Goal: Task Accomplishment & Management: Manage account settings

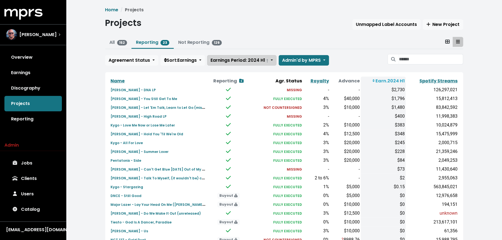
click at [256, 60] on span "Earnings Period: 2024 H1 †" at bounding box center [240, 60] width 58 height 6
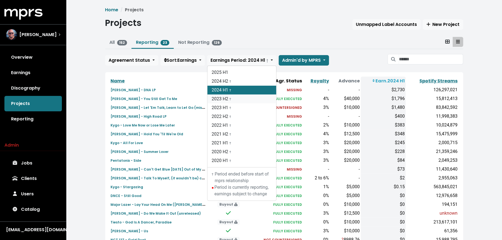
click at [237, 99] on link "2023 H2 †" at bounding box center [241, 99] width 69 height 9
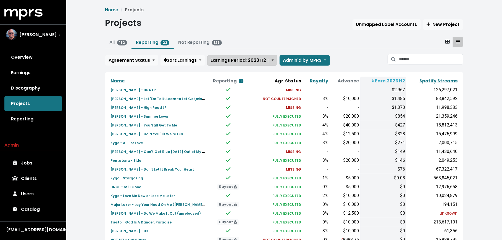
click at [251, 57] on span "Earnings Period: 2023 H2 †" at bounding box center [240, 60] width 59 height 6
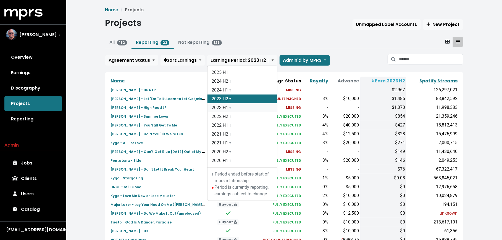
click at [235, 107] on link "2023 H1 †" at bounding box center [242, 108] width 70 height 9
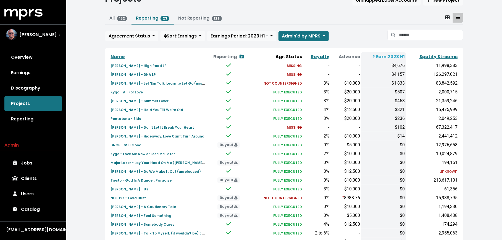
scroll to position [20, 0]
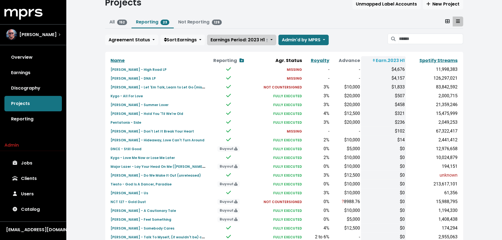
click at [248, 37] on span "Earnings Period: 2023 H1 †" at bounding box center [239, 40] width 57 height 6
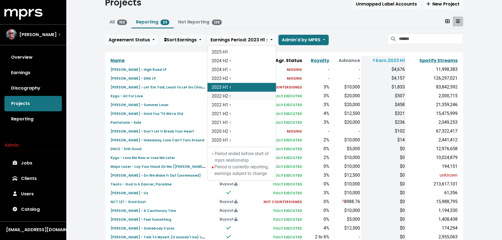
click at [236, 98] on link "2022 H2 †" at bounding box center [241, 96] width 68 height 9
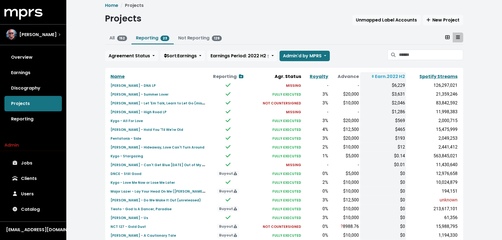
scroll to position [4, 0]
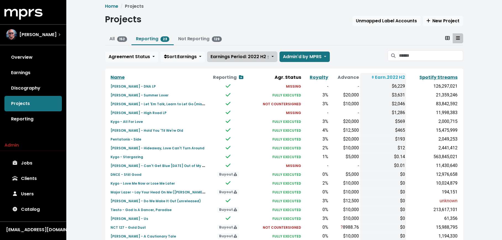
click at [253, 58] on span "Earnings Period: 2022 H2 †" at bounding box center [240, 57] width 59 height 6
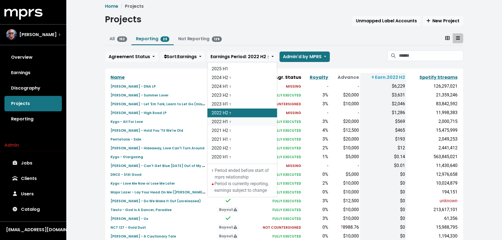
click at [245, 119] on link "2022 H1 †" at bounding box center [242, 122] width 70 height 9
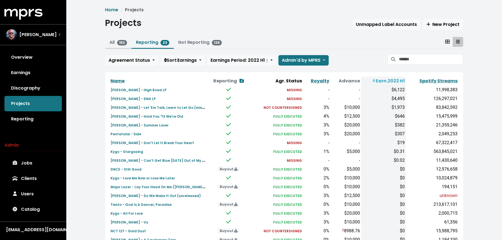
click at [115, 43] on link "All 152" at bounding box center [119, 42] width 18 height 6
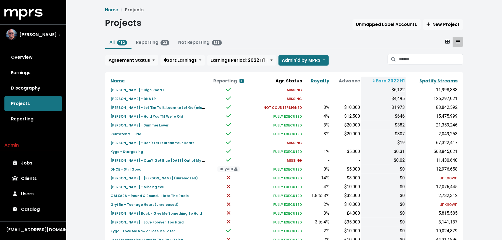
click at [397, 60] on span at bounding box center [393, 59] width 12 height 10
click at [402, 59] on input "Search projects" at bounding box center [431, 59] width 64 height 10
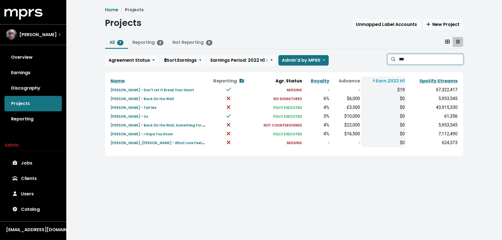
type input "***"
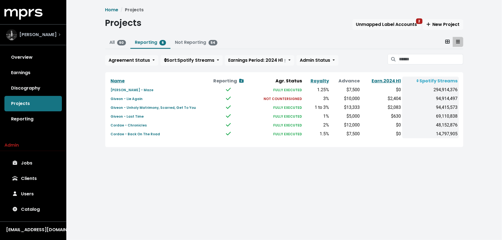
click at [52, 34] on div "Don Mills" at bounding box center [33, 34] width 54 height 11
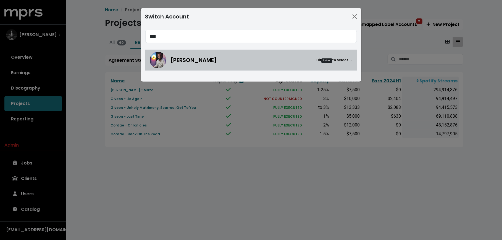
type input "***"
click at [173, 52] on div "Mitch McCarthy Hit Enter to select →" at bounding box center [251, 60] width 203 height 17
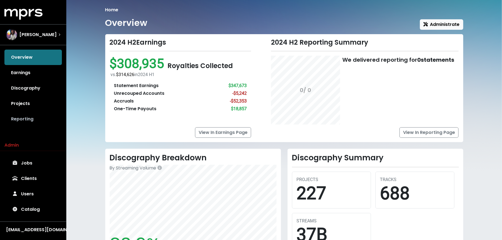
click at [36, 119] on link "Reporting" at bounding box center [32, 119] width 57 height 15
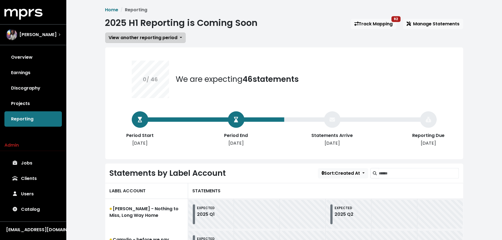
click at [131, 39] on span "View another reporting period" at bounding box center [143, 38] width 69 height 6
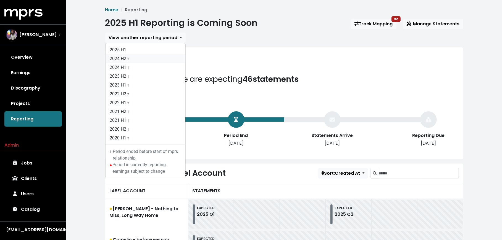
click at [129, 61] on link "2024 H2 †" at bounding box center [145, 58] width 80 height 9
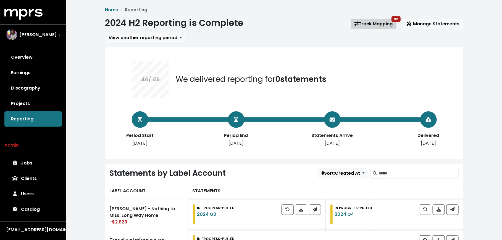
click at [367, 28] on link "Track Mapping 92" at bounding box center [374, 24] width 46 height 10
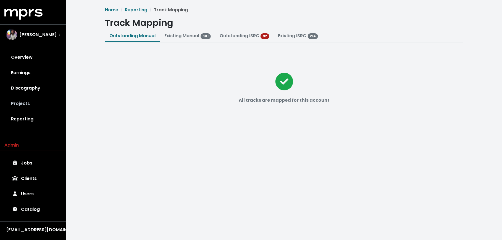
click at [41, 101] on link "Projects" at bounding box center [32, 103] width 57 height 15
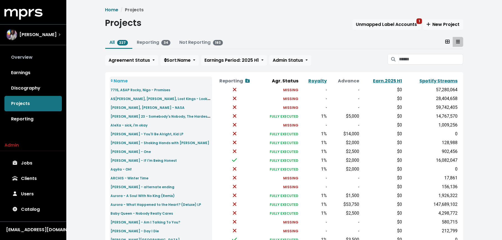
click at [28, 55] on link "Overview" at bounding box center [32, 57] width 57 height 15
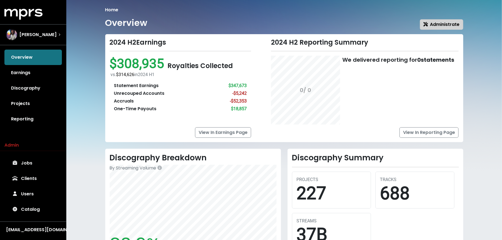
click at [444, 22] on span "Administrate" at bounding box center [441, 24] width 36 height 6
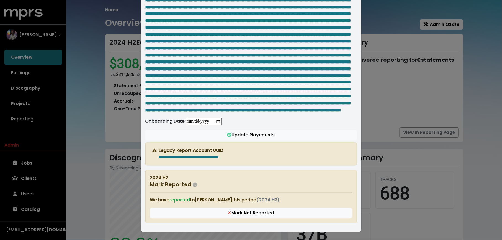
scroll to position [731, 0]
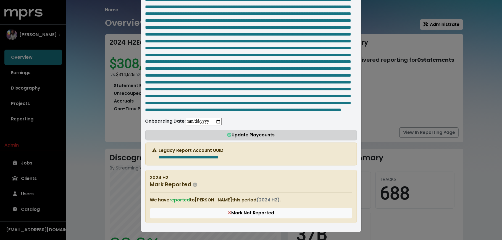
click at [225, 139] on button "Update Playcounts" at bounding box center [250, 135] width 211 height 10
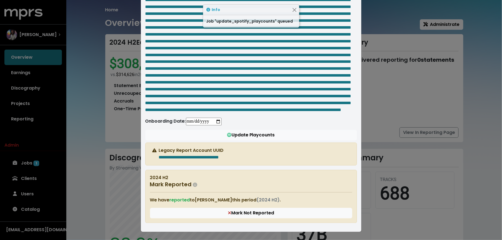
click at [77, 169] on div "**********" at bounding box center [251, 120] width 502 height 240
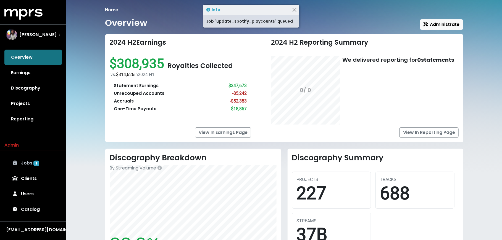
click at [37, 166] on span "1" at bounding box center [36, 164] width 6 height 6
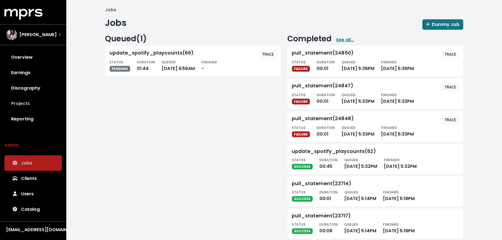
click at [32, 111] on link "Projects" at bounding box center [32, 103] width 57 height 15
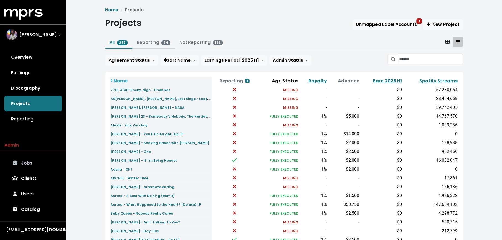
click at [142, 39] on link "Reporting 34" at bounding box center [154, 42] width 34 height 6
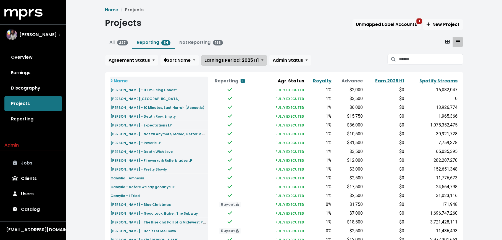
click at [236, 57] on span "Earnings Period: 2025 H1" at bounding box center [232, 60] width 54 height 6
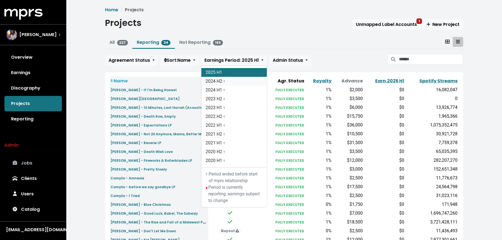
click at [235, 78] on link "2024 H2 †" at bounding box center [233, 81] width 65 height 9
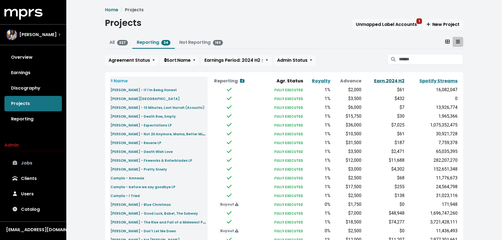
click at [387, 83] on link "Earn. 2024 H2" at bounding box center [389, 81] width 30 height 6
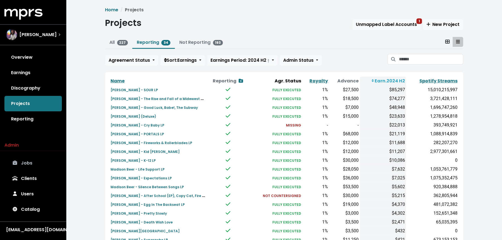
scroll to position [171, 0]
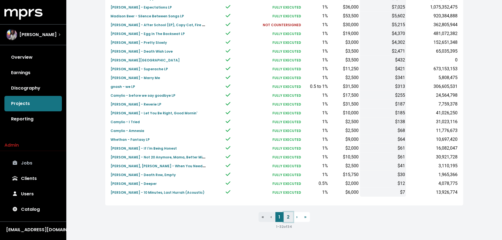
click at [287, 217] on link "2" at bounding box center [288, 218] width 9 height 10
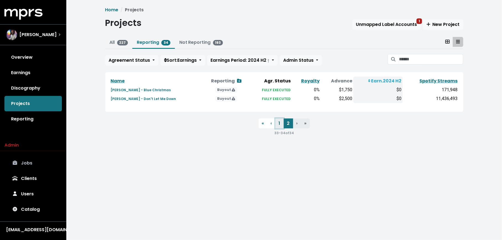
click at [279, 122] on link "1" at bounding box center [279, 124] width 8 height 10
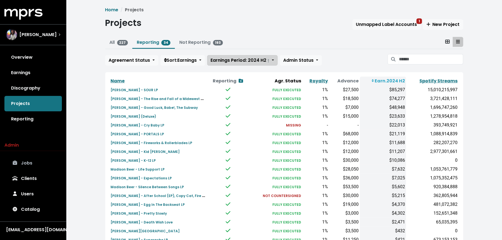
click at [253, 59] on span "Earnings Period: 2024 H2 †" at bounding box center [240, 60] width 59 height 6
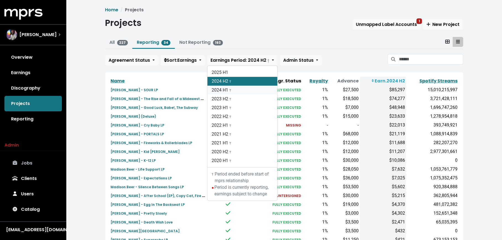
click at [245, 87] on link "2024 H1 †" at bounding box center [242, 90] width 70 height 9
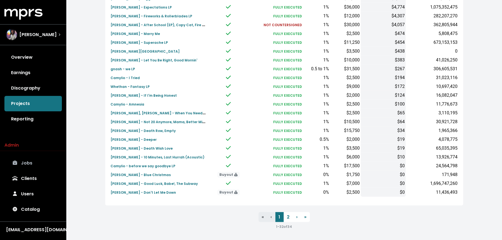
scroll to position [168, 0]
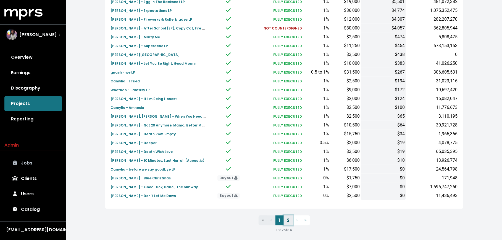
click at [289, 222] on link "2" at bounding box center [288, 221] width 9 height 10
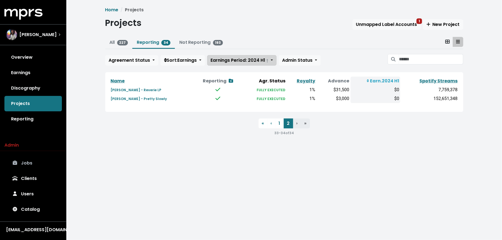
click at [241, 59] on span "Earnings Period: 2024 H1 †" at bounding box center [240, 60] width 58 height 6
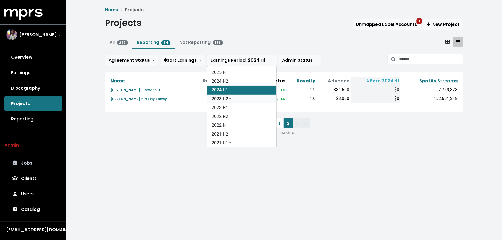
click at [235, 95] on link "2023 H2 †" at bounding box center [241, 99] width 69 height 9
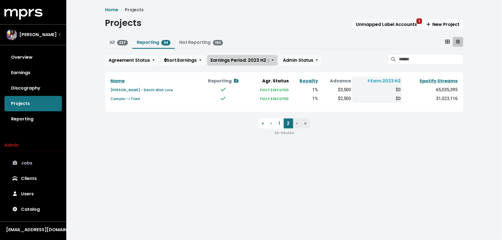
click at [237, 57] on span "Earnings Period: 2023 H2 †" at bounding box center [240, 60] width 59 height 6
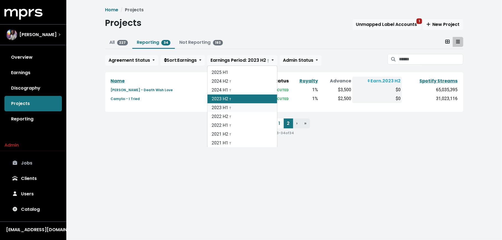
click at [235, 108] on link "2023 H1 †" at bounding box center [242, 108] width 70 height 9
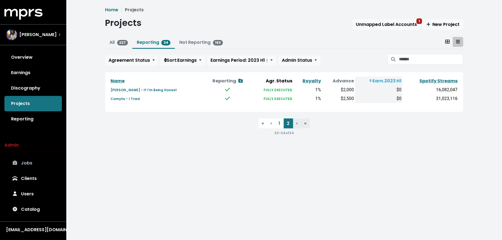
click at [362, 18] on div "Projects Unmapped Label Accounts 1 New Project" at bounding box center [284, 24] width 358 height 13
click at [362, 20] on button "Unmapped Label Accounts 1" at bounding box center [386, 24] width 68 height 10
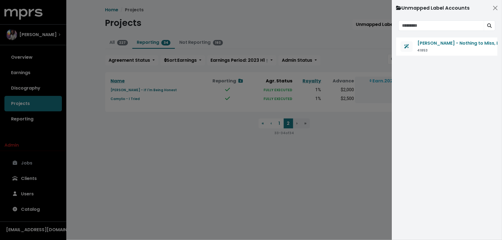
click at [350, 30] on div at bounding box center [251, 120] width 502 height 240
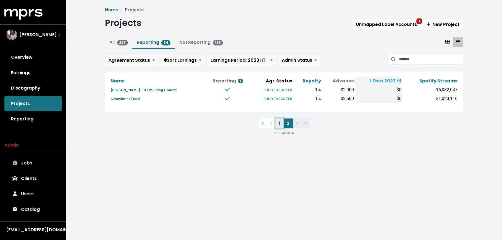
click at [280, 123] on link "1" at bounding box center [279, 124] width 8 height 10
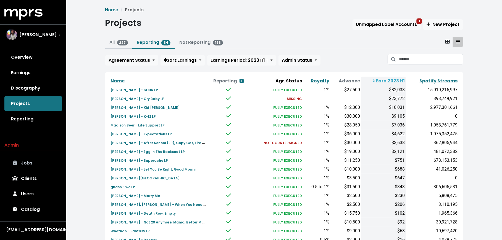
click at [113, 44] on link "All 227" at bounding box center [119, 42] width 18 height 6
click at [408, 54] on input "Search projects" at bounding box center [431, 59] width 64 height 10
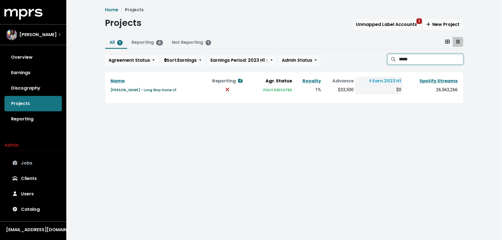
type input "*****"
click at [127, 89] on small "Jamie Miller - Long Way Home LP" at bounding box center [144, 90] width 66 height 5
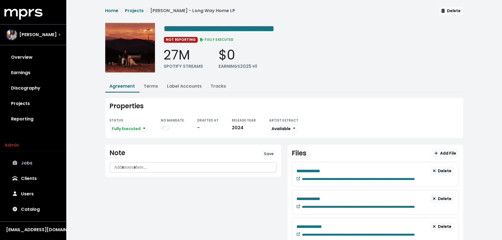
click at [184, 79] on div "**********" at bounding box center [284, 169] width 364 height 325
click at [181, 84] on link "Label Accounts" at bounding box center [184, 86] width 35 height 6
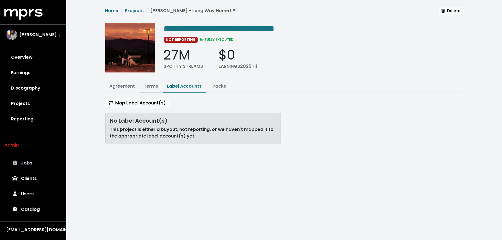
click at [148, 86] on link "Terms" at bounding box center [151, 86] width 14 height 6
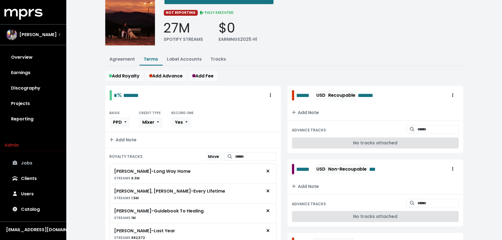
scroll to position [27, 0]
click at [184, 56] on link "Label Accounts" at bounding box center [184, 59] width 35 height 6
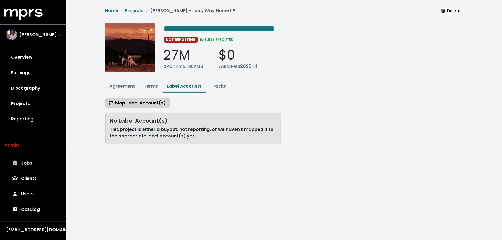
click at [151, 100] on span "Map Label Account(s)" at bounding box center [137, 103] width 57 height 6
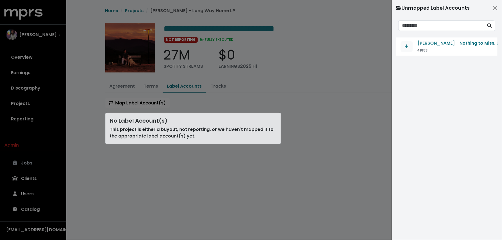
click at [154, 89] on div at bounding box center [251, 120] width 502 height 240
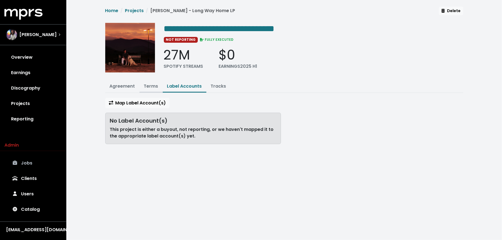
click at [150, 86] on link "Terms" at bounding box center [151, 86] width 14 height 6
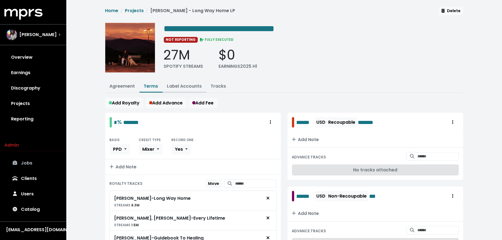
click at [172, 83] on link "Label Accounts" at bounding box center [184, 86] width 35 height 6
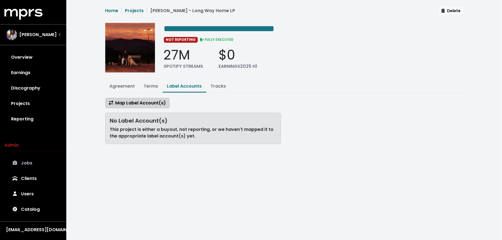
click at [164, 100] on span "Map Label Account(s)" at bounding box center [137, 103] width 57 height 6
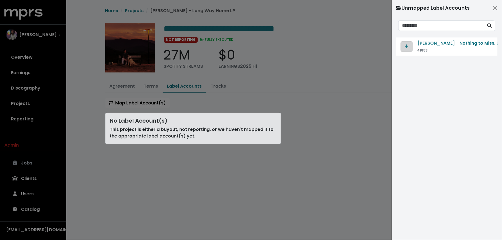
click at [408, 44] on span "Map contract to selected agreement" at bounding box center [406, 46] width 5 height 7
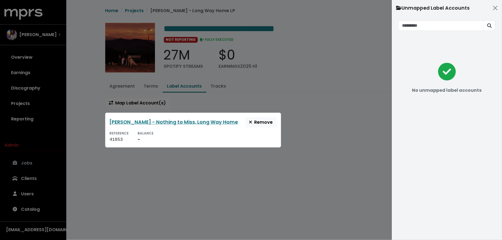
click at [88, 122] on div at bounding box center [251, 120] width 502 height 240
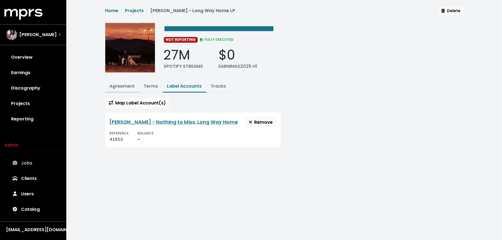
click at [119, 81] on button "Agreement" at bounding box center [122, 87] width 34 height 12
click at [119, 84] on link "Agreement" at bounding box center [122, 86] width 25 height 6
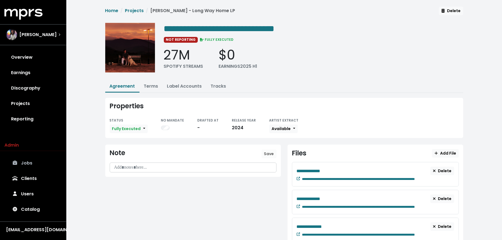
click at [158, 170] on div at bounding box center [193, 168] width 166 height 10
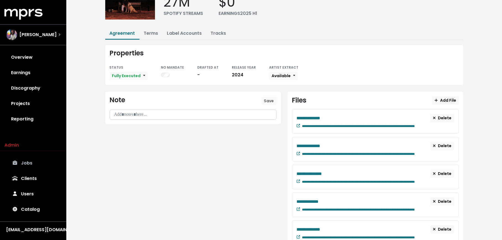
scroll to position [49, 0]
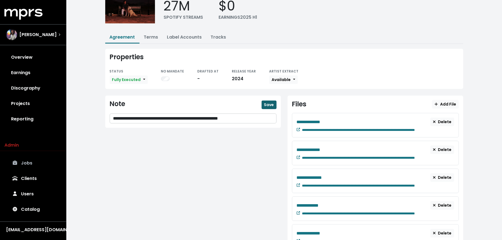
click at [266, 105] on span "Save" at bounding box center [269, 105] width 10 height 6
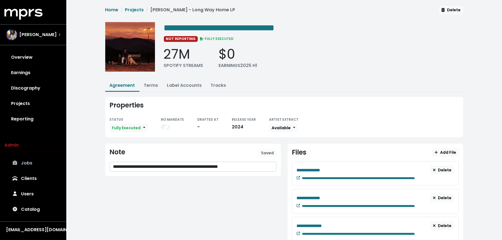
scroll to position [0, 0]
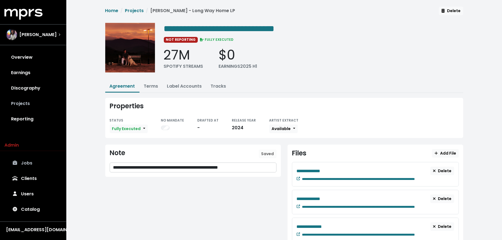
click at [31, 100] on link "Projects" at bounding box center [32, 103] width 57 height 15
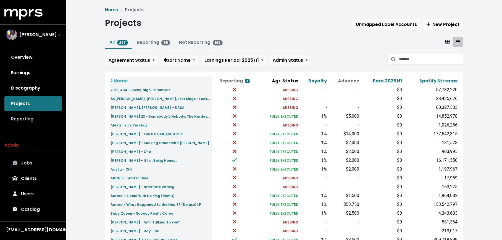
click at [52, 122] on link "Reporting" at bounding box center [32, 119] width 57 height 15
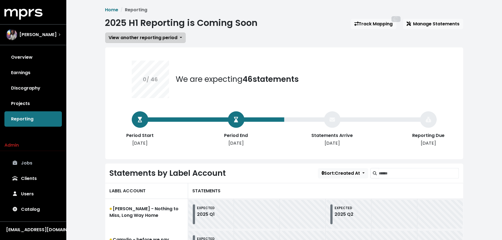
click at [135, 38] on span "View another reporting period" at bounding box center [143, 38] width 69 height 6
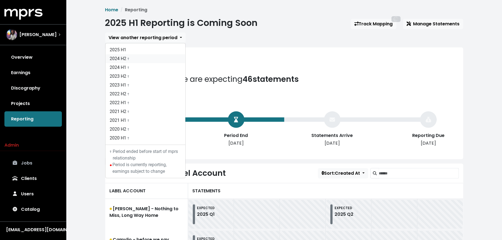
click at [135, 59] on link "2024 H2 †" at bounding box center [145, 58] width 80 height 9
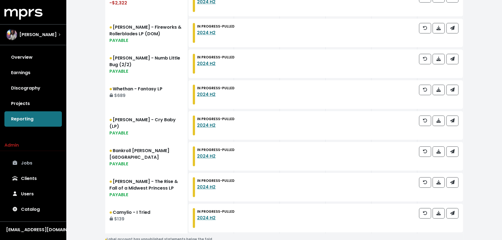
scroll to position [629, 0]
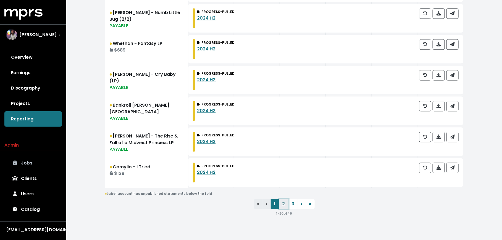
click at [282, 202] on link "2" at bounding box center [283, 204] width 9 height 10
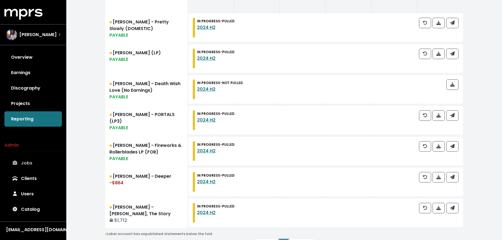
scroll to position [592, 0]
click at [122, 90] on link "Benson Boone - Death Wish Love (No Earnings) PAYABLE" at bounding box center [146, 89] width 83 height 31
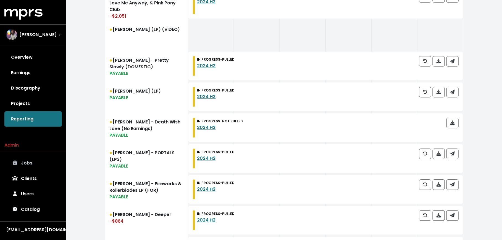
scroll to position [632, 0]
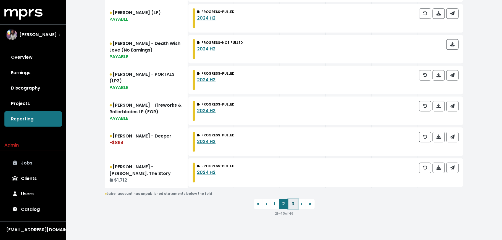
click at [295, 208] on link "3" at bounding box center [292, 204] width 9 height 10
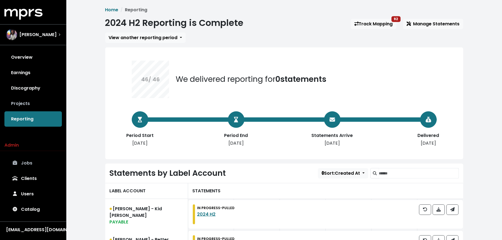
click at [34, 97] on link "Projects" at bounding box center [32, 103] width 57 height 15
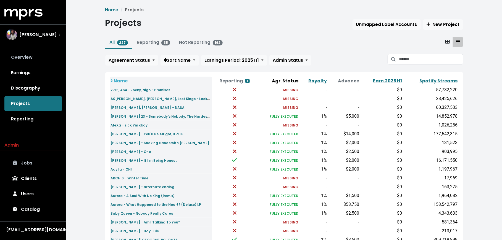
click at [44, 59] on link "Overview" at bounding box center [32, 57] width 57 height 15
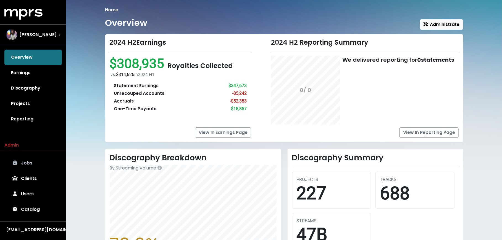
click at [30, 164] on link "Jobs" at bounding box center [32, 163] width 57 height 15
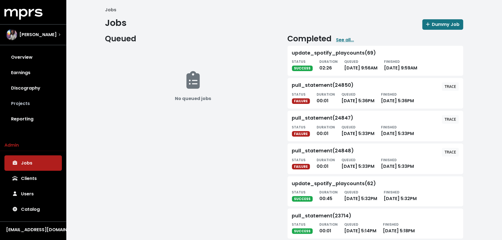
click at [33, 102] on link "Projects" at bounding box center [32, 103] width 57 height 15
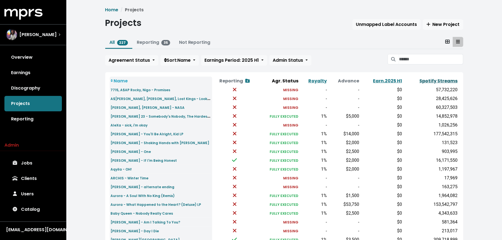
click at [428, 81] on link "Spotify Streams" at bounding box center [438, 81] width 38 height 6
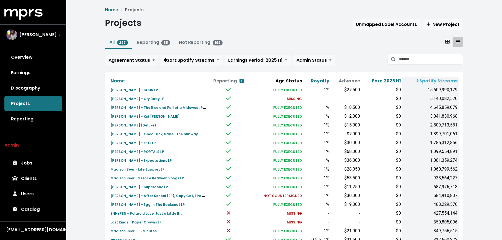
scroll to position [171, 0]
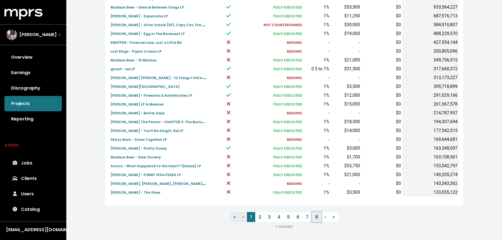
click at [317, 217] on link "8" at bounding box center [316, 218] width 9 height 10
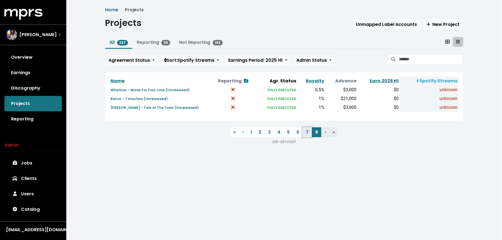
click at [308, 133] on link "7" at bounding box center [306, 133] width 9 height 10
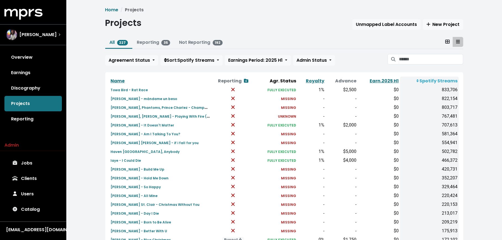
scroll to position [171, 0]
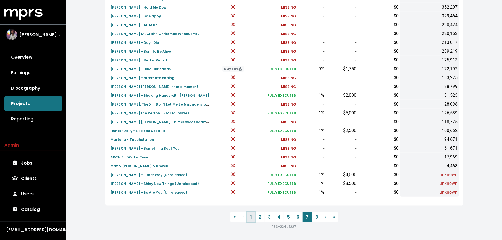
click at [254, 218] on link "1" at bounding box center [251, 218] width 8 height 10
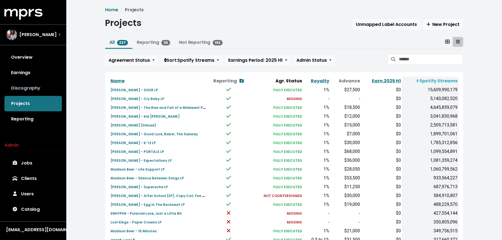
click at [36, 90] on link "Discography" at bounding box center [32, 88] width 57 height 15
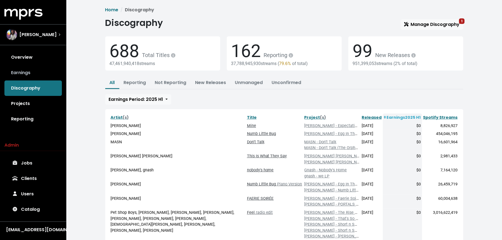
click at [32, 76] on link "Earnings" at bounding box center [32, 72] width 57 height 15
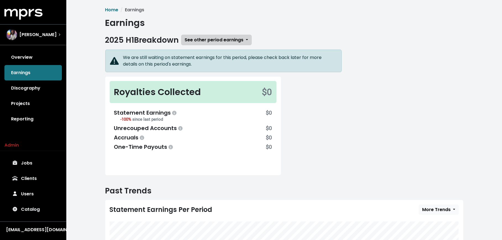
click at [199, 40] on span "See other period earnings" at bounding box center [214, 40] width 59 height 6
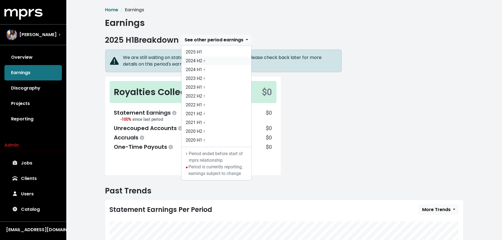
click at [199, 59] on link "2024 H2 †" at bounding box center [216, 61] width 70 height 9
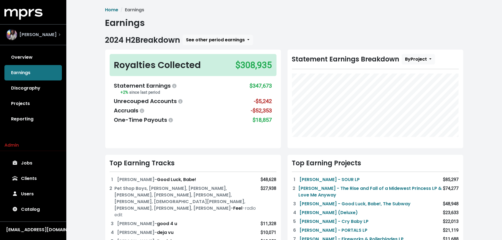
click at [51, 37] on span "Mitch McCarthy" at bounding box center [37, 34] width 37 height 7
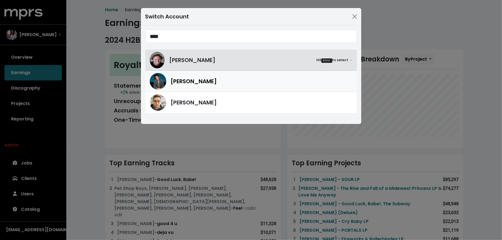
type input "****"
click at [196, 88] on div "Scott Harris" at bounding box center [251, 81] width 203 height 17
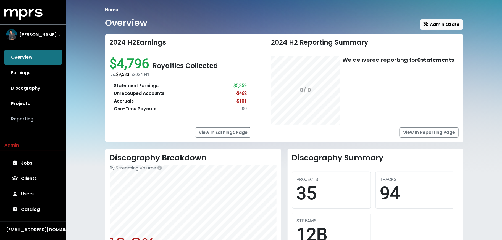
click at [40, 118] on link "Reporting" at bounding box center [32, 119] width 57 height 15
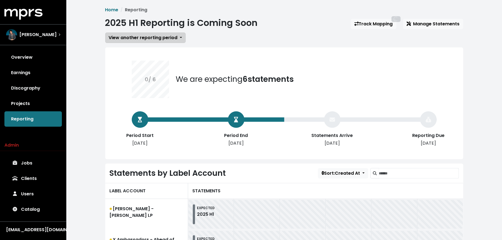
click at [151, 37] on span "View another reporting period" at bounding box center [143, 38] width 69 height 6
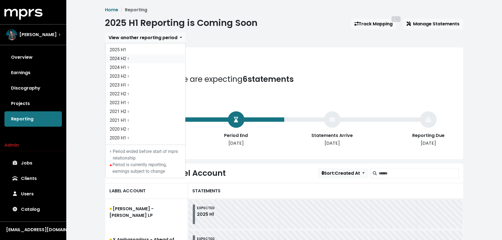
click at [147, 58] on link "2024 H2 †" at bounding box center [145, 58] width 80 height 9
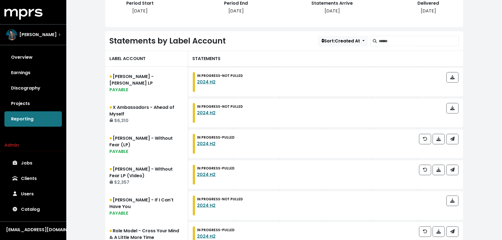
scroll to position [142, 0]
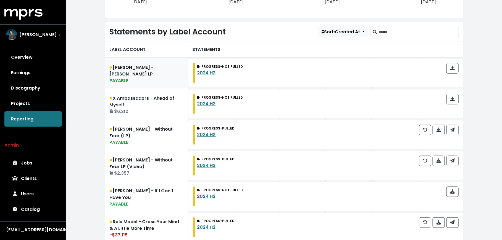
click at [144, 80] on div "PAYABLE" at bounding box center [147, 81] width 74 height 7
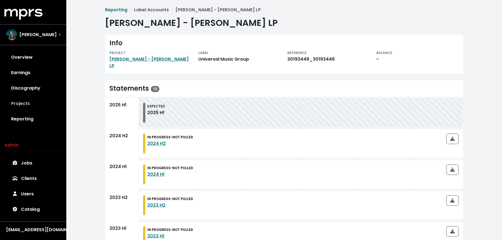
click at [36, 102] on link "Projects" at bounding box center [32, 103] width 57 height 15
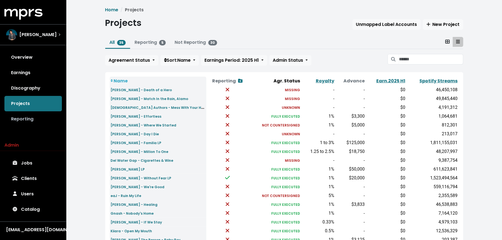
click at [34, 120] on link "Reporting" at bounding box center [32, 119] width 57 height 15
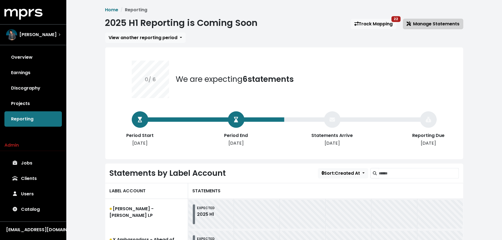
click at [432, 20] on button "Manage Statements" at bounding box center [433, 24] width 60 height 10
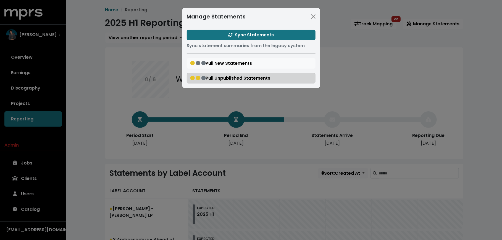
click at [235, 78] on span "Pull Unpublished Statements" at bounding box center [230, 78] width 80 height 6
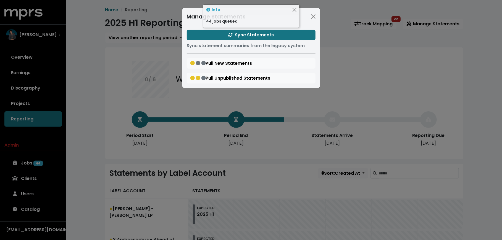
click at [111, 115] on div "Manage Statements Sync Statements Sync statement summaries from the legacy syst…" at bounding box center [251, 120] width 502 height 240
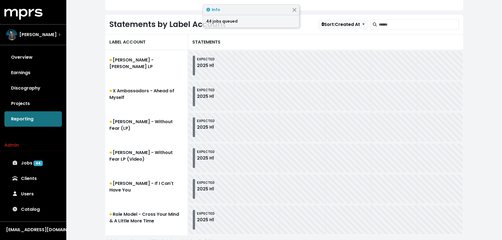
scroll to position [148, 0]
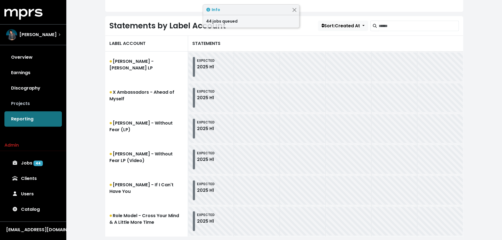
click at [44, 103] on link "Projects" at bounding box center [32, 103] width 57 height 15
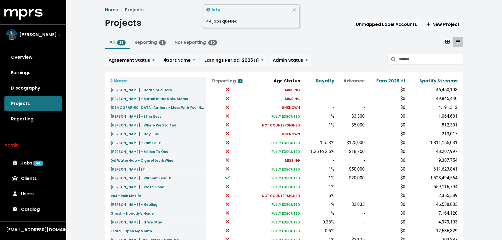
click at [436, 81] on link "Spotify Streams" at bounding box center [438, 81] width 38 height 6
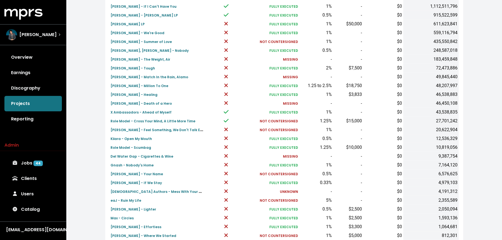
scroll to position [171, 0]
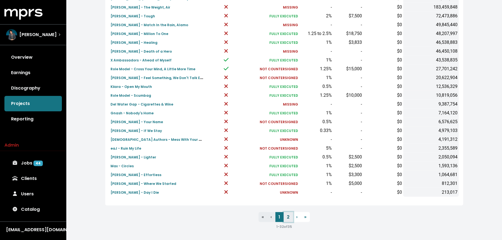
click at [288, 219] on link "2" at bounding box center [288, 218] width 9 height 10
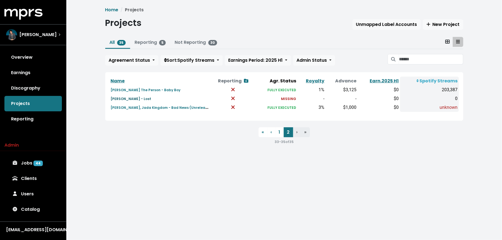
click at [129, 100] on small "Shawn Mendes - Lost" at bounding box center [131, 99] width 41 height 5
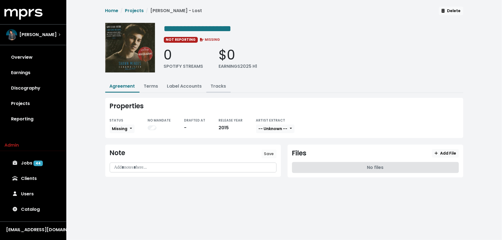
click at [217, 86] on link "Tracks" at bounding box center [218, 86] width 15 height 6
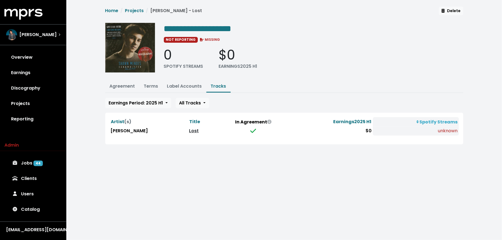
click at [189, 128] on link "Lost" at bounding box center [194, 131] width 10 height 6
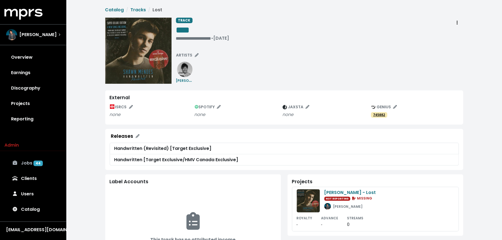
click at [39, 165] on span "44" at bounding box center [37, 164] width 9 height 6
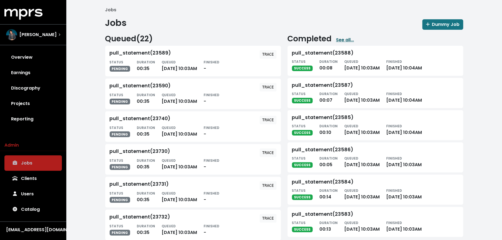
click at [350, 39] on link "See all..." at bounding box center [345, 40] width 18 height 7
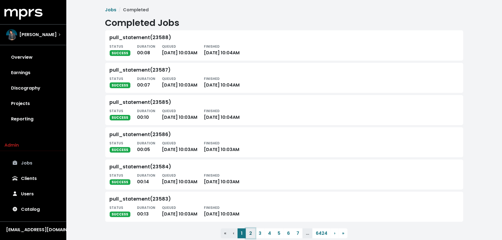
click at [250, 232] on button "2" at bounding box center [250, 234] width 9 height 10
click at [258, 235] on button "3" at bounding box center [259, 234] width 9 height 10
click at [268, 235] on button "4" at bounding box center [269, 234] width 10 height 10
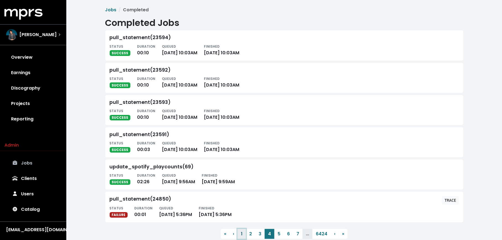
click at [241, 234] on button "1" at bounding box center [241, 234] width 8 height 10
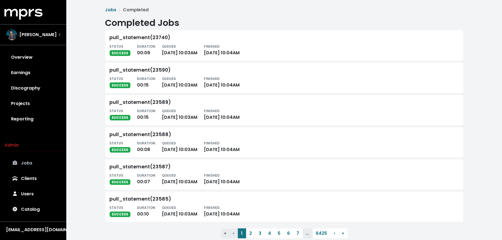
click at [35, 163] on link "Jobs" at bounding box center [32, 163] width 57 height 15
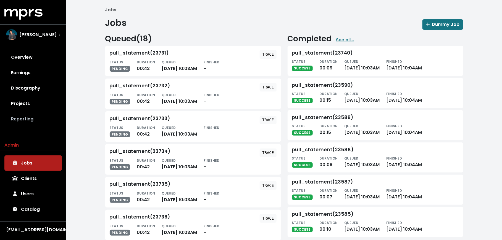
click at [39, 126] on link "Reporting" at bounding box center [32, 119] width 57 height 15
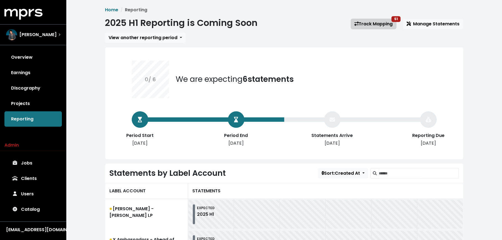
click at [362, 22] on link "Track Mapping 51" at bounding box center [374, 24] width 46 height 10
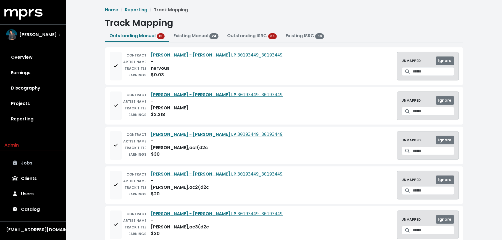
click at [35, 162] on link "Jobs" at bounding box center [32, 163] width 57 height 15
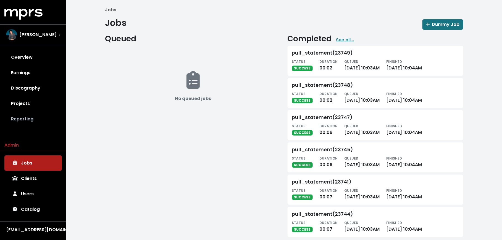
click at [41, 119] on link "Reporting" at bounding box center [32, 119] width 57 height 15
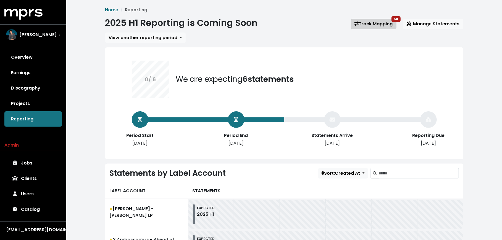
click at [379, 27] on link "Track Mapping 58" at bounding box center [374, 24] width 46 height 10
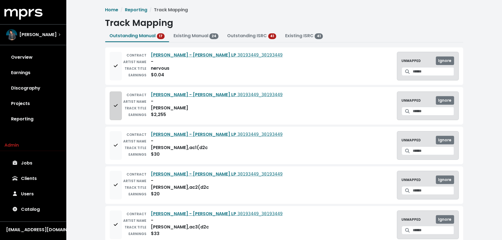
click at [115, 109] on button "Add to mapping queue" at bounding box center [116, 106] width 12 height 29
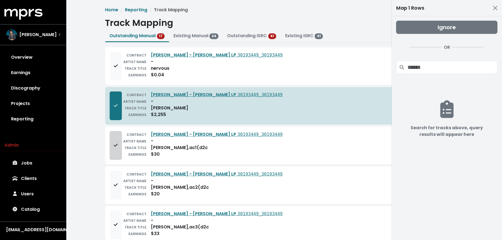
click at [113, 138] on button "Add to mapping queue" at bounding box center [116, 145] width 12 height 29
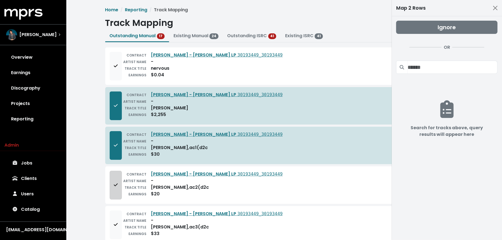
click at [110, 183] on button "Add to mapping queue" at bounding box center [116, 185] width 12 height 29
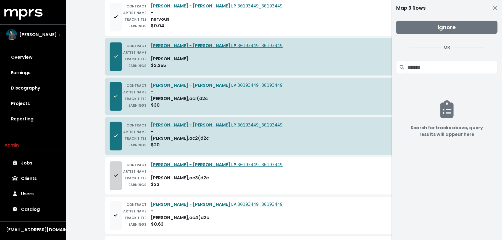
click at [112, 179] on button "Add to mapping queue" at bounding box center [116, 176] width 12 height 29
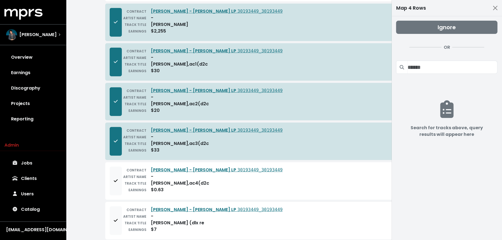
click at [112, 179] on button "Add to mapping queue" at bounding box center [116, 181] width 12 height 29
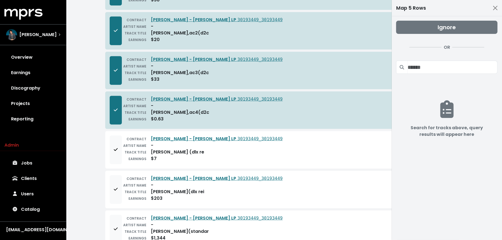
scroll to position [190, 0]
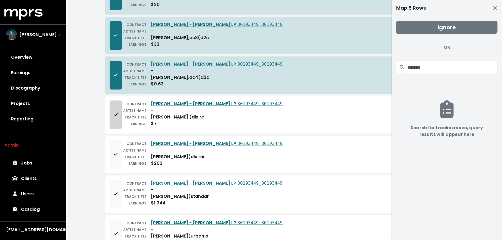
click at [112, 110] on button "Add to mapping queue" at bounding box center [116, 115] width 12 height 29
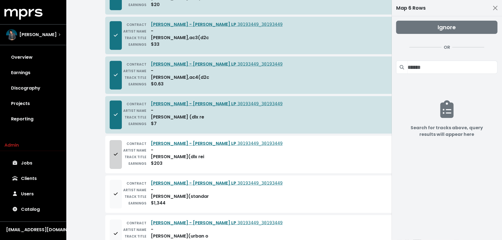
click at [112, 160] on button "Add to mapping queue" at bounding box center [116, 155] width 12 height 29
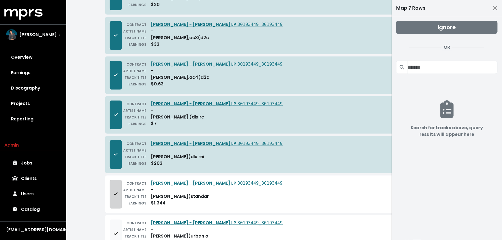
click at [114, 195] on button "Add to mapping queue" at bounding box center [116, 194] width 12 height 29
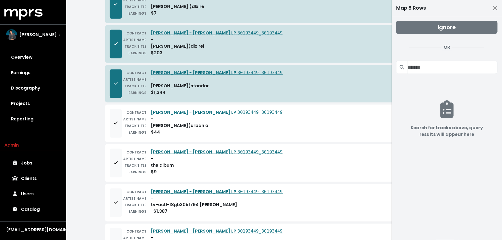
scroll to position [301, 0]
click at [118, 125] on button "Add to mapping queue" at bounding box center [116, 123] width 12 height 29
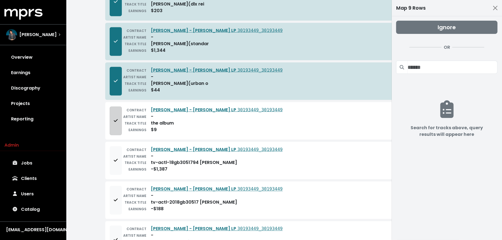
scroll to position [343, 0]
click at [116, 151] on button "Add to mapping queue" at bounding box center [116, 160] width 12 height 29
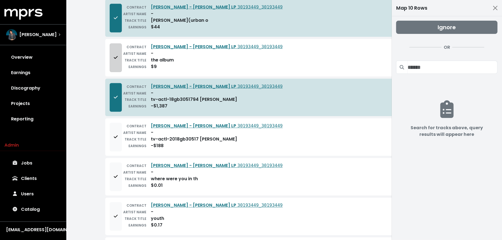
scroll to position [412, 0]
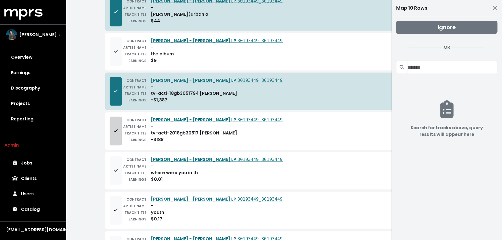
click at [119, 124] on button "Add to mapping queue" at bounding box center [116, 131] width 12 height 29
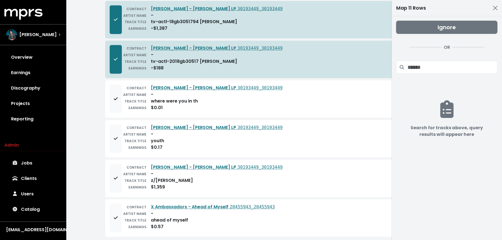
scroll to position [484, 0]
click at [117, 175] on button "Add to mapping queue" at bounding box center [116, 178] width 12 height 29
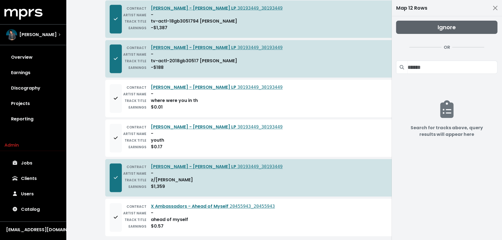
click at [469, 30] on button "Ignore" at bounding box center [446, 27] width 101 height 13
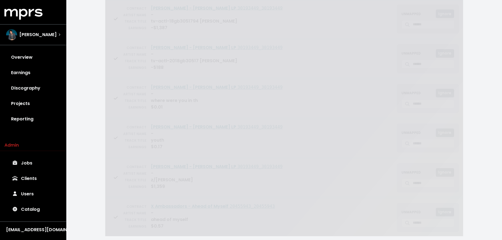
scroll to position [12, 0]
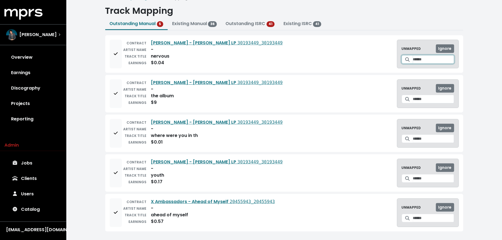
click at [414, 57] on input "Search for a track to map to" at bounding box center [433, 59] width 41 height 9
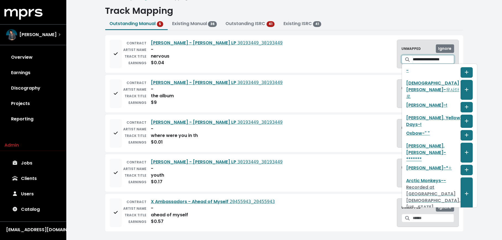
scroll to position [0, 7]
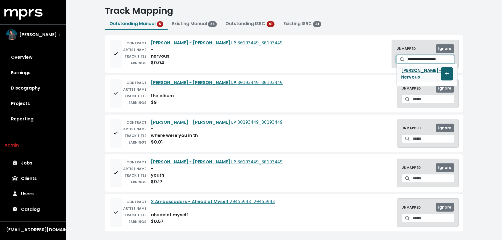
type input "**********"
click at [445, 72] on icon "Create track mapping" at bounding box center [447, 74] width 4 height 4
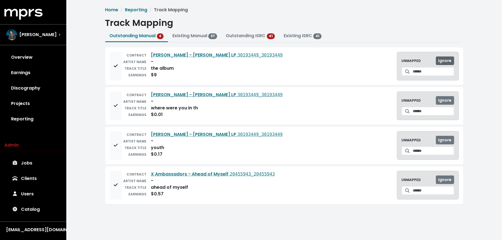
click at [439, 63] on button "Ignore" at bounding box center [445, 61] width 18 height 9
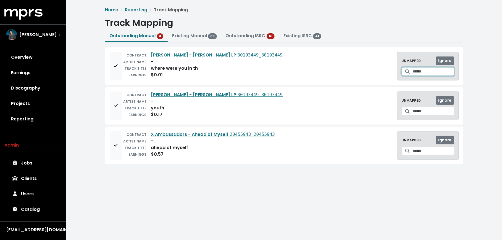
click at [413, 70] on input "Search for a track to map to" at bounding box center [433, 71] width 41 height 9
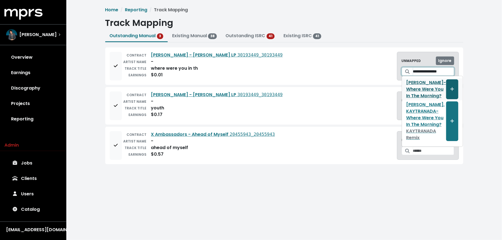
type input "**********"
click at [446, 88] on button "Create track mapping" at bounding box center [452, 90] width 12 height 20
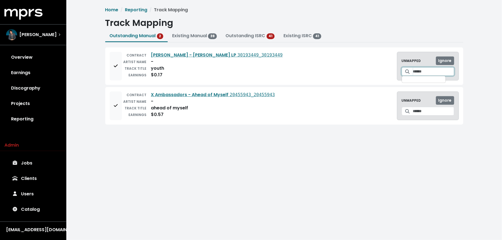
click at [413, 72] on input "Search for a track to map to" at bounding box center [433, 71] width 41 height 9
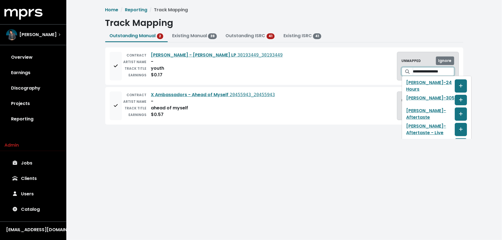
scroll to position [0, 2]
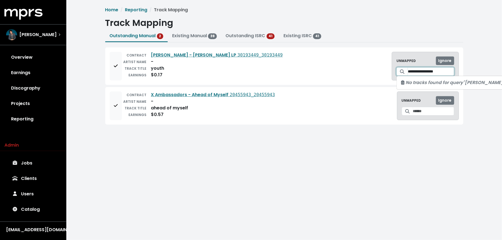
click at [437, 72] on input "**********" at bounding box center [430, 71] width 46 height 9
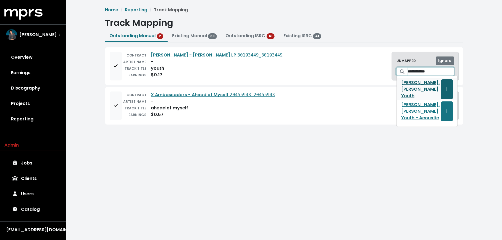
type input "**********"
click at [445, 88] on icon "Create track mapping" at bounding box center [447, 90] width 4 height 4
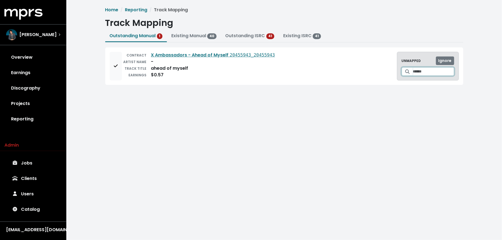
click at [427, 72] on input "Search for a track to map to" at bounding box center [433, 71] width 41 height 9
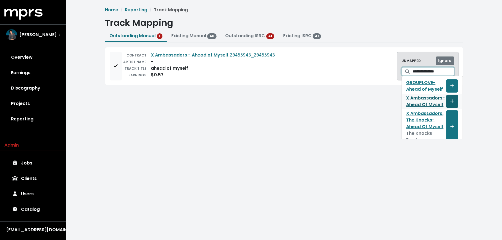
type input "**********"
click at [450, 103] on icon "Create track mapping" at bounding box center [452, 102] width 4 height 4
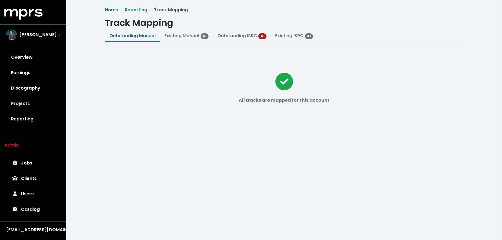
click at [37, 103] on link "Projects" at bounding box center [32, 103] width 57 height 15
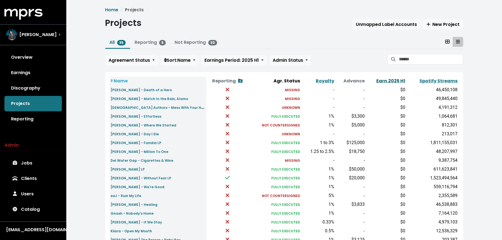
click at [398, 82] on link "Earn. 2025 H1" at bounding box center [390, 81] width 29 height 6
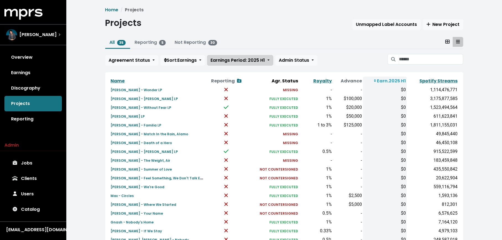
click at [231, 62] on span "Earnings Period: 2025 H1" at bounding box center [238, 60] width 54 height 6
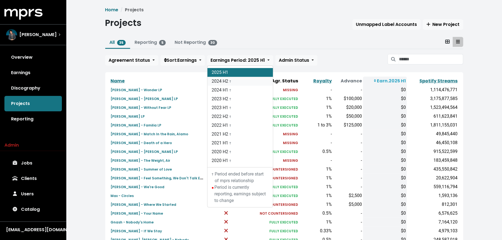
click at [231, 82] on link "2024 H2 †" at bounding box center [239, 81] width 65 height 9
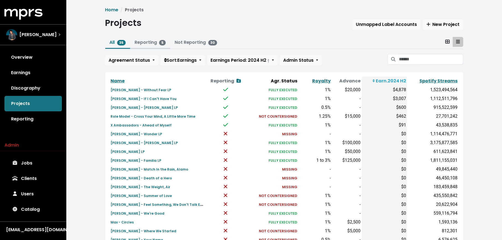
click at [144, 44] on link "Reporting 5" at bounding box center [149, 42] width 31 height 6
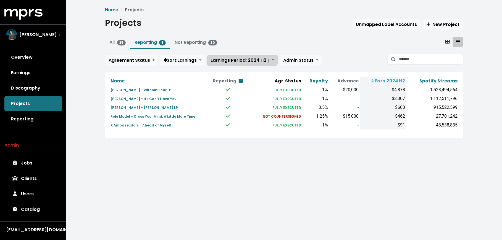
click at [249, 62] on span "Earnings Period: 2024 H2 †" at bounding box center [240, 60] width 59 height 6
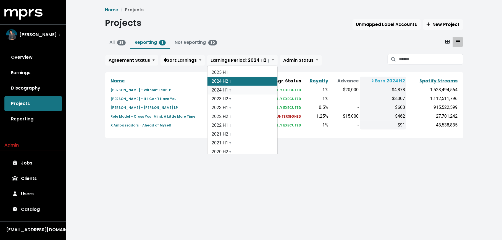
click at [244, 88] on link "2024 H1 †" at bounding box center [242, 90] width 70 height 9
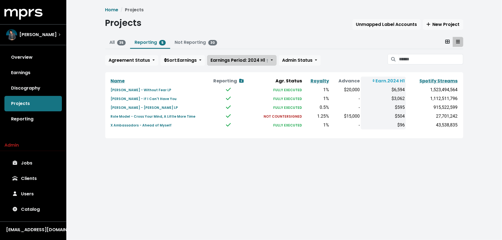
click at [248, 59] on span "Earnings Period: 2024 H1 †" at bounding box center [240, 60] width 58 height 6
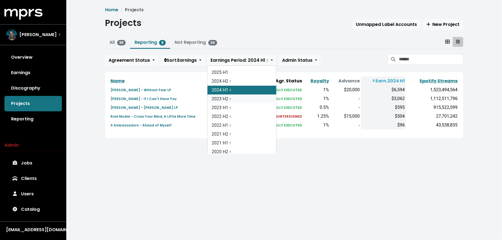
click at [246, 97] on link "2023 H2 †" at bounding box center [241, 99] width 69 height 9
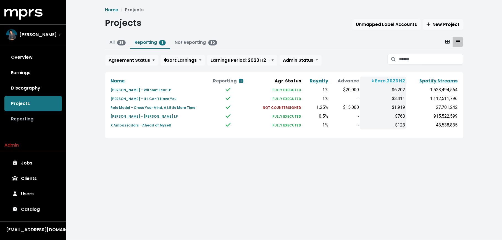
click at [43, 119] on link "Reporting" at bounding box center [32, 119] width 57 height 15
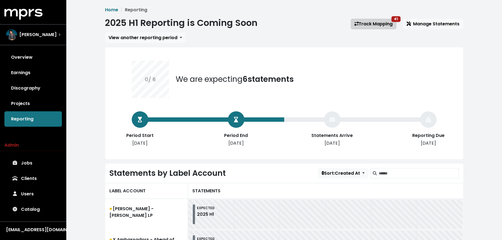
click at [372, 24] on link "Track Mapping 41" at bounding box center [374, 24] width 46 height 10
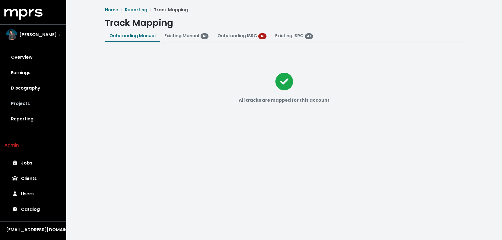
click at [31, 104] on link "Projects" at bounding box center [32, 103] width 57 height 15
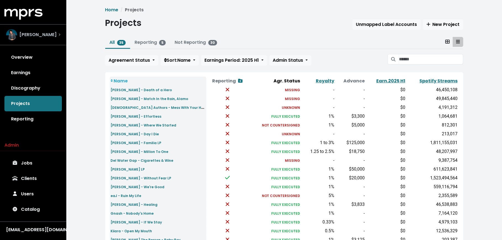
click at [46, 34] on div "Scott Harris" at bounding box center [33, 34] width 54 height 11
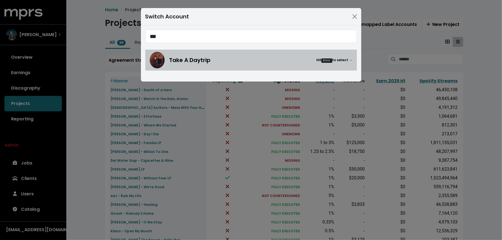
type input "***"
click at [216, 62] on div "Take A Daytrip Hit Enter to select →" at bounding box center [260, 60] width 183 height 8
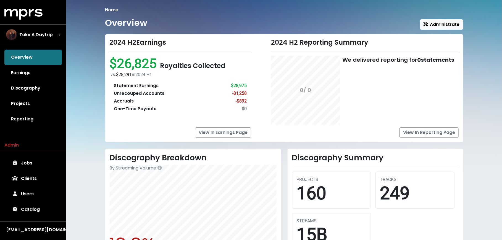
click at [424, 30] on div "Home Overview Administrate 2024 H2 Earnings $26,825 Royalties Collected vs. $28…" at bounding box center [284, 193] width 364 height 372
click at [427, 27] on span "Administrate" at bounding box center [441, 24] width 36 height 6
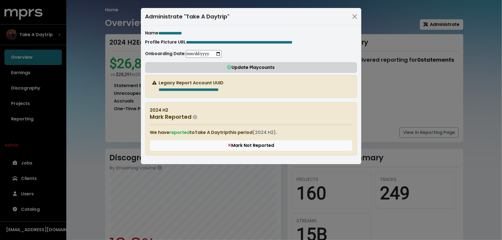
click at [241, 69] on span "Update Playcounts" at bounding box center [251, 67] width 48 height 6
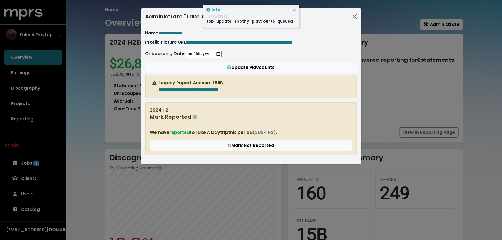
click at [76, 139] on div "**********" at bounding box center [251, 120] width 502 height 240
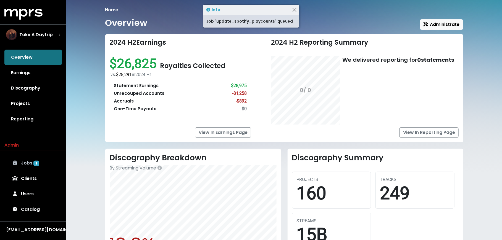
click at [41, 163] on link "Jobs 1" at bounding box center [32, 163] width 57 height 15
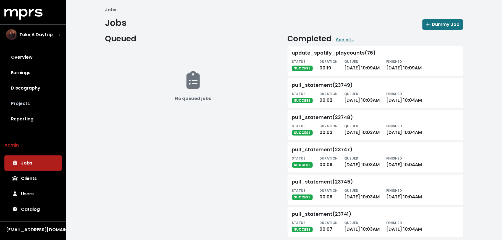
click at [25, 105] on link "Projects" at bounding box center [32, 103] width 57 height 15
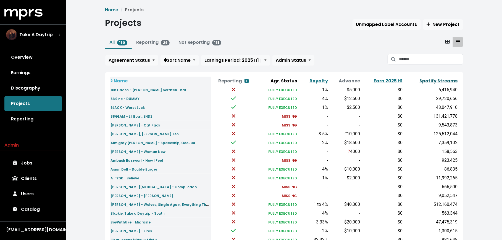
click at [449, 81] on link "Spotify Streams" at bounding box center [438, 81] width 38 height 6
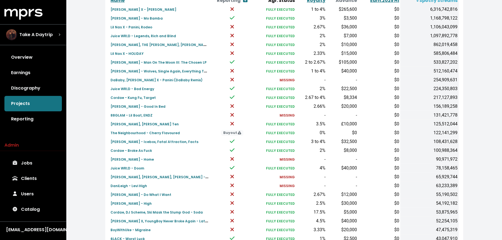
scroll to position [171, 0]
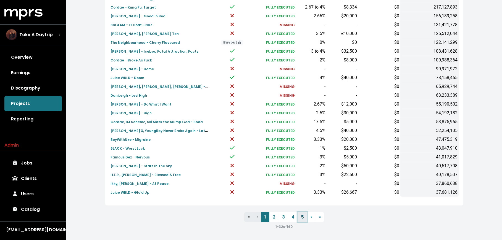
click at [300, 219] on link "5" at bounding box center [302, 218] width 9 height 10
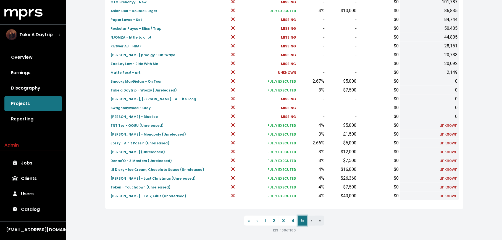
scroll to position [171, 0]
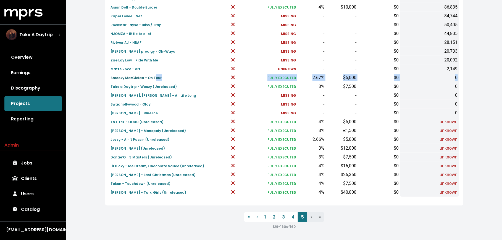
drag, startPoint x: 458, startPoint y: 78, endPoint x: 153, endPoint y: 75, distance: 304.8
click at [153, 75] on tr "Smooky MarGielaa - On Tour FULLY EXECUTED 2.67% $5,000 $0 0" at bounding box center [284, 77] width 349 height 9
click at [137, 76] on small "Smooky MarGielaa - On Tour" at bounding box center [136, 78] width 51 height 5
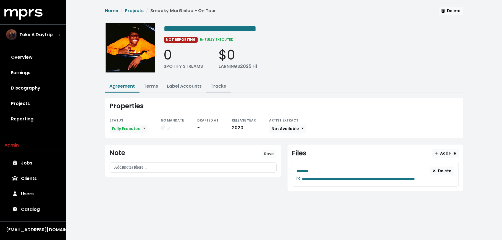
click at [216, 84] on link "Tracks" at bounding box center [218, 86] width 15 height 6
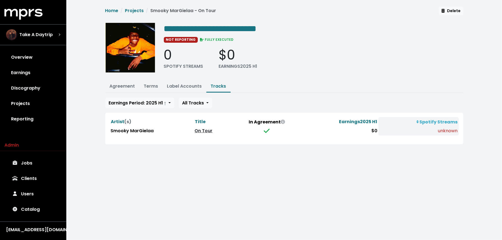
click at [208, 128] on link "On Tour" at bounding box center [204, 131] width 18 height 6
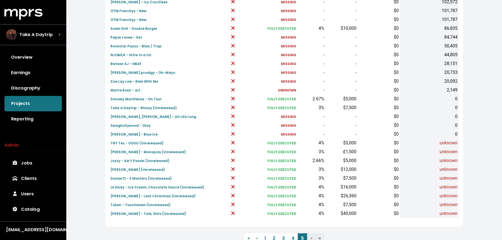
scroll to position [171, 0]
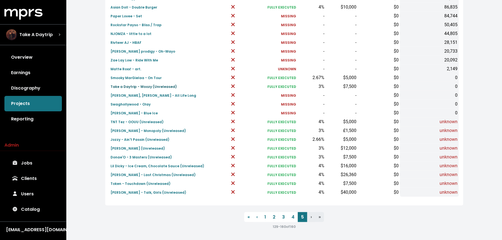
click at [130, 86] on small "Take a Daytrip - Woozy (Unreleased)" at bounding box center [144, 86] width 66 height 5
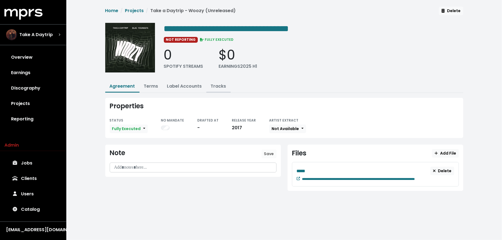
click at [219, 87] on link "Tracks" at bounding box center [218, 86] width 15 height 6
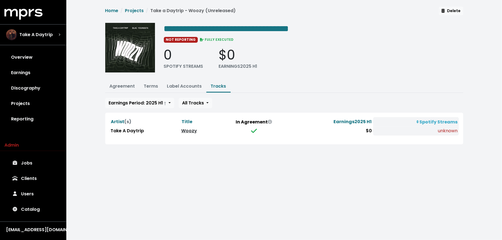
click at [186, 130] on link "Woozy" at bounding box center [189, 131] width 16 height 6
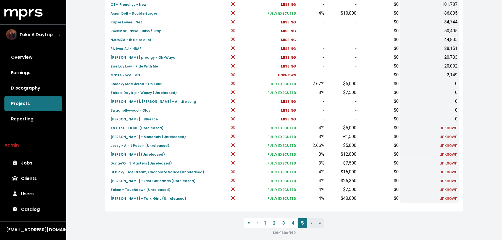
scroll to position [166, 0]
click at [117, 100] on small "Juice WRLD, Kid Cudi - All Life Long" at bounding box center [154, 101] width 86 height 5
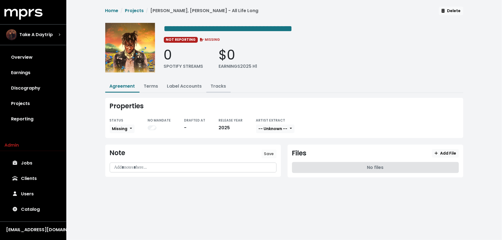
click at [219, 88] on link "Tracks" at bounding box center [218, 86] width 15 height 6
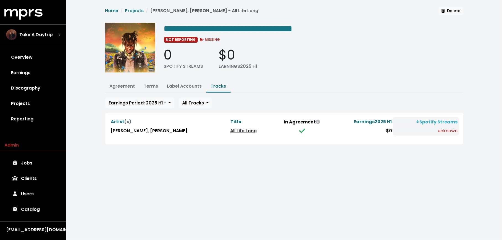
click at [230, 129] on link "All Life Long" at bounding box center [243, 131] width 27 height 6
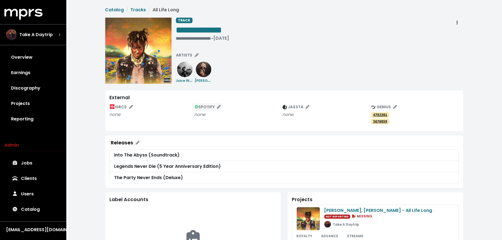
click at [211, 107] on span "SPOTIFY" at bounding box center [208, 107] width 26 height 6
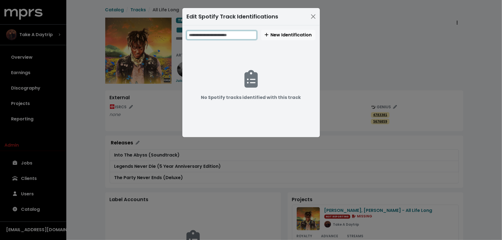
click at [239, 35] on input "text" at bounding box center [222, 35] width 70 height 9
paste input "**********"
click at [220, 34] on input "**********" at bounding box center [222, 35] width 71 height 9
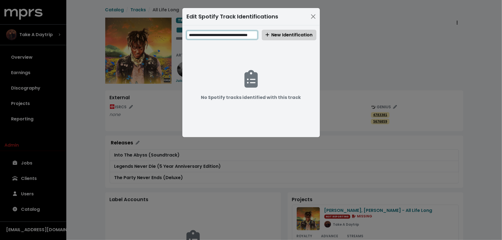
type input "**********"
click at [278, 35] on span "New Identification" at bounding box center [288, 35] width 47 height 6
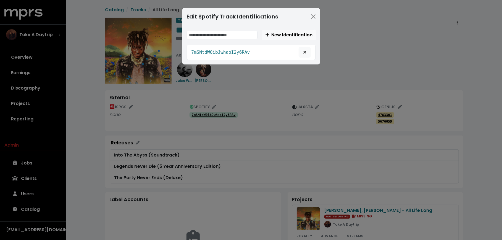
click at [253, 151] on div "Edit Spotify Track Identifications New Identification 7mSNtdW0ibJwhaoI2y6RAv" at bounding box center [251, 120] width 502 height 240
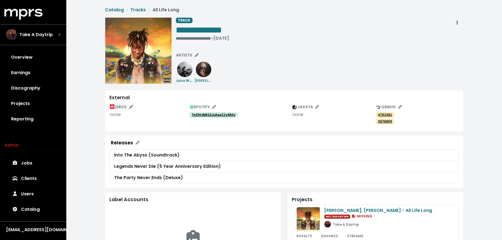
click at [119, 107] on span "ISRCS" at bounding box center [121, 107] width 23 height 6
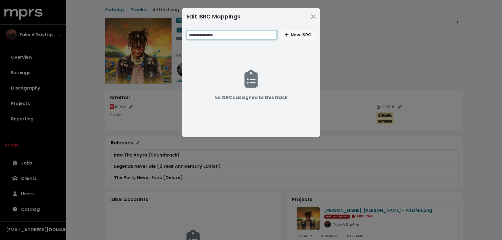
click at [227, 38] on input "text" at bounding box center [232, 35] width 90 height 9
paste input "**********"
type input "**********"
click at [298, 36] on span "New ISRC" at bounding box center [298, 35] width 27 height 6
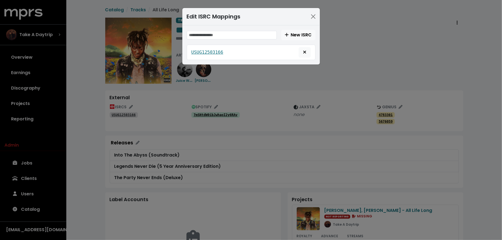
click at [86, 132] on div "Edit ISRC Mappings New ISRC USUG12503166" at bounding box center [251, 120] width 502 height 240
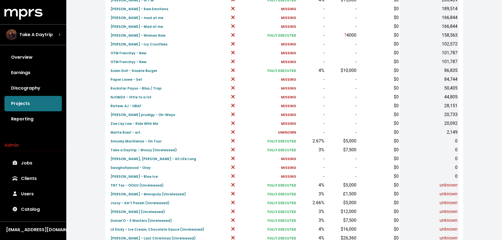
scroll to position [109, 0]
click at [113, 167] on small "Swaghollywood - Olay" at bounding box center [131, 167] width 40 height 5
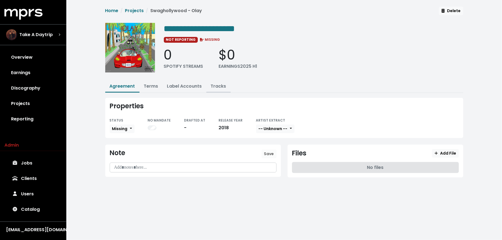
click at [223, 84] on link "Tracks" at bounding box center [218, 86] width 15 height 6
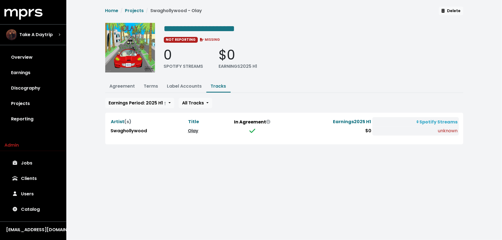
click at [192, 132] on link "Olay" at bounding box center [193, 131] width 10 height 6
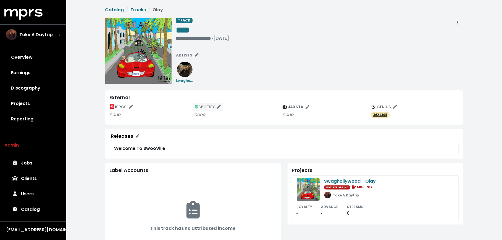
click at [212, 109] on span "SPOTIFY" at bounding box center [208, 107] width 26 height 6
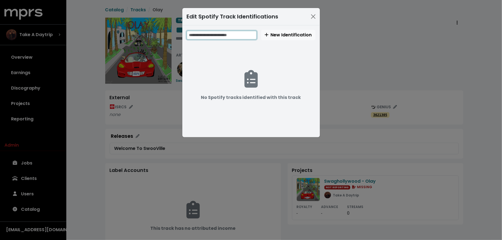
click at [229, 37] on input "text" at bounding box center [222, 35] width 70 height 9
paste input "**********"
type input "**********"
click at [284, 38] on button "New Identification" at bounding box center [288, 35] width 54 height 10
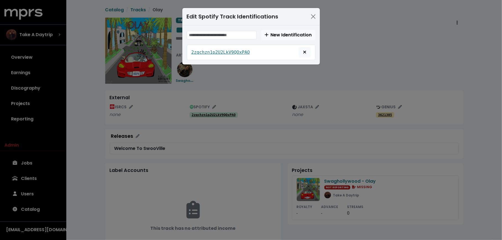
click at [142, 92] on div "Edit Spotify Track Identifications New Identification 2zqchzn1p2U2LkV9QOxPAO" at bounding box center [251, 120] width 502 height 240
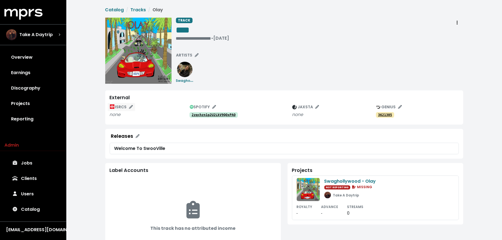
click at [120, 106] on span "ISRCS" at bounding box center [121, 107] width 23 height 6
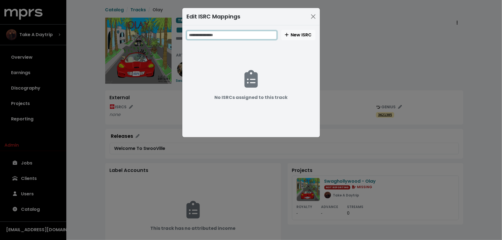
click at [206, 35] on input "text" at bounding box center [232, 35] width 90 height 9
paste input "**********"
type input "**********"
click at [280, 36] on div "**********" at bounding box center [251, 35] width 129 height 10
click at [290, 36] on span "New ISRC" at bounding box center [298, 35] width 27 height 6
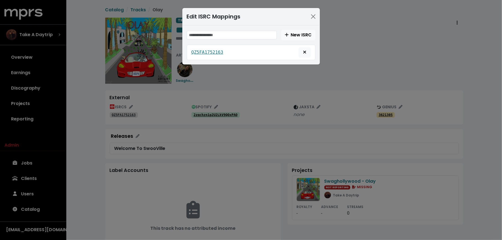
click at [83, 75] on div "Edit ISRC Mappings New ISRC QZ5FA1752163" at bounding box center [251, 120] width 502 height 240
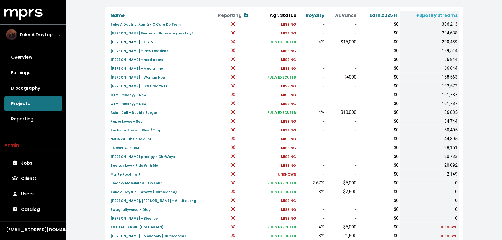
scroll to position [107, 0]
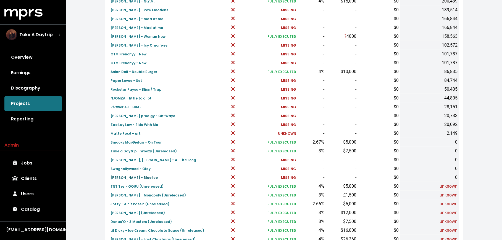
click at [119, 178] on small "[PERSON_NAME] - Blue Ice" at bounding box center [134, 178] width 47 height 5
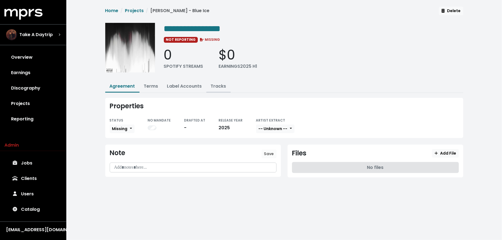
click at [220, 84] on link "Tracks" at bounding box center [218, 86] width 15 height 6
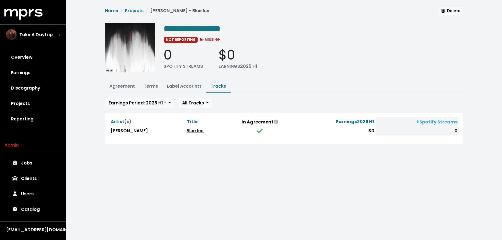
click at [186, 130] on link "Blue Ice" at bounding box center [194, 131] width 17 height 6
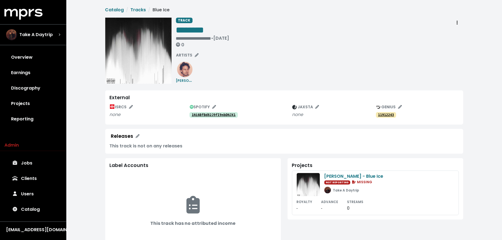
click at [206, 114] on tt "1Ni6BfBd82J9fI9nbDNJX1" at bounding box center [214, 115] width 44 height 4
click at [121, 112] on span "none" at bounding box center [150, 115] width 80 height 7
click at [121, 105] on span "ISRCS" at bounding box center [121, 107] width 23 height 6
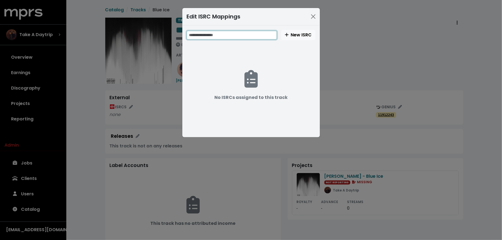
click at [216, 35] on input "text" at bounding box center [232, 35] width 90 height 9
paste input "**********"
type input "**********"
click at [299, 32] on span "New ISRC" at bounding box center [298, 35] width 27 height 6
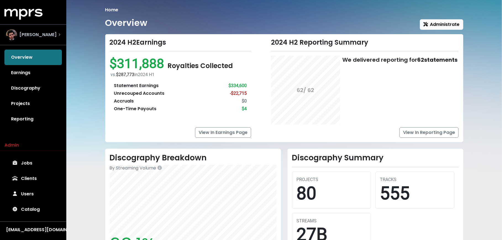
click at [36, 41] on div "[PERSON_NAME]" at bounding box center [33, 35] width 63 height 20
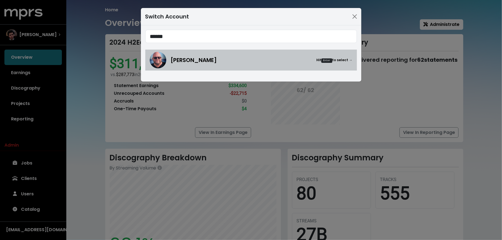
type input "******"
click at [187, 60] on span "[PERSON_NAME]" at bounding box center [194, 60] width 46 height 8
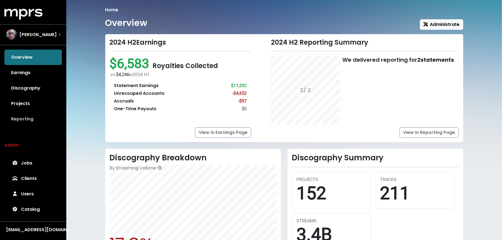
click at [26, 114] on link "Reporting" at bounding box center [32, 119] width 57 height 15
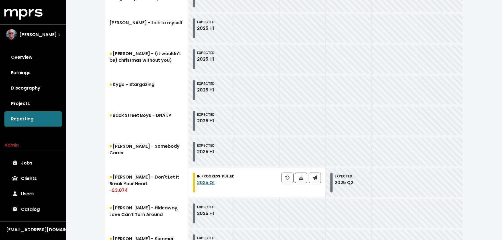
scroll to position [266, 0]
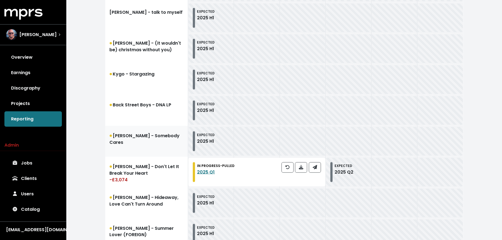
click at [162, 143] on link "[PERSON_NAME] - Somebody Cares" at bounding box center [146, 141] width 83 height 31
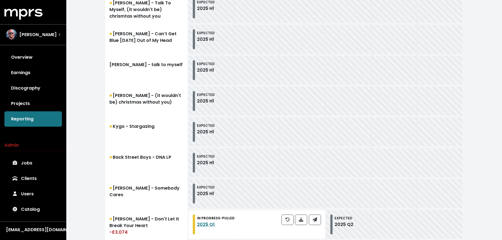
scroll to position [295, 0]
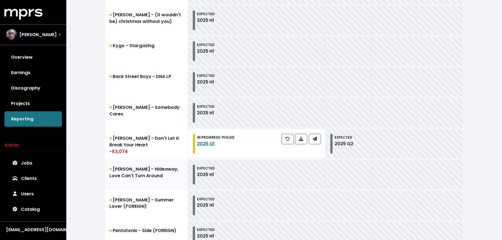
click at [140, 180] on link "[PERSON_NAME] - Hideaway, Love Can't Turn Around" at bounding box center [146, 175] width 83 height 31
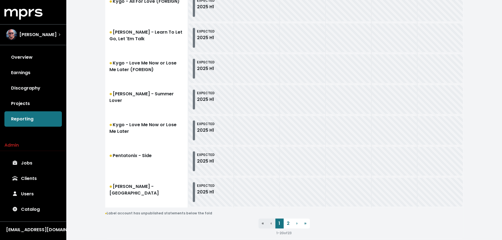
scroll to position [618, 0]
click at [284, 226] on link "2" at bounding box center [288, 224] width 9 height 10
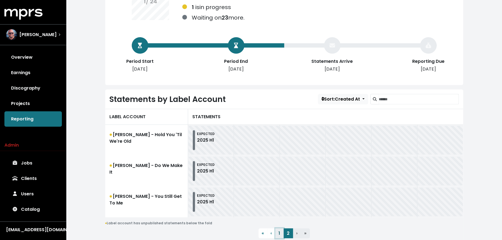
click at [280, 234] on link "1" at bounding box center [279, 234] width 8 height 10
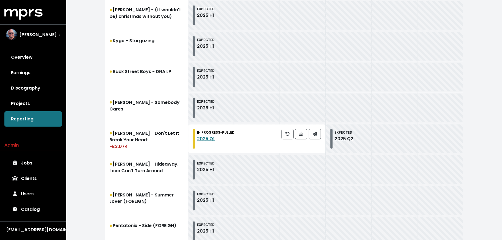
scroll to position [301, 0]
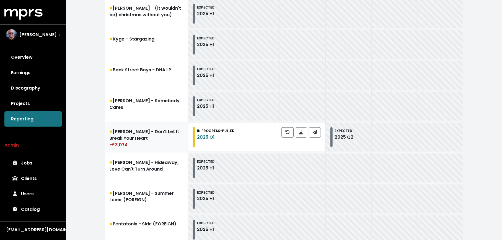
click at [160, 143] on div "-£3,074" at bounding box center [147, 145] width 74 height 7
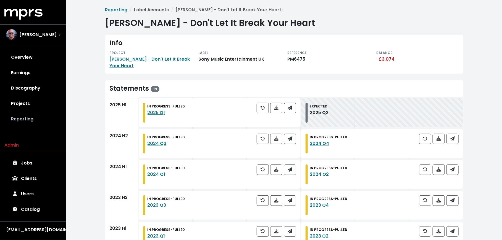
click at [44, 121] on link "Reporting" at bounding box center [32, 119] width 57 height 15
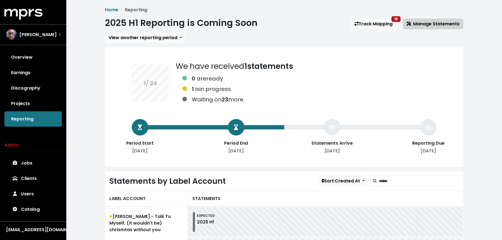
click at [438, 27] on span "Manage Statements" at bounding box center [432, 24] width 53 height 6
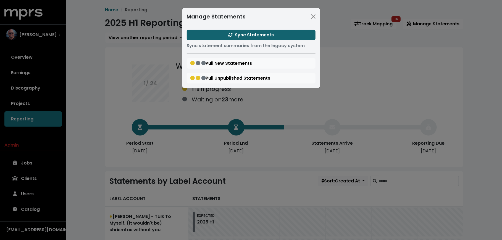
click at [209, 37] on button "Sync Statements" at bounding box center [251, 35] width 129 height 10
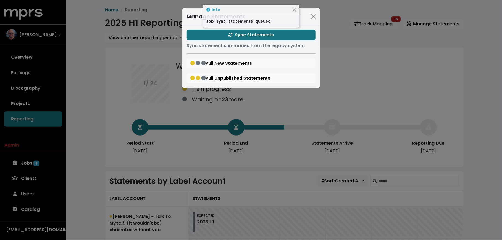
click at [87, 143] on div "Manage Statements Sync Statements Sync statement summaries from the legacy syst…" at bounding box center [251, 120] width 502 height 240
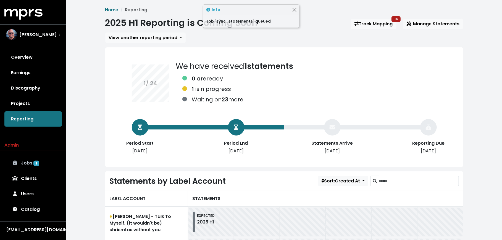
click at [40, 165] on link "Jobs 1" at bounding box center [32, 163] width 57 height 15
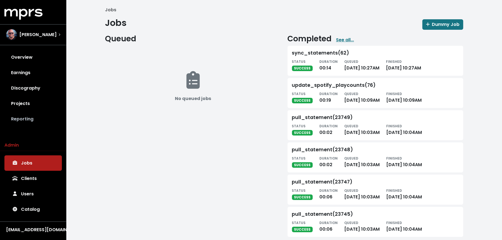
click at [16, 112] on link "Reporting" at bounding box center [32, 119] width 57 height 15
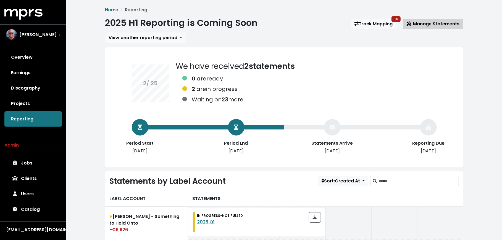
click at [428, 29] on div "2025 H1 Reporting is Coming Soon Track Mapping 16 Manage Statements" at bounding box center [284, 24] width 358 height 13
click at [416, 23] on span "Manage Statements" at bounding box center [432, 24] width 53 height 6
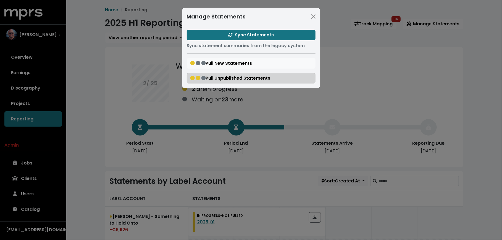
click at [238, 79] on span "Pull Unpublished Statements" at bounding box center [230, 78] width 80 height 6
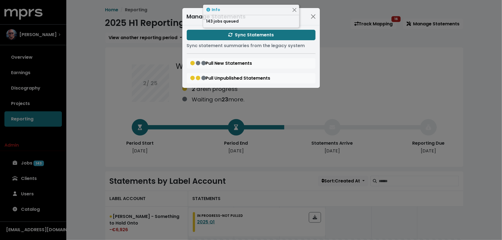
click at [110, 137] on div "Manage Statements Sync Statements Sync statement summaries from the legacy syst…" at bounding box center [251, 120] width 502 height 240
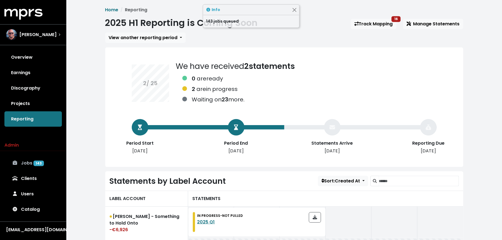
click at [52, 160] on link "Jobs 143" at bounding box center [32, 163] width 57 height 15
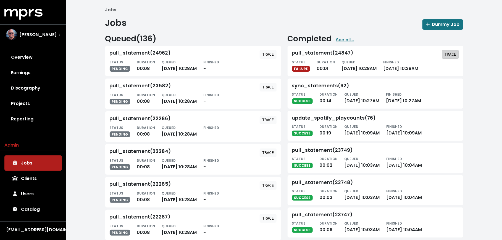
click at [449, 53] on tt "TRACE" at bounding box center [450, 54] width 12 height 4
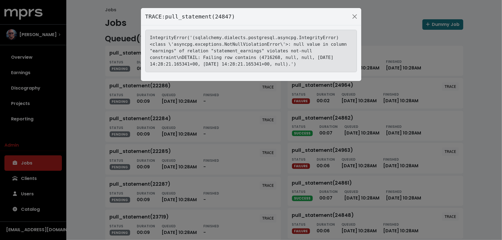
click at [97, 111] on div "TRACE: pull_statement(24847) IntegrityError('(sqlalchemy.dialects.postgresql.as…" at bounding box center [251, 120] width 502 height 240
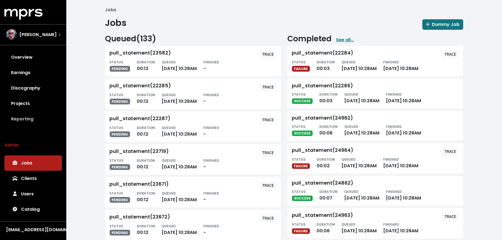
click at [37, 115] on link "Reporting" at bounding box center [32, 119] width 57 height 15
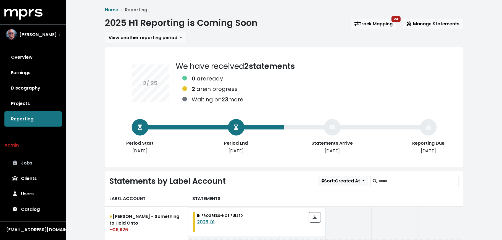
click at [36, 157] on link "Jobs" at bounding box center [32, 163] width 57 height 15
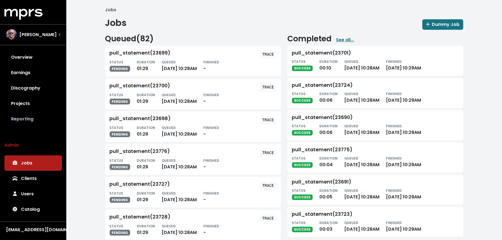
click at [38, 118] on link "Reporting" at bounding box center [32, 119] width 57 height 15
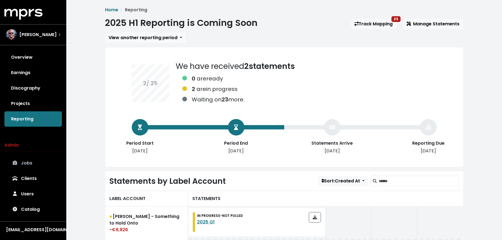
click at [23, 165] on link "Jobs" at bounding box center [32, 163] width 57 height 15
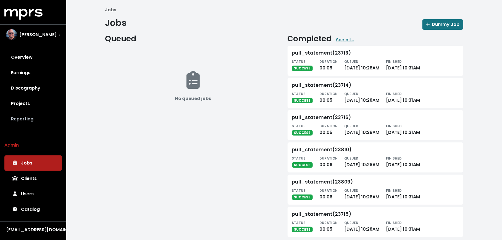
click at [26, 118] on link "Reporting" at bounding box center [32, 119] width 57 height 15
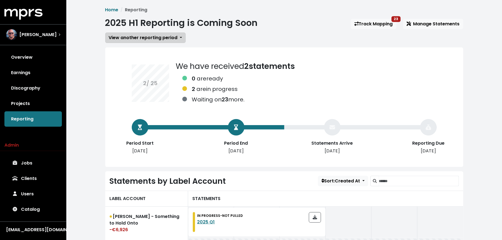
click at [119, 38] on span "View another reporting period" at bounding box center [143, 38] width 69 height 6
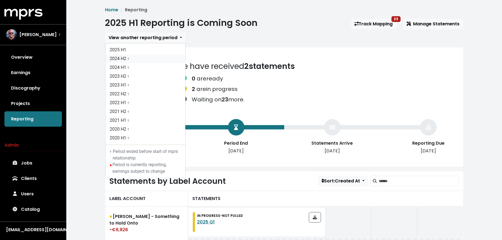
click at [117, 58] on link "2024 H2 †" at bounding box center [145, 58] width 80 height 9
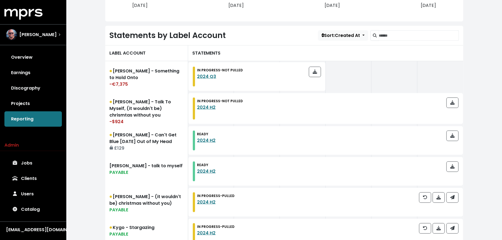
scroll to position [139, 0]
click at [135, 78] on link "David Guetta - Something to Hold Onto -€7,375" at bounding box center [146, 76] width 83 height 31
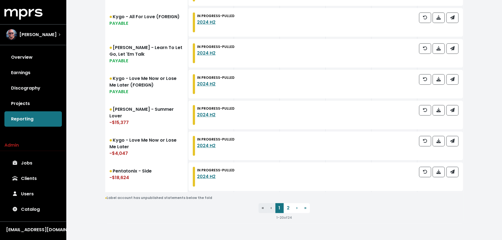
scroll to position [632, 0]
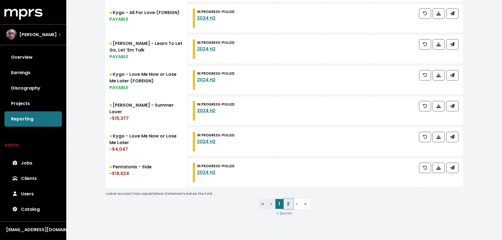
click at [286, 203] on link "2" at bounding box center [288, 204] width 9 height 10
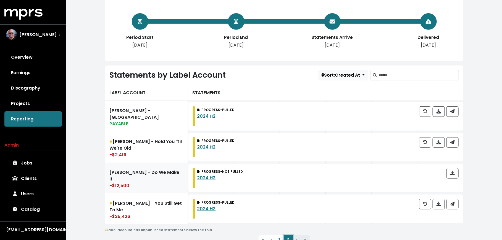
scroll to position [122, 0]
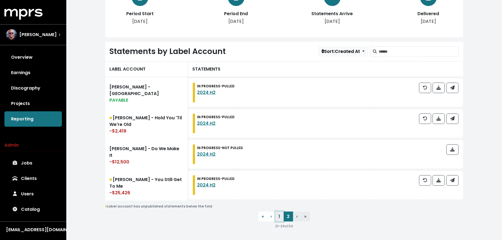
click at [280, 218] on link "1" at bounding box center [279, 217] width 8 height 10
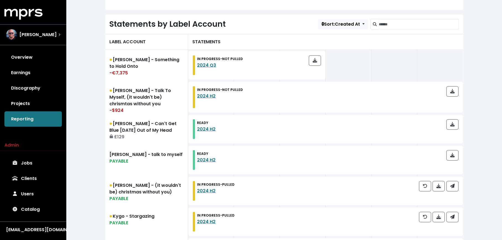
scroll to position [146, 0]
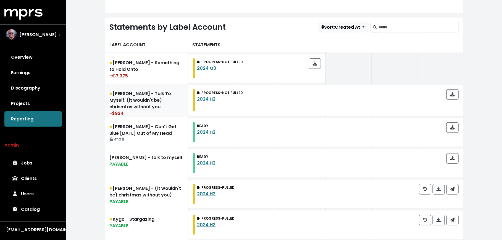
click at [142, 114] on div "-$924" at bounding box center [147, 113] width 74 height 7
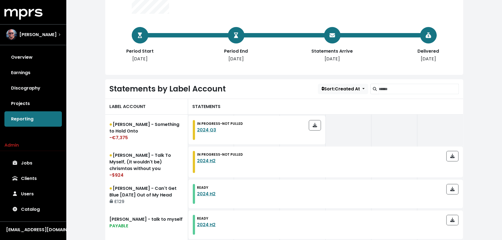
scroll to position [86, 0]
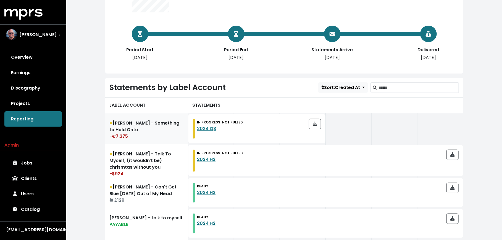
click at [133, 117] on link "David Guetta - Something to Hold Onto -€7,375" at bounding box center [146, 128] width 83 height 31
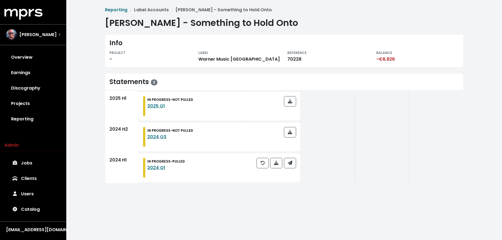
click at [292, 60] on div "70228" at bounding box center [328, 59] width 82 height 7
copy div "70228"
click at [37, 120] on link "Reporting" at bounding box center [32, 119] width 57 height 15
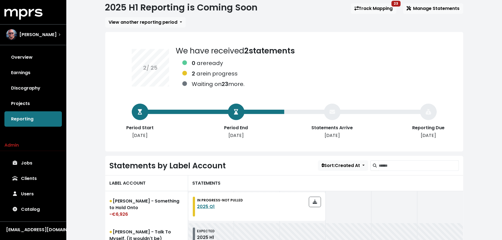
scroll to position [9, 0]
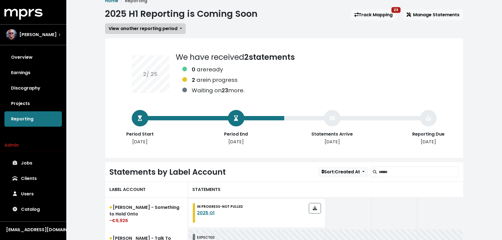
click at [168, 29] on span "View another reporting period" at bounding box center [143, 28] width 69 height 6
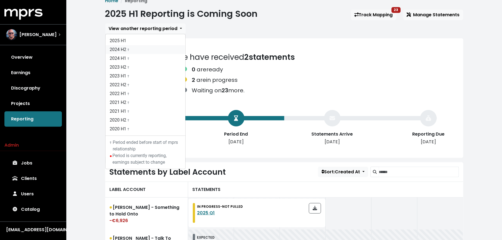
click at [166, 47] on link "2024 H2 †" at bounding box center [145, 49] width 80 height 9
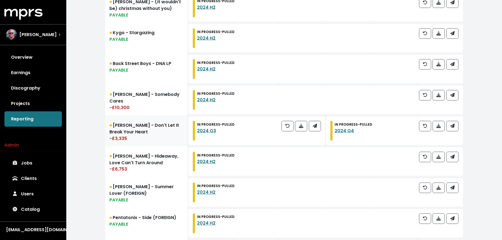
scroll to position [329, 0]
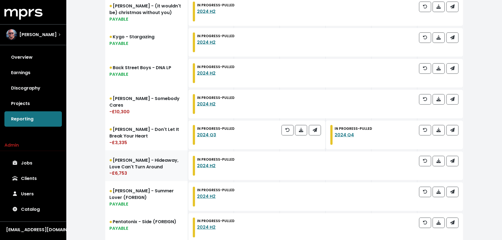
click at [146, 164] on link "Pete Tong - Hideaway, Love Can't Turn Around -£6,753" at bounding box center [146, 166] width 83 height 31
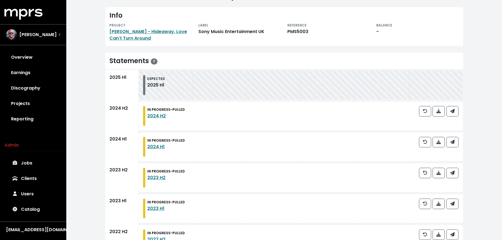
scroll to position [63, 0]
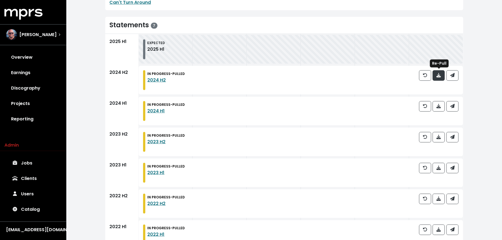
click at [438, 75] on icon "button" at bounding box center [438, 75] width 4 height 4
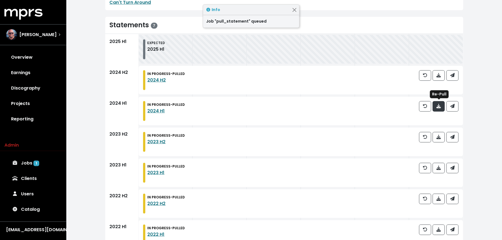
click at [438, 106] on icon "button" at bounding box center [438, 106] width 4 height 4
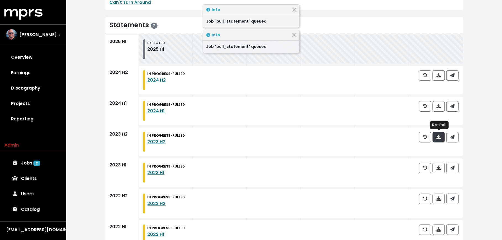
click at [439, 139] on icon "button" at bounding box center [438, 137] width 4 height 4
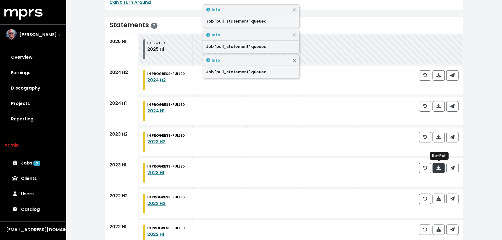
click at [438, 168] on icon "button" at bounding box center [438, 168] width 4 height 4
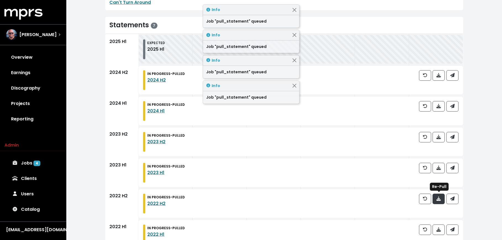
click at [438, 198] on icon "button" at bounding box center [438, 199] width 4 height 4
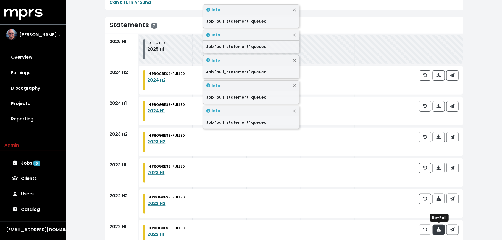
click at [440, 228] on icon "button" at bounding box center [438, 230] width 4 height 4
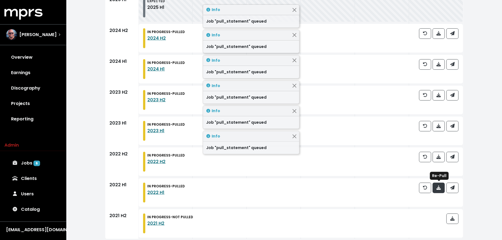
scroll to position [113, 0]
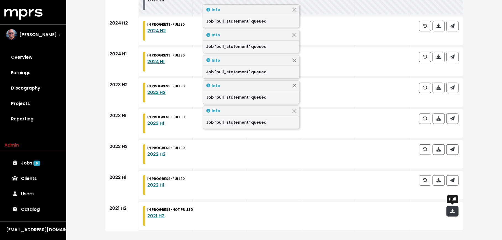
click at [450, 215] on span "button" at bounding box center [452, 211] width 5 height 7
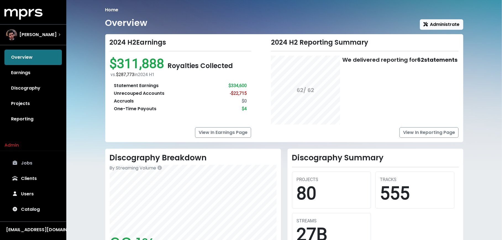
click at [35, 164] on link "Jobs" at bounding box center [32, 163] width 57 height 15
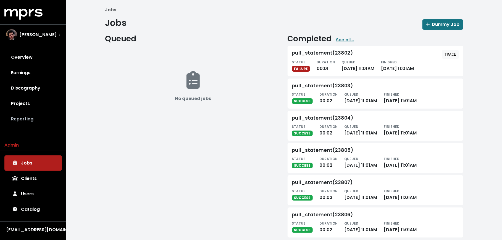
click at [39, 115] on link "Reporting" at bounding box center [32, 119] width 57 height 15
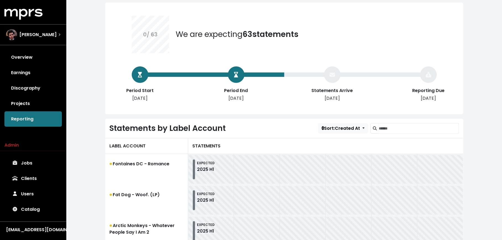
scroll to position [46, 0]
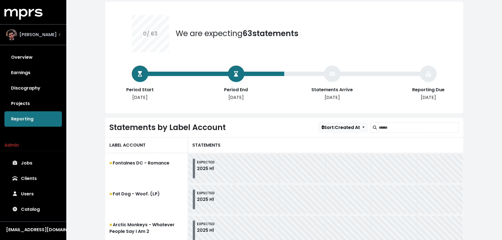
click at [55, 29] on div "[PERSON_NAME]" at bounding box center [33, 34] width 54 height 11
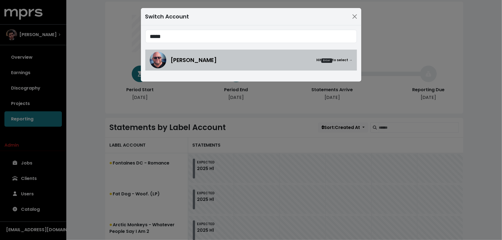
type input "*****"
click at [204, 54] on div "[PERSON_NAME] Hit Enter to select →" at bounding box center [251, 60] width 203 height 17
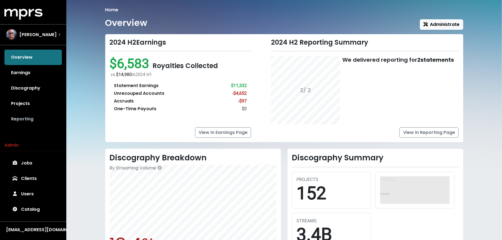
click at [43, 114] on link "Reporting" at bounding box center [32, 119] width 57 height 15
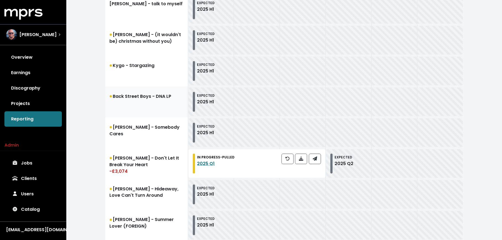
scroll to position [319, 0]
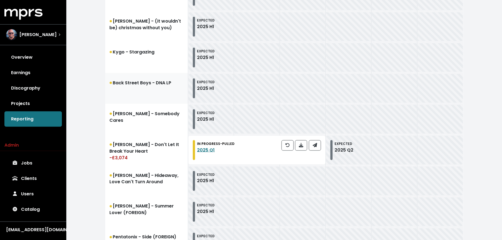
click at [132, 189] on link "[PERSON_NAME] - Hideaway, Love Can't Turn Around" at bounding box center [146, 181] width 83 height 31
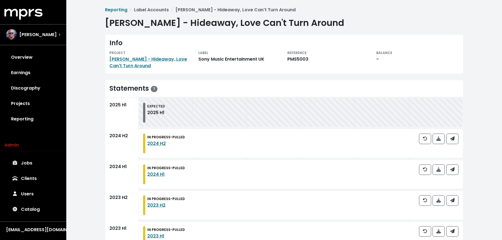
click at [157, 54] on div "PROJECT" at bounding box center [151, 52] width 82 height 7
click at [156, 58] on link "[PERSON_NAME] - Hideaway, Love Can't Turn Around" at bounding box center [149, 62] width 78 height 13
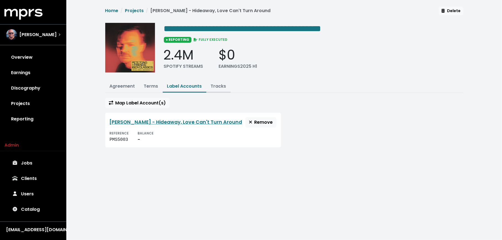
click at [214, 86] on link "Tracks" at bounding box center [218, 86] width 15 height 6
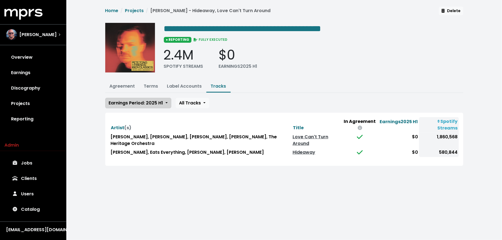
click at [154, 101] on span "Earnings Period: 2025 H1" at bounding box center [136, 103] width 54 height 6
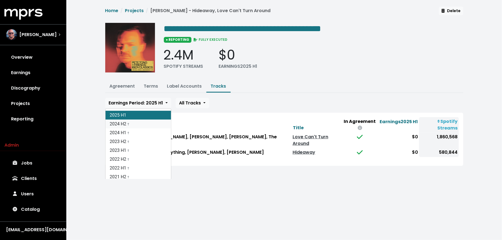
click at [152, 122] on link "2024 H2 †" at bounding box center [137, 124] width 65 height 9
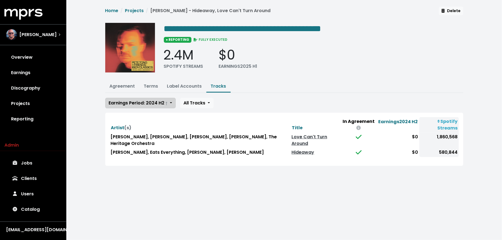
click at [149, 106] on button "Earnings Period: 2024 H2 †" at bounding box center [140, 103] width 70 height 10
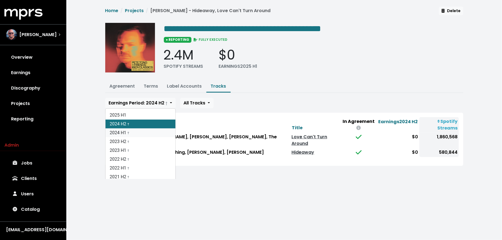
click at [147, 131] on link "2024 H1 †" at bounding box center [140, 133] width 70 height 9
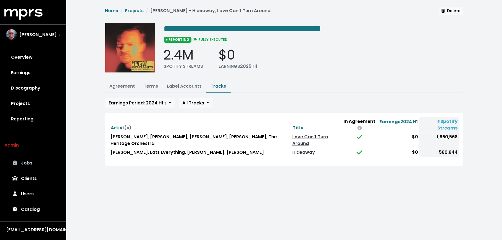
click at [33, 165] on link "Jobs" at bounding box center [32, 163] width 57 height 15
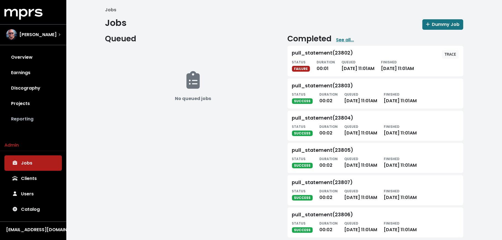
click at [36, 119] on link "Reporting" at bounding box center [32, 119] width 57 height 15
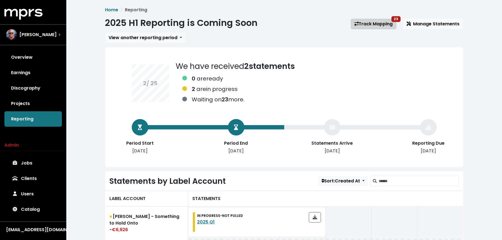
click at [371, 25] on link "Track Mapping 23" at bounding box center [374, 24] width 46 height 10
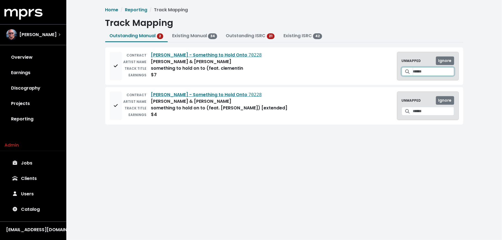
click at [420, 73] on input "Search for a track to map to" at bounding box center [433, 71] width 41 height 9
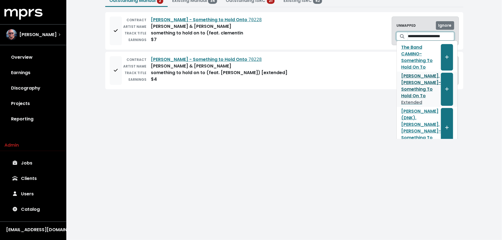
scroll to position [43, 0]
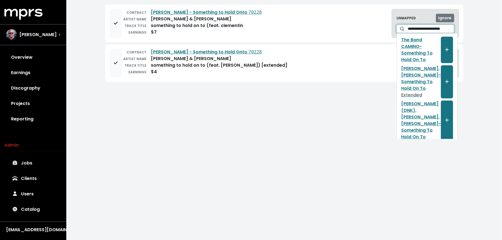
type input "**********"
click at [235, 105] on div "**********" at bounding box center [283, 69] width 435 height 139
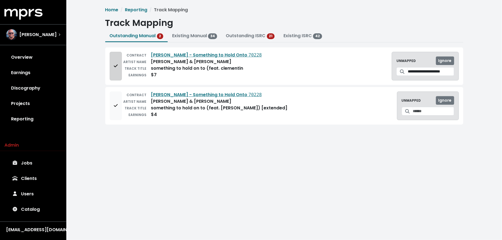
click at [110, 56] on button "Add to mapping queue" at bounding box center [116, 66] width 12 height 29
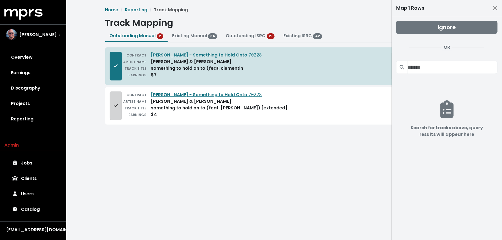
click at [117, 105] on icon "Add to mapping queue" at bounding box center [116, 106] width 4 height 4
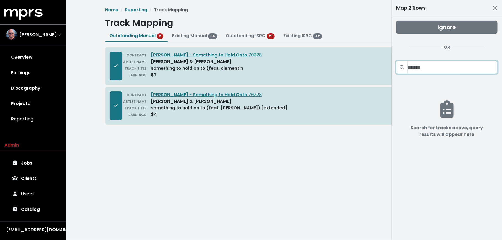
click at [418, 67] on input "Search projects" at bounding box center [452, 67] width 90 height 13
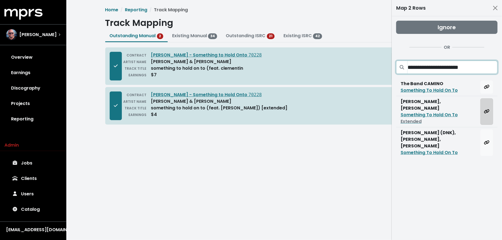
type input "**********"
click at [486, 109] on icon "Map all rows to this track" at bounding box center [487, 111] width 6 height 4
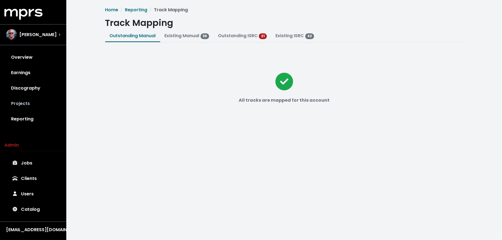
click at [40, 102] on link "Projects" at bounding box center [32, 103] width 57 height 15
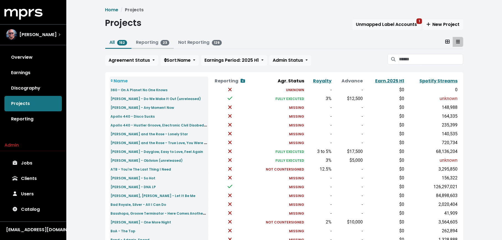
click at [146, 41] on link "Reporting 23" at bounding box center [152, 42] width 33 height 6
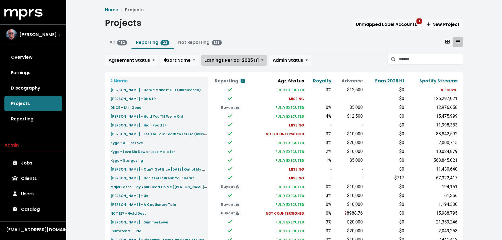
click at [226, 64] on button "Earnings Period: 2025 H1" at bounding box center [234, 60] width 66 height 10
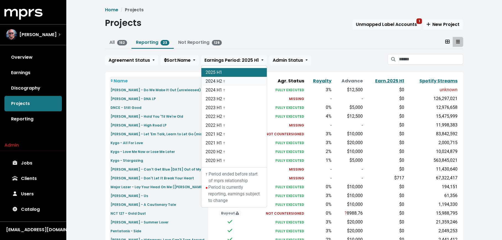
click at [224, 83] on link "2024 H2 †" at bounding box center [233, 81] width 65 height 9
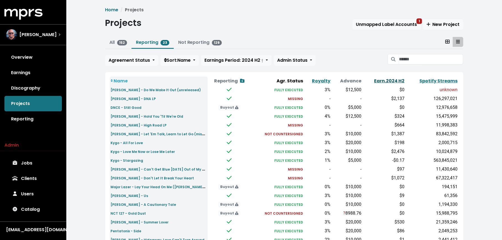
click at [381, 79] on link "Earn. 2024 H2" at bounding box center [389, 81] width 30 height 6
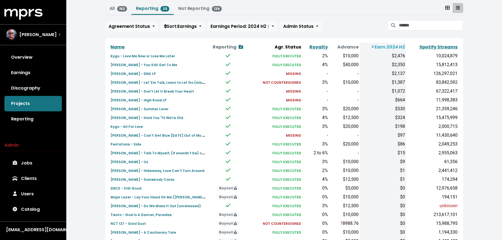
scroll to position [33, 0]
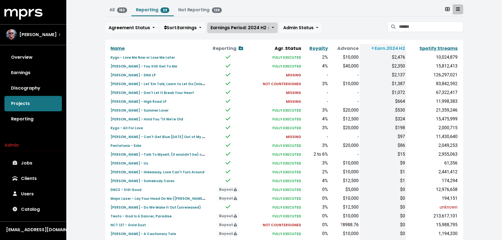
click at [258, 28] on span "Earnings Period: 2024 H2 †" at bounding box center [240, 28] width 59 height 6
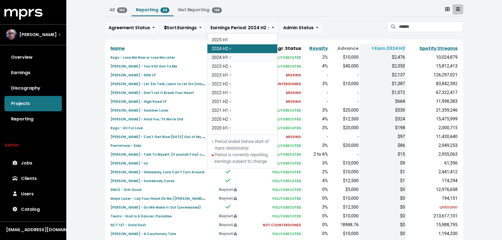
click at [252, 57] on link "2024 H1 †" at bounding box center [242, 57] width 70 height 9
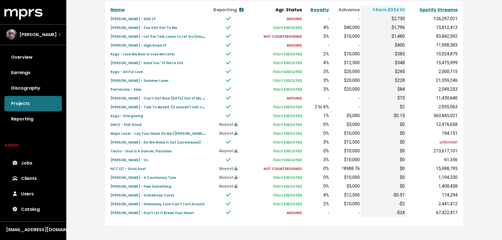
scroll to position [72, 0]
click at [154, 205] on small "[PERSON_NAME] - Hideaway, Love Can't Turn Around" at bounding box center [158, 204] width 94 height 5
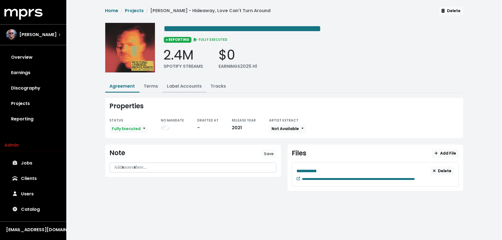
click at [166, 88] on button "Label Accounts" at bounding box center [185, 87] width 44 height 12
click at [180, 90] on button "Label Accounts" at bounding box center [185, 87] width 44 height 12
click at [180, 85] on link "Label Accounts" at bounding box center [184, 86] width 35 height 6
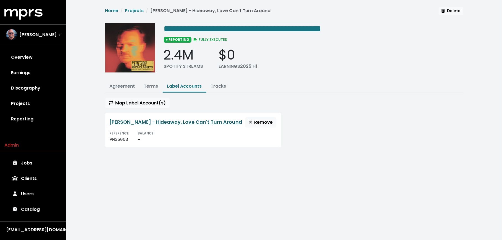
click at [161, 124] on link "[PERSON_NAME] - Hideaway, Love Can't Turn Around" at bounding box center [176, 122] width 133 height 7
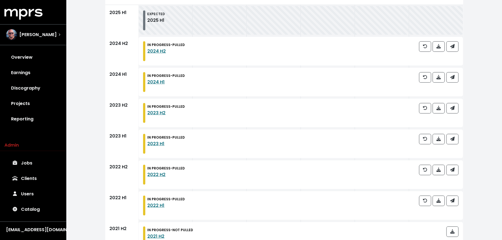
scroll to position [92, 0]
click at [424, 80] on span "button" at bounding box center [425, 78] width 4 height 6
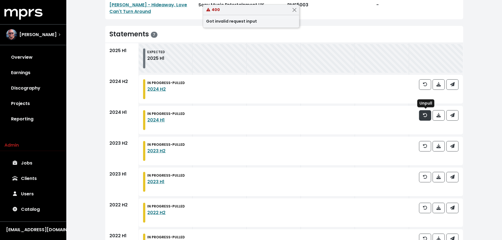
scroll to position [55, 0]
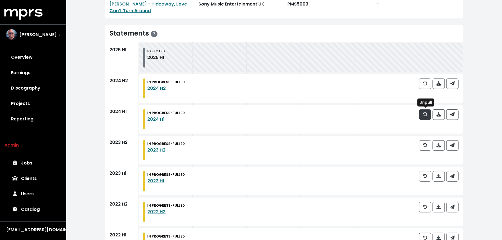
click at [424, 115] on icon "button" at bounding box center [425, 114] width 4 height 4
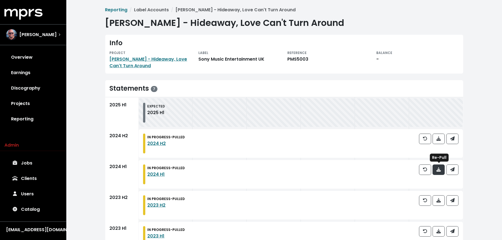
click at [439, 171] on icon "button" at bounding box center [438, 170] width 4 height 4
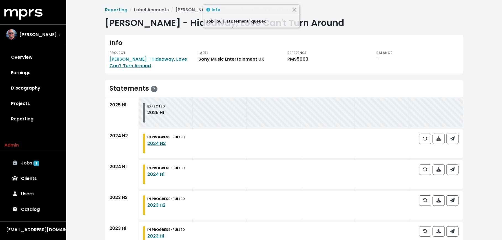
click at [54, 166] on link "Jobs 1" at bounding box center [32, 163] width 57 height 15
click at [161, 56] on span "[PERSON_NAME] - Hideaway, Love Can't Turn Around" at bounding box center [151, 62] width 82 height 13
click at [161, 59] on link "[PERSON_NAME] - Hideaway, Love Can't Turn Around" at bounding box center [149, 62] width 78 height 13
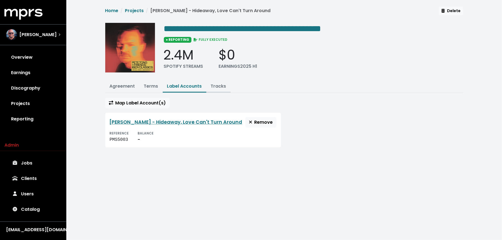
click at [211, 84] on link "Tracks" at bounding box center [218, 86] width 15 height 6
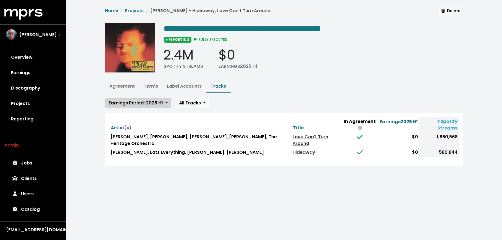
click at [155, 104] on span "Earnings Period: 2025 H1" at bounding box center [136, 103] width 54 height 6
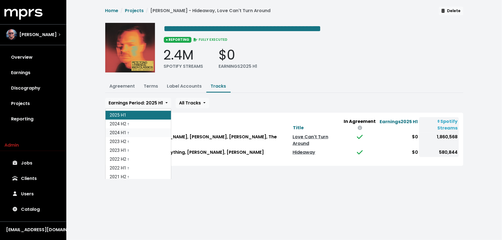
click at [151, 130] on link "2024 H1 †" at bounding box center [137, 133] width 65 height 9
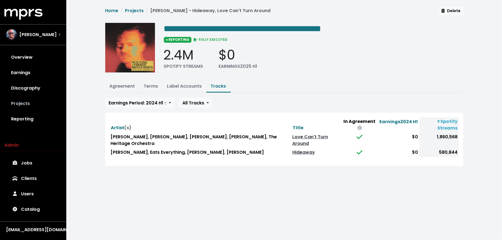
click at [25, 105] on link "Projects" at bounding box center [32, 103] width 57 height 15
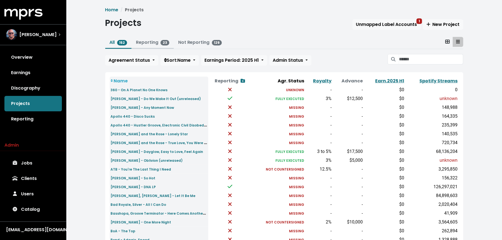
click at [150, 44] on link "Reporting 23" at bounding box center [152, 42] width 33 height 6
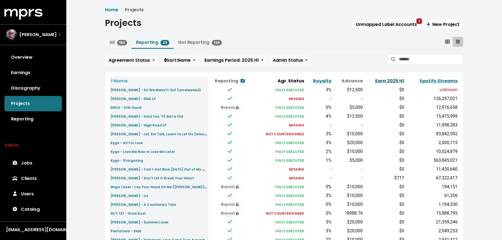
click at [380, 81] on link "Earn. 2025 H1" at bounding box center [389, 81] width 29 height 6
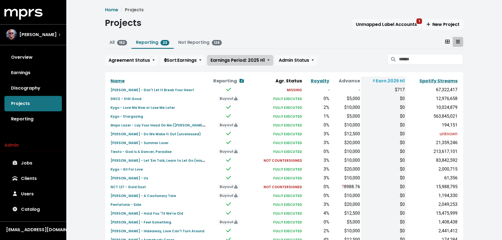
click at [237, 61] on span "Earnings Period: 2025 H1" at bounding box center [238, 60] width 54 height 6
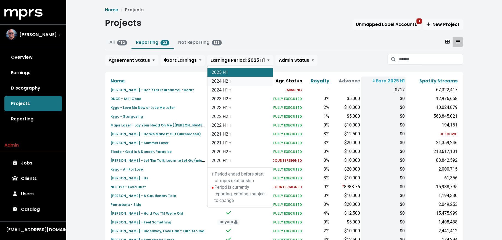
click at [236, 77] on link "2024 H2 †" at bounding box center [239, 81] width 65 height 9
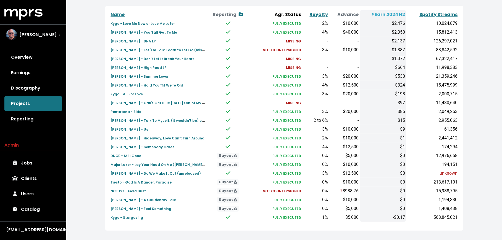
scroll to position [72, 0]
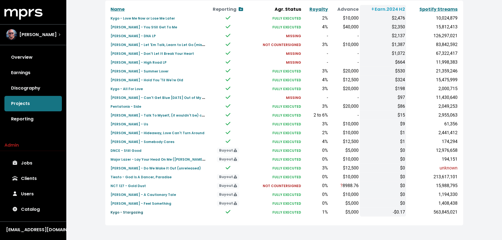
click at [136, 213] on small "Kygo - Stargazing" at bounding box center [127, 212] width 33 height 5
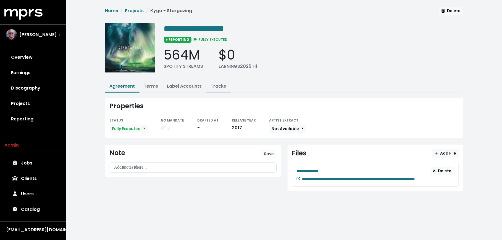
click at [219, 83] on link "Tracks" at bounding box center [218, 86] width 15 height 6
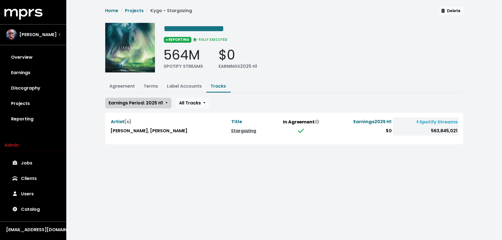
click at [153, 102] on span "Earnings Period: 2025 H1" at bounding box center [136, 103] width 54 height 6
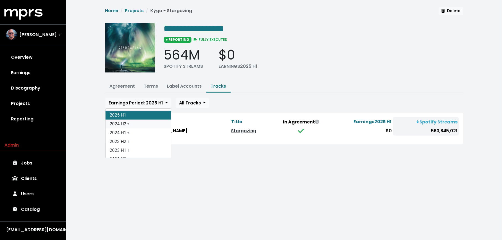
click at [150, 124] on link "2024 H2 †" at bounding box center [137, 124] width 65 height 9
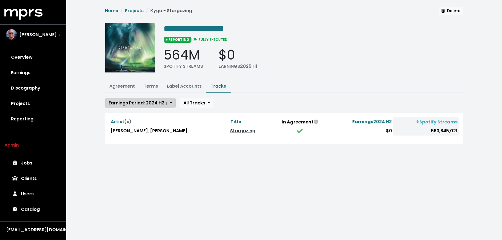
click at [151, 102] on span "Earnings Period: 2024 H2 †" at bounding box center [138, 103] width 59 height 6
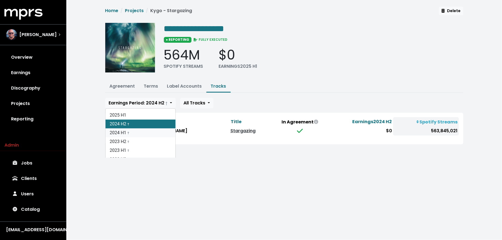
click at [150, 136] on link "2024 H1 †" at bounding box center [140, 133] width 70 height 9
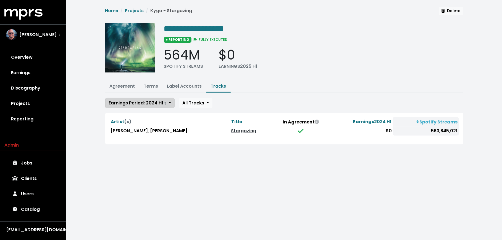
click at [159, 98] on button "Earnings Period: 2024 H1 †" at bounding box center [139, 103] width 69 height 10
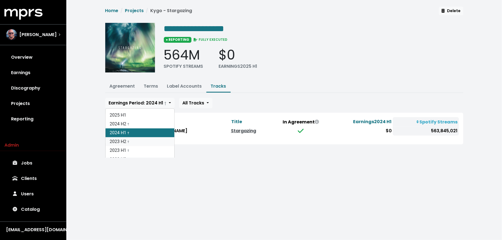
click at [158, 139] on link "2023 H2 †" at bounding box center [139, 141] width 69 height 9
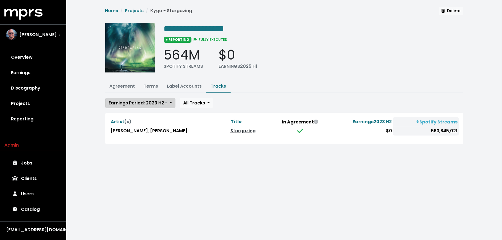
click at [162, 100] on span "Earnings Period: 2023 H2 †" at bounding box center [138, 103] width 59 height 6
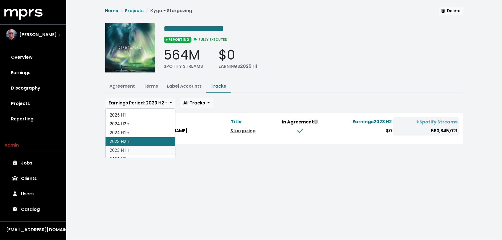
click at [154, 149] on link "2023 H1 †" at bounding box center [140, 150] width 70 height 9
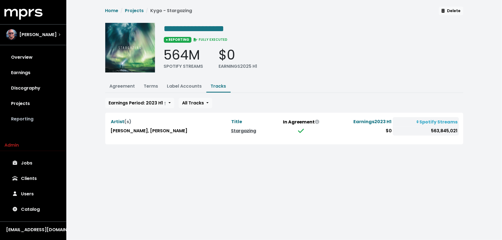
click at [44, 124] on link "Reporting" at bounding box center [32, 119] width 57 height 15
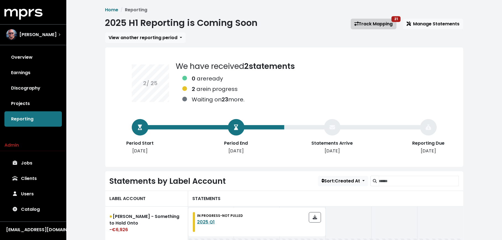
click at [364, 20] on link "Track Mapping 21" at bounding box center [374, 24] width 46 height 10
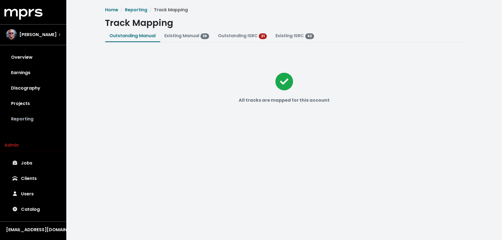
click at [48, 120] on link "Reporting" at bounding box center [32, 119] width 57 height 15
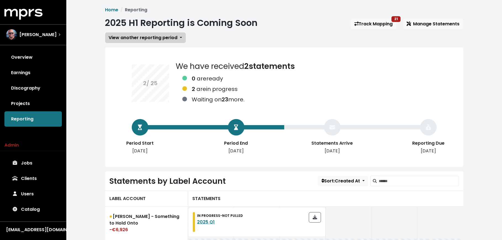
click at [150, 38] on span "View another reporting period" at bounding box center [143, 38] width 69 height 6
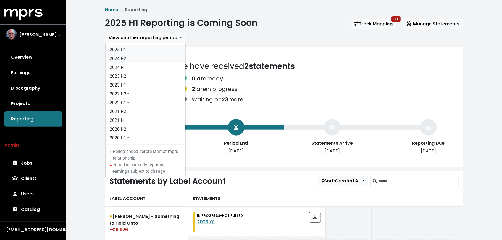
drag, startPoint x: 149, startPoint y: 54, endPoint x: 149, endPoint y: 60, distance: 6.1
click at [149, 60] on link "2024 H2 †" at bounding box center [145, 58] width 80 height 9
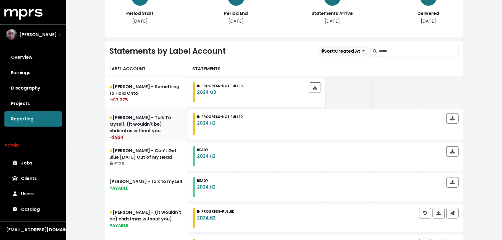
scroll to position [122, 0]
click at [128, 128] on link "Wrabel - Talk To Myself, (it wouldn't be) chrismtas without you -$924" at bounding box center [146, 124] width 83 height 33
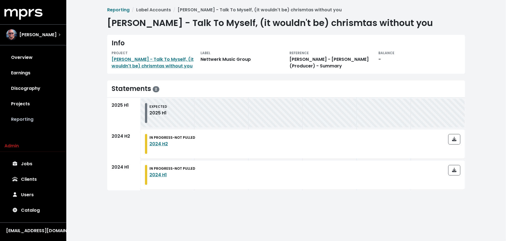
click at [44, 115] on link "Reporting" at bounding box center [32, 119] width 57 height 15
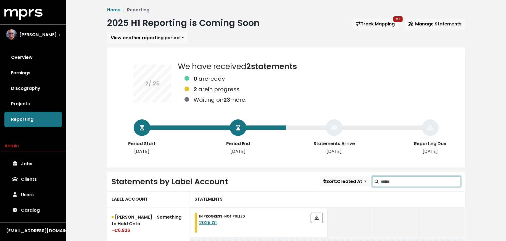
click at [392, 180] on input "Search label accounts" at bounding box center [421, 181] width 80 height 10
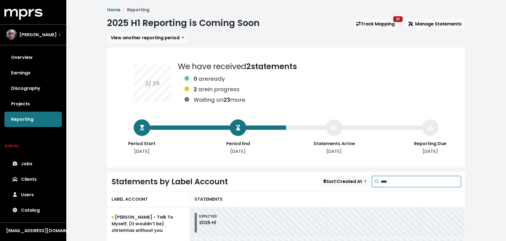
scroll to position [89, 0]
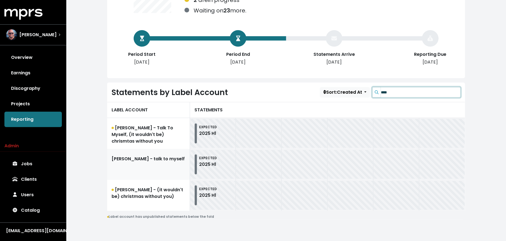
type input "****"
click at [152, 171] on link "[PERSON_NAME] - talk to myself" at bounding box center [148, 164] width 83 height 31
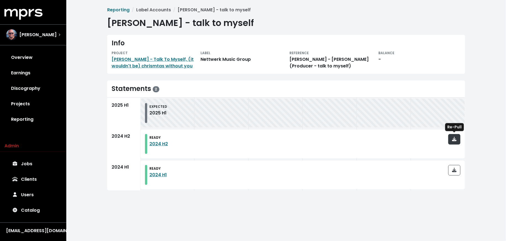
click at [457, 139] on button "button" at bounding box center [454, 139] width 12 height 10
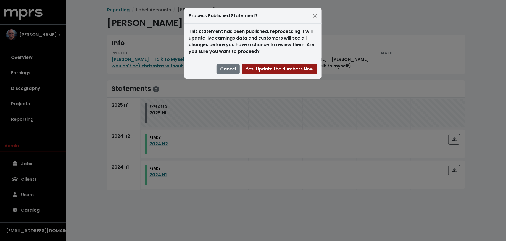
click at [283, 66] on span "Yes, Update the Numbers Now" at bounding box center [279, 69] width 68 height 6
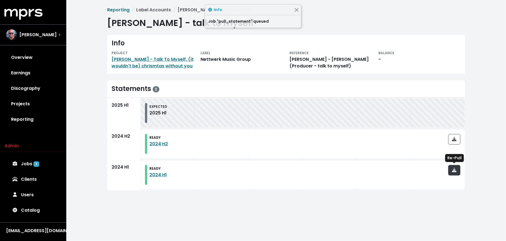
click at [456, 170] on icon "button" at bounding box center [454, 170] width 4 height 4
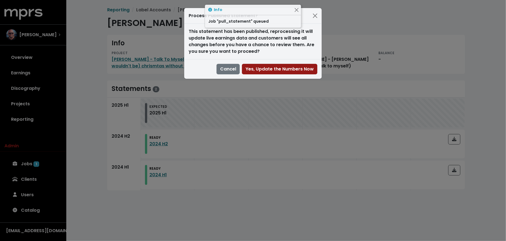
click at [270, 69] on span "Yes, Update the Numbers Now" at bounding box center [279, 69] width 68 height 6
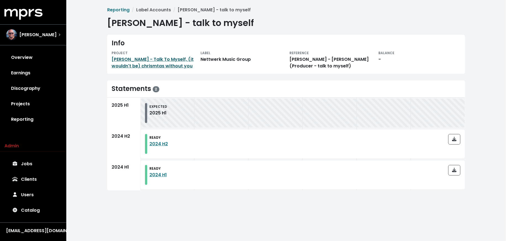
click at [155, 60] on link "[PERSON_NAME] - Talk To Myself, (it wouldn't be) chrismtas without you" at bounding box center [153, 62] width 82 height 13
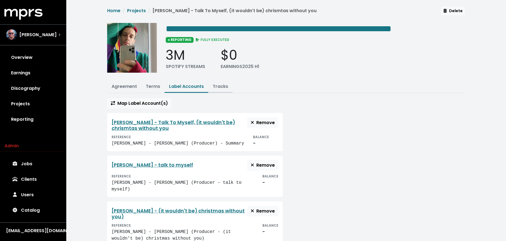
click at [216, 86] on link "Tracks" at bounding box center [220, 86] width 15 height 6
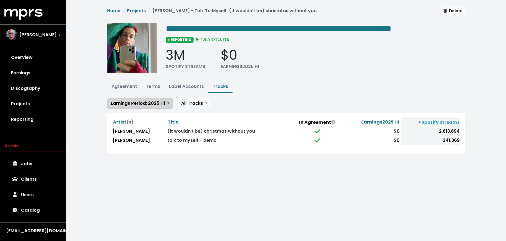
click at [157, 105] on button "Earnings Period: 2025 H1" at bounding box center [140, 103] width 66 height 10
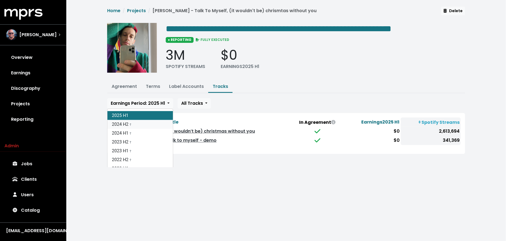
click at [153, 124] on link "2024 H2 †" at bounding box center [139, 124] width 65 height 9
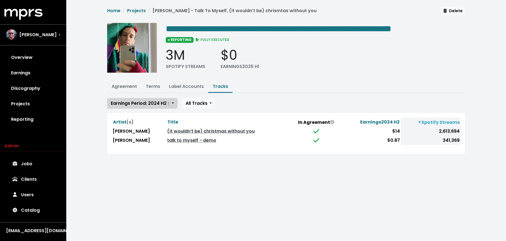
click at [152, 102] on span "Earnings Period: 2024 H2 †" at bounding box center [140, 103] width 59 height 6
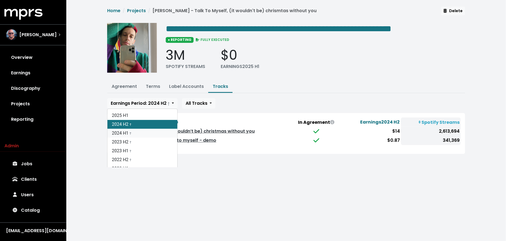
click at [151, 130] on link "2024 H1 †" at bounding box center [142, 133] width 70 height 9
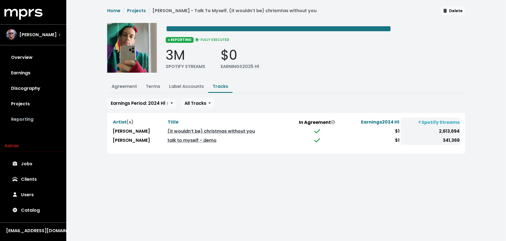
click at [31, 120] on link "Reporting" at bounding box center [32, 119] width 57 height 15
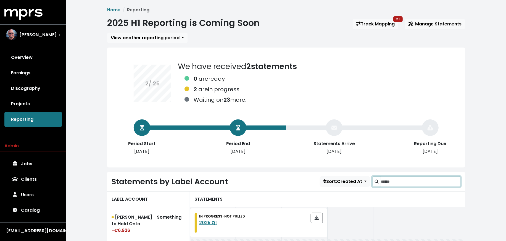
click at [411, 181] on input "Search label accounts" at bounding box center [421, 181] width 80 height 10
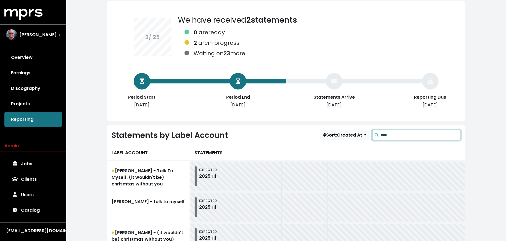
scroll to position [89, 0]
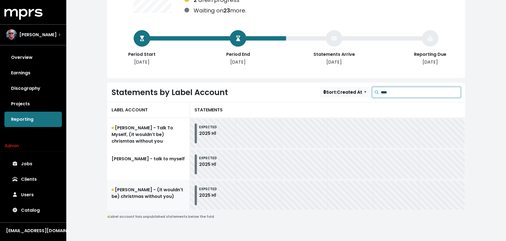
type input "****"
click at [177, 191] on link "[PERSON_NAME] - (it wouldn't be) christmas without you)" at bounding box center [148, 195] width 83 height 31
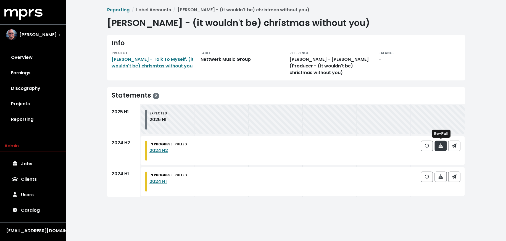
click at [441, 145] on icon "button" at bounding box center [440, 145] width 4 height 4
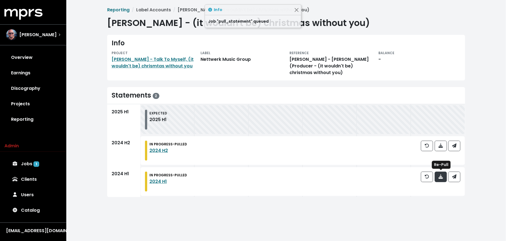
click at [441, 174] on icon "button" at bounding box center [440, 176] width 4 height 4
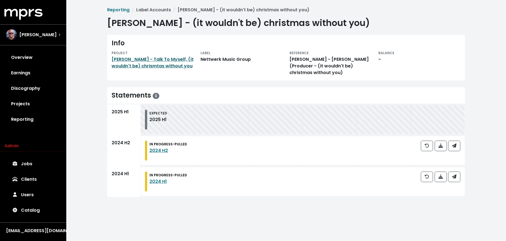
click at [134, 67] on link "[PERSON_NAME] - Talk To Myself, (it wouldn't be) chrismtas without you" at bounding box center [153, 62] width 82 height 13
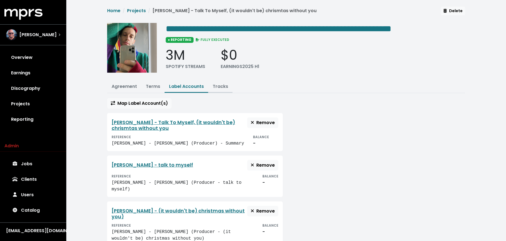
click at [218, 91] on button "Tracks" at bounding box center [220, 87] width 24 height 12
click at [216, 87] on link "Tracks" at bounding box center [220, 86] width 15 height 6
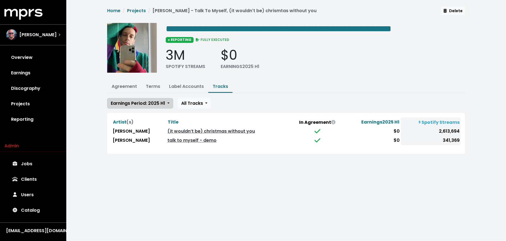
click at [164, 104] on span "Earnings Period: 2025 H1" at bounding box center [138, 103] width 54 height 6
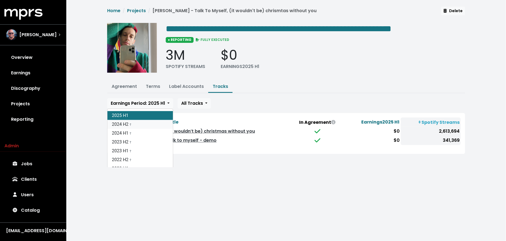
click at [158, 125] on link "2024 H2 †" at bounding box center [139, 124] width 65 height 9
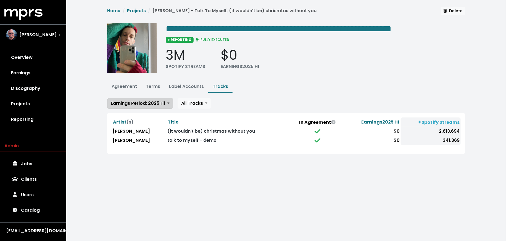
click at [154, 104] on span "Earnings Period: 2025 H1" at bounding box center [138, 103] width 54 height 6
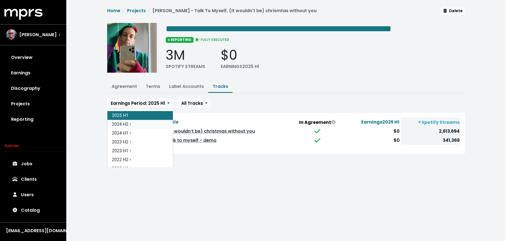
click at [146, 126] on link "2024 H2 †" at bounding box center [139, 124] width 65 height 9
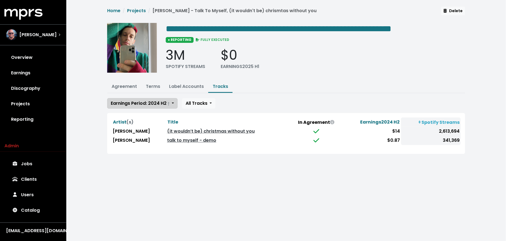
click at [148, 104] on span "Earnings Period: 2024 H2 †" at bounding box center [140, 103] width 59 height 6
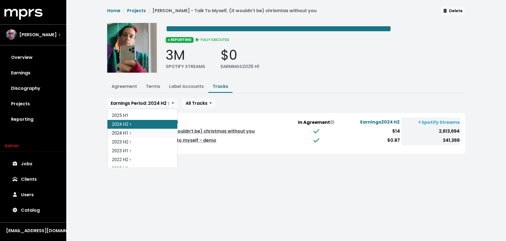
click at [147, 129] on link "2024 H1 †" at bounding box center [142, 133] width 70 height 9
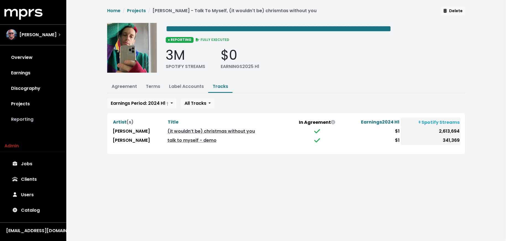
click at [37, 112] on link "Reporting" at bounding box center [32, 119] width 57 height 15
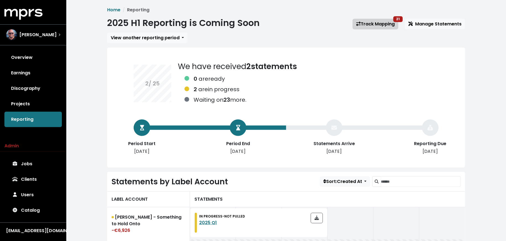
click at [375, 23] on link "Track Mapping 21" at bounding box center [376, 24] width 46 height 10
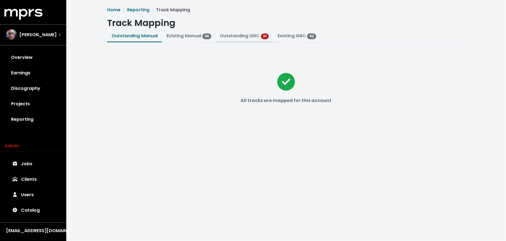
click at [232, 36] on link "Outstanding ISRC" at bounding box center [240, 36] width 40 height 6
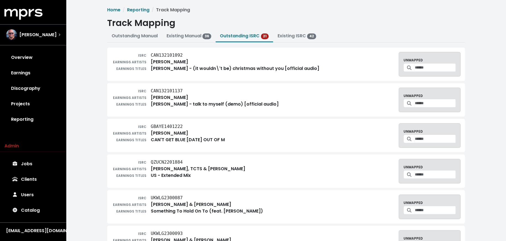
click at [430, 62] on div "UNMAPPED" at bounding box center [430, 64] width 62 height 25
click at [423, 68] on input "Search for a track to map to" at bounding box center [435, 67] width 41 height 9
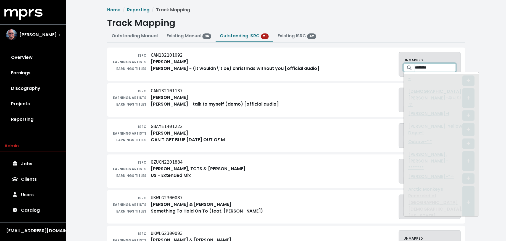
type input "*********"
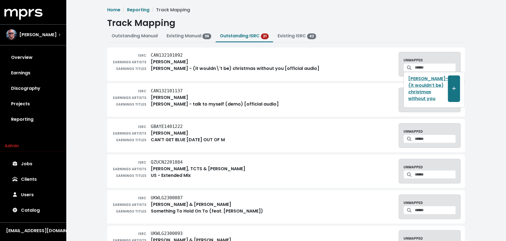
click at [168, 56] on tt "CAN132101092" at bounding box center [167, 54] width 32 height 5
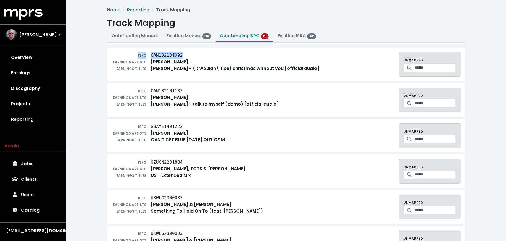
click at [168, 56] on tt "CAN132101092" at bounding box center [167, 54] width 32 height 5
click at [178, 55] on tt "CAN132101092" at bounding box center [167, 54] width 32 height 5
drag, startPoint x: 185, startPoint y: 55, endPoint x: 151, endPoint y: 54, distance: 33.4
click at [151, 54] on div "ISRC CAN132101092" at bounding box center [216, 55] width 208 height 7
copy tt "CAN132101092"
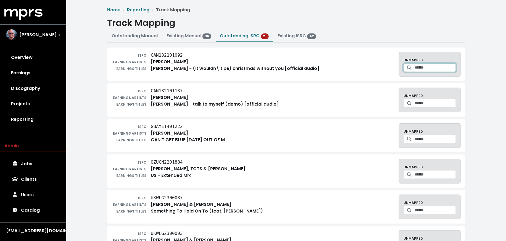
click at [421, 68] on input "Search for a track to map to" at bounding box center [435, 67] width 41 height 9
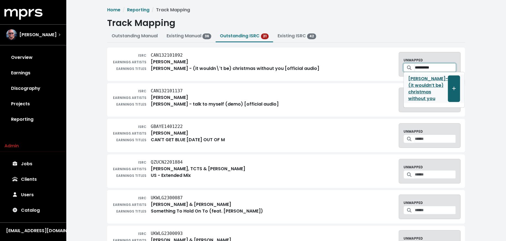
type input "**********"
click at [452, 89] on icon "Create track mapping" at bounding box center [454, 88] width 4 height 4
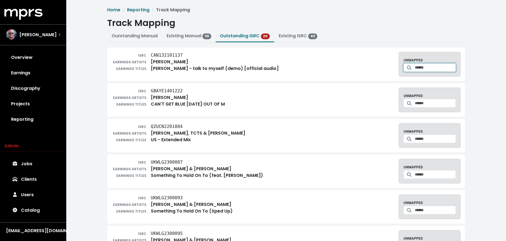
click at [428, 67] on input "Search for a track to map to" at bounding box center [435, 67] width 41 height 9
type input "**********"
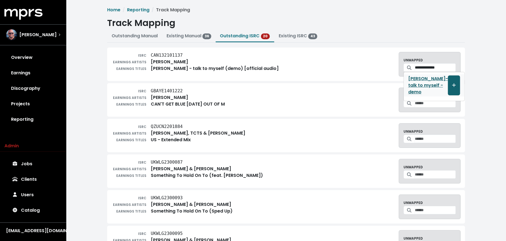
click at [448, 78] on button "Create track mapping" at bounding box center [454, 85] width 12 height 20
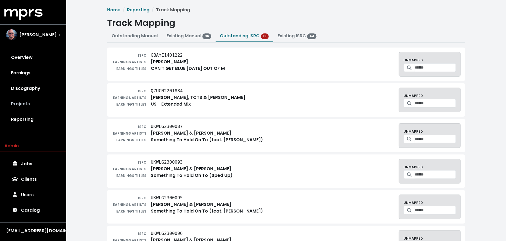
click at [38, 100] on link "Projects" at bounding box center [32, 103] width 57 height 15
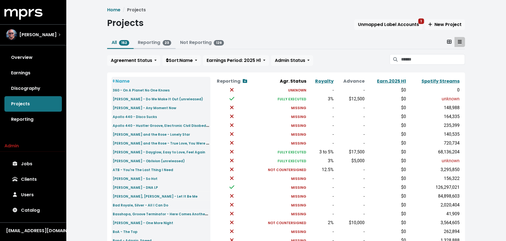
click at [155, 42] on link "Reporting 23" at bounding box center [154, 42] width 33 height 6
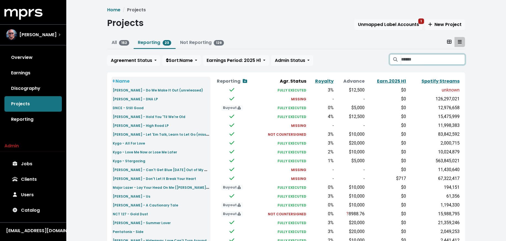
click at [419, 56] on input "Search projects" at bounding box center [433, 59] width 64 height 10
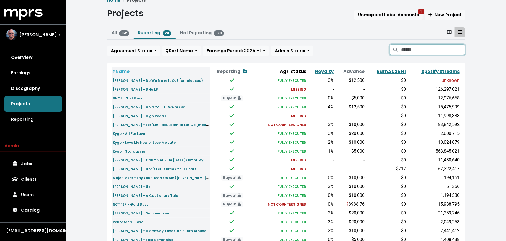
scroll to position [13, 0]
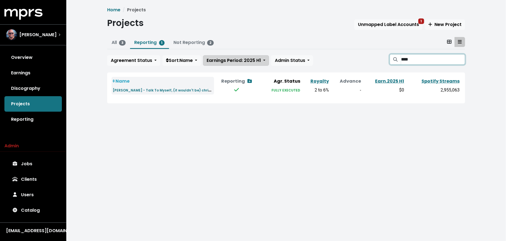
type input "****"
click at [234, 61] on span "Earnings Period: 2025 H1" at bounding box center [234, 60] width 54 height 6
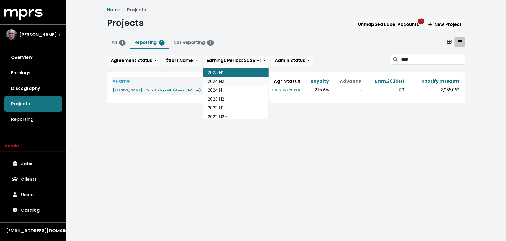
click at [231, 79] on link "2024 H2 †" at bounding box center [235, 81] width 65 height 9
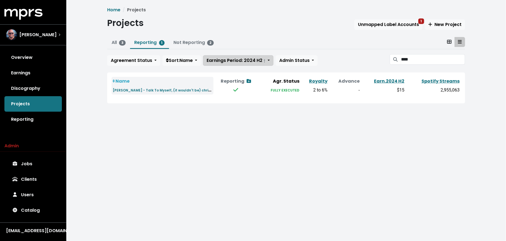
click at [240, 59] on span "Earnings Period: 2024 H2 †" at bounding box center [236, 60] width 59 height 6
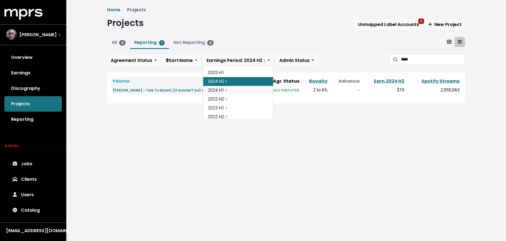
click at [237, 89] on link "2024 H1 †" at bounding box center [238, 90] width 70 height 9
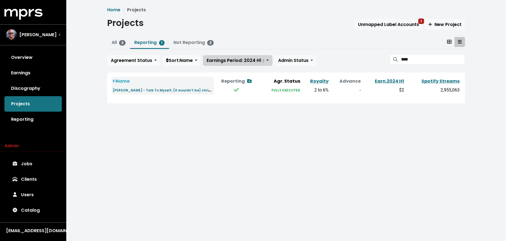
click at [242, 63] on span "Earnings Period: 2024 H1 †" at bounding box center [236, 60] width 58 height 7
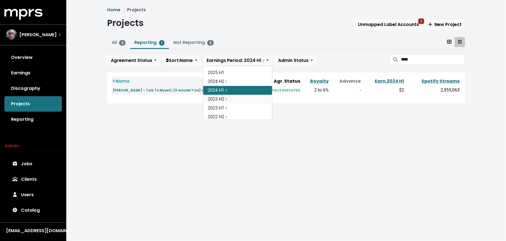
click at [239, 98] on link "2023 H2 †" at bounding box center [237, 99] width 69 height 9
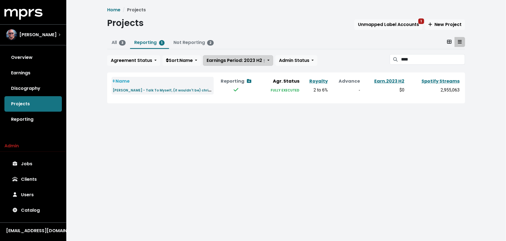
click at [237, 57] on span "Earnings Period: 2023 H2 †" at bounding box center [236, 60] width 59 height 6
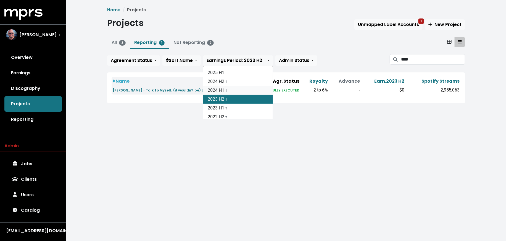
click at [232, 86] on link "2024 H1 †" at bounding box center [238, 90] width 70 height 9
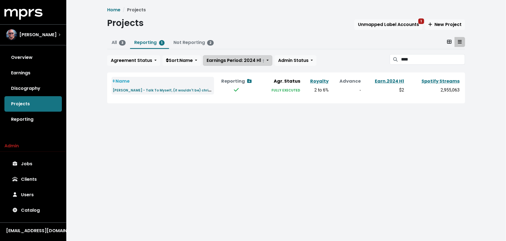
click at [252, 60] on span "Earnings Period: 2024 H1 †" at bounding box center [236, 60] width 58 height 6
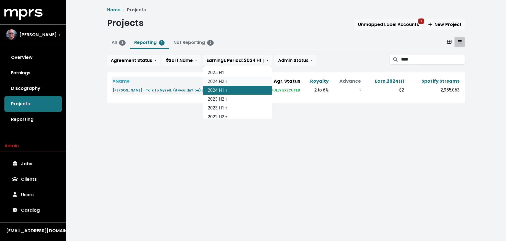
click at [251, 79] on link "2024 H2 †" at bounding box center [237, 81] width 69 height 9
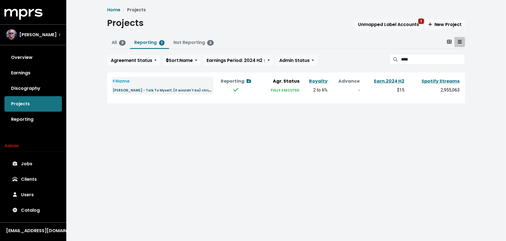
click at [170, 90] on small "[PERSON_NAME] - Talk To Myself, (it wouldn't be) chrismtas without you" at bounding box center [177, 90] width 128 height 6
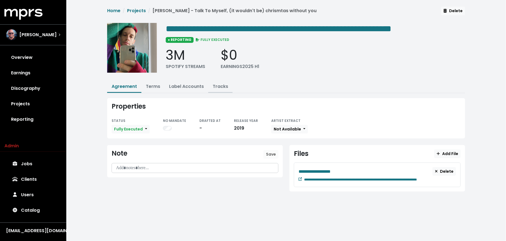
click at [216, 86] on link "Tracks" at bounding box center [220, 86] width 15 height 6
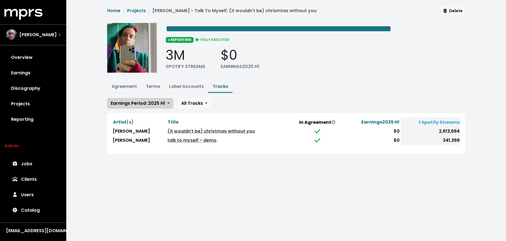
click at [150, 105] on span "Earnings Period: 2025 H1" at bounding box center [138, 103] width 54 height 7
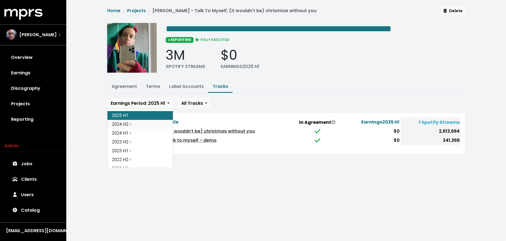
click at [145, 124] on link "2024 H2 †" at bounding box center [139, 124] width 65 height 9
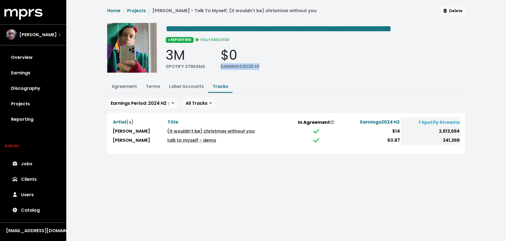
drag, startPoint x: 263, startPoint y: 63, endPoint x: 216, endPoint y: 62, distance: 46.9
click at [216, 62] on div "3M SPOTIFY STREAMS $0 EARNINGS 2025 H1" at bounding box center [315, 58] width 299 height 23
click at [34, 117] on link "Reporting" at bounding box center [32, 119] width 57 height 15
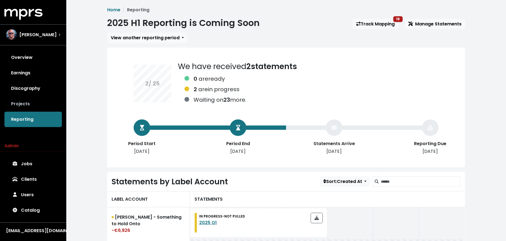
click at [43, 104] on link "Projects" at bounding box center [32, 103] width 57 height 15
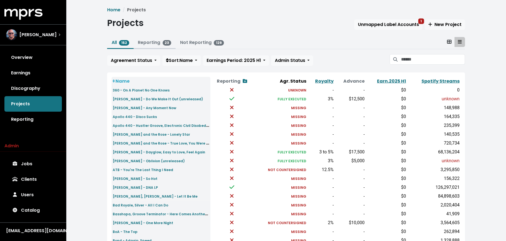
click at [139, 45] on link "Reporting 23" at bounding box center [154, 42] width 33 height 6
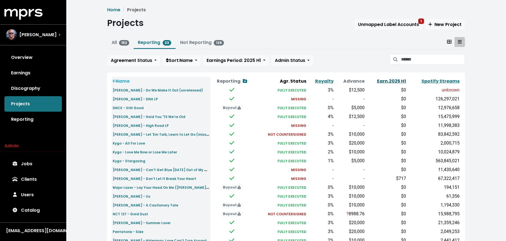
click at [397, 80] on link "Earn. 2025 H1" at bounding box center [391, 81] width 29 height 6
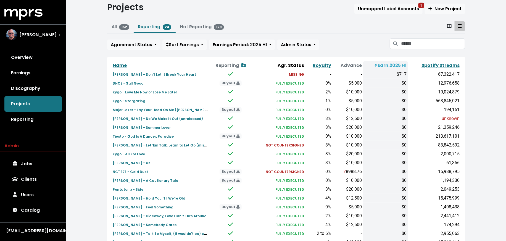
scroll to position [17, 0]
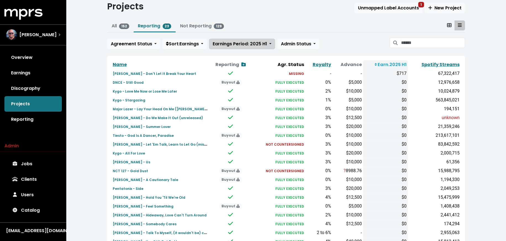
click at [249, 42] on span "Earnings Period: 2025 H1" at bounding box center [240, 44] width 54 height 6
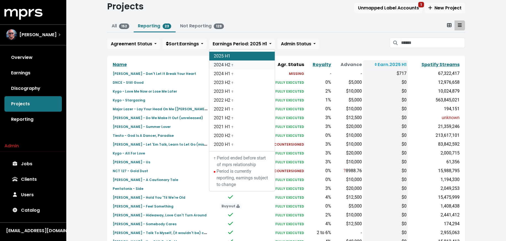
click at [246, 63] on link "2024 H2 †" at bounding box center [241, 64] width 65 height 9
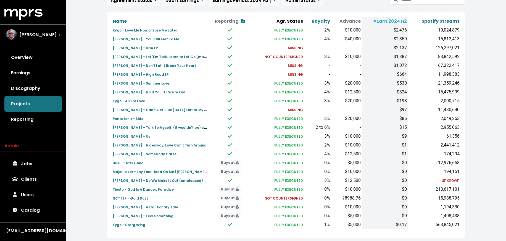
scroll to position [72, 0]
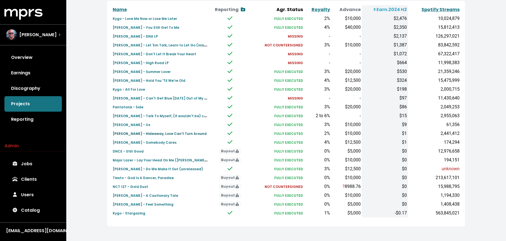
click at [160, 130] on link "[PERSON_NAME] - Hideaway, Love Can't Turn Around" at bounding box center [160, 133] width 94 height 6
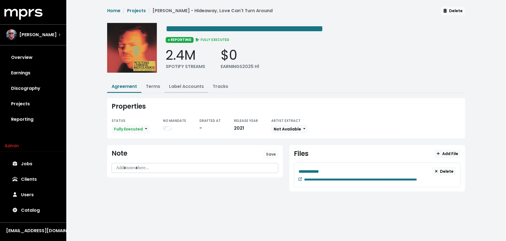
click at [187, 83] on link "Label Accounts" at bounding box center [186, 86] width 35 height 6
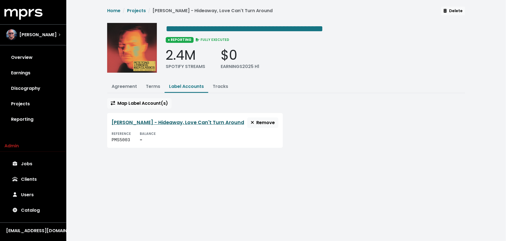
click at [157, 119] on link "[PERSON_NAME] - Hideaway, Love Can't Turn Around" at bounding box center [178, 122] width 133 height 7
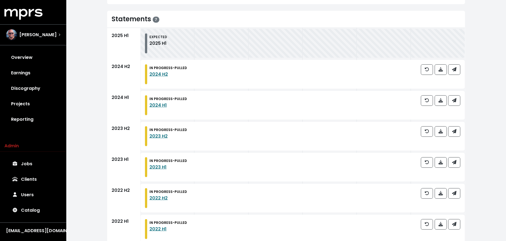
scroll to position [113, 0]
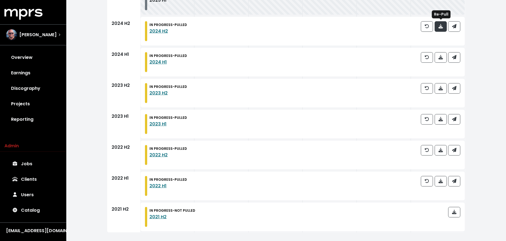
click at [441, 27] on icon "button" at bounding box center [440, 26] width 4 height 4
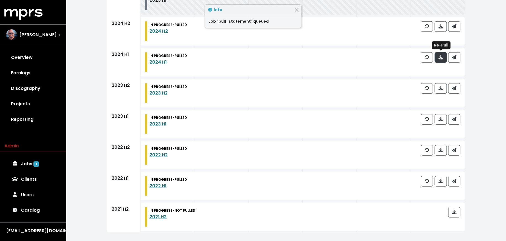
click at [440, 58] on icon "button" at bounding box center [440, 57] width 4 height 4
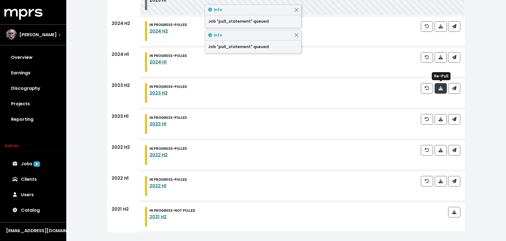
click at [442, 89] on icon "button" at bounding box center [440, 88] width 4 height 4
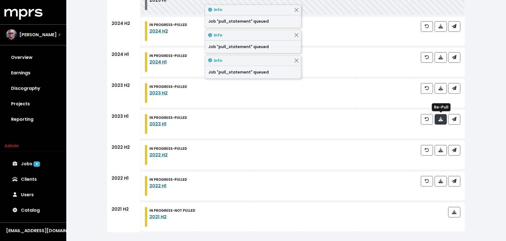
click at [442, 117] on icon "button" at bounding box center [440, 119] width 4 height 4
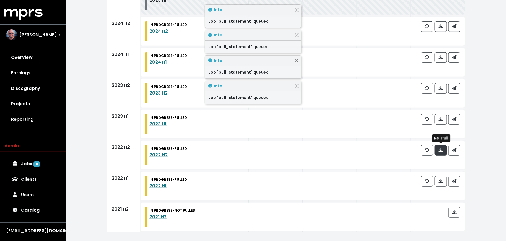
click at [441, 146] on button "button" at bounding box center [441, 150] width 12 height 10
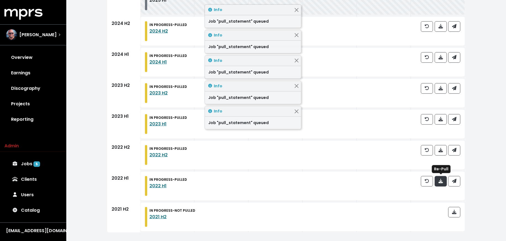
click at [441, 180] on icon "button" at bounding box center [440, 181] width 4 height 4
click at [457, 209] on button "button" at bounding box center [454, 212] width 12 height 10
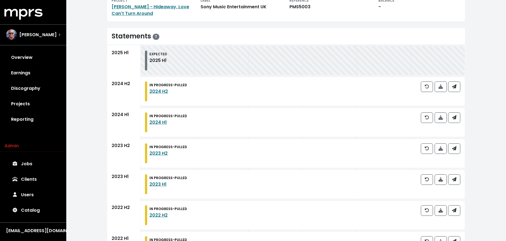
scroll to position [113, 0]
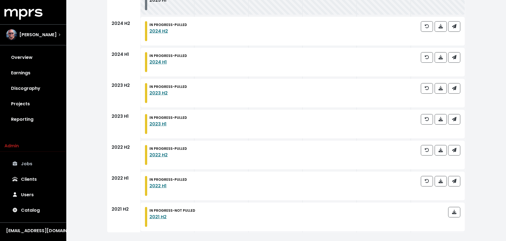
click at [32, 161] on link "Jobs" at bounding box center [32, 163] width 57 height 15
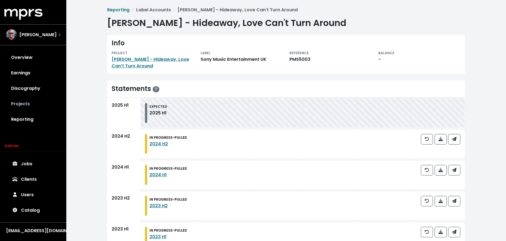
click at [38, 107] on link "Projects" at bounding box center [32, 103] width 57 height 15
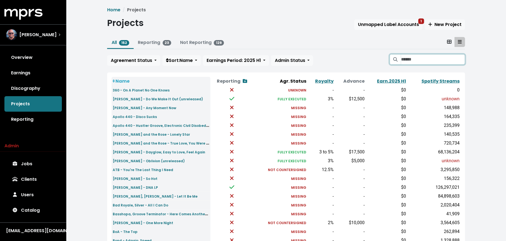
click at [416, 63] on input "Search projects" at bounding box center [433, 59] width 64 height 10
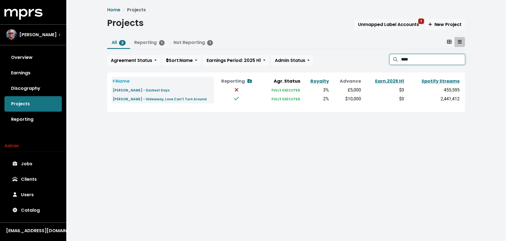
type input "****"
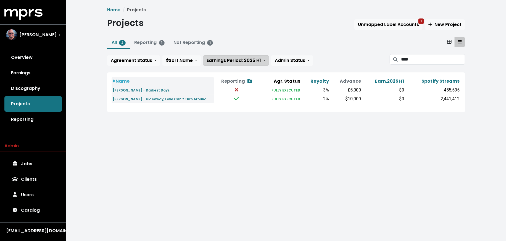
click at [256, 60] on span "Earnings Period: 2025 H1" at bounding box center [234, 60] width 54 height 6
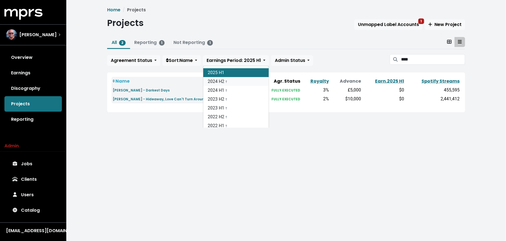
click at [249, 81] on link "2024 H2 †" at bounding box center [235, 81] width 65 height 9
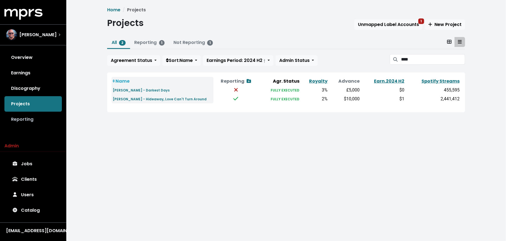
click at [30, 119] on link "Reporting" at bounding box center [32, 119] width 57 height 15
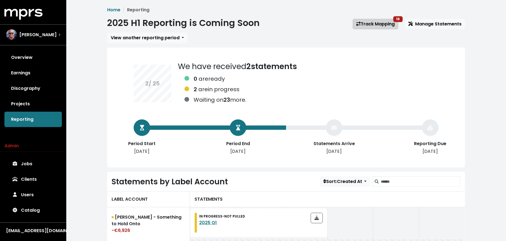
click at [370, 25] on link "Track Mapping 19" at bounding box center [376, 24] width 46 height 10
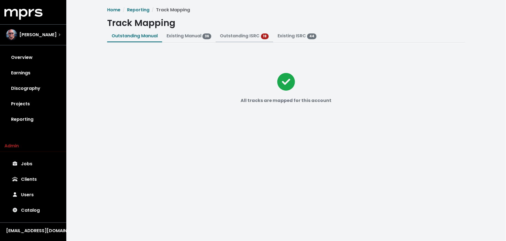
click at [240, 36] on link "Outstanding ISRC" at bounding box center [240, 36] width 40 height 6
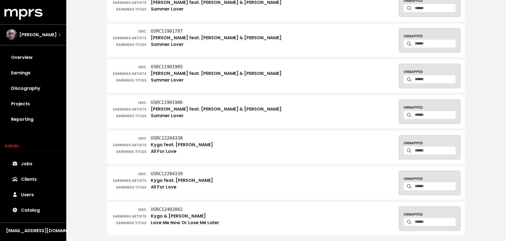
scroll to position [488, 0]
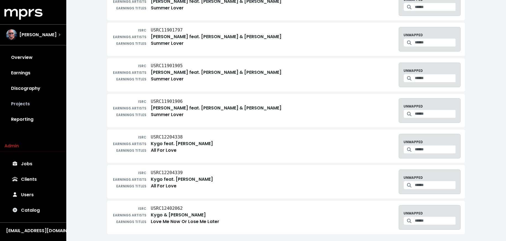
click at [44, 105] on link "Projects" at bounding box center [32, 103] width 57 height 15
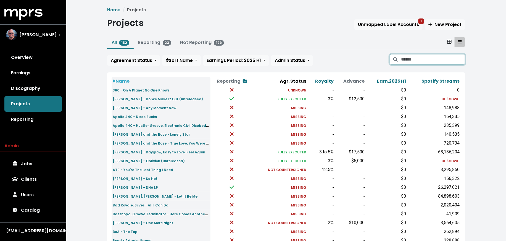
click at [415, 57] on input "Search projects" at bounding box center [433, 59] width 64 height 10
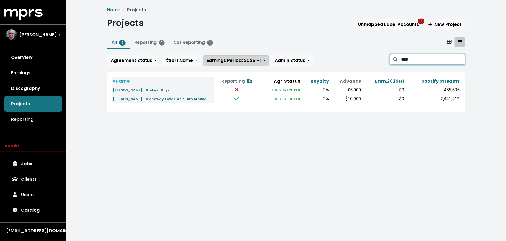
type input "****"
click at [229, 59] on span "Earnings Period: 2025 H1" at bounding box center [234, 60] width 54 height 6
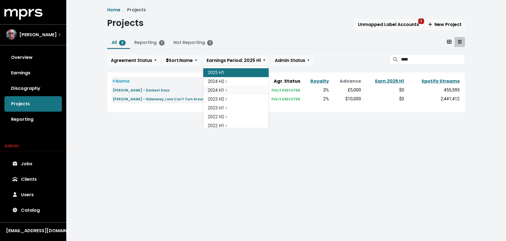
click at [225, 90] on link "2024 H1 †" at bounding box center [235, 90] width 65 height 9
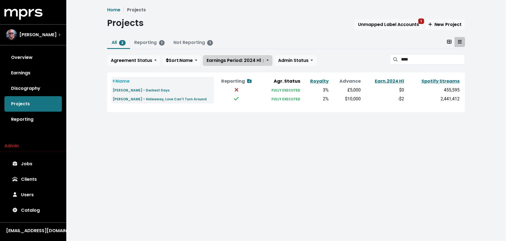
click at [228, 61] on span "Earnings Period: 2024 H1 †" at bounding box center [236, 60] width 58 height 6
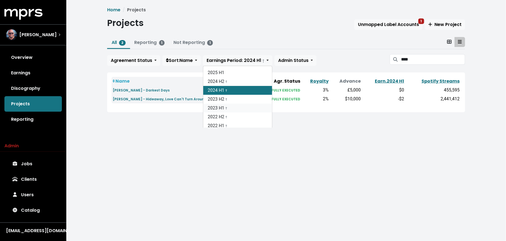
click at [222, 109] on link "2023 H1 †" at bounding box center [237, 108] width 69 height 9
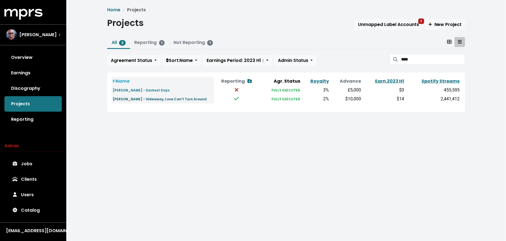
click at [185, 97] on small "[PERSON_NAME] - Hideaway, Love Can't Turn Around" at bounding box center [160, 99] width 94 height 5
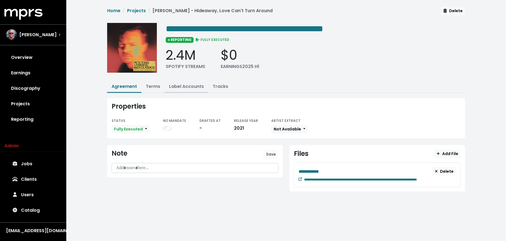
click at [182, 85] on link "Label Accounts" at bounding box center [186, 86] width 35 height 6
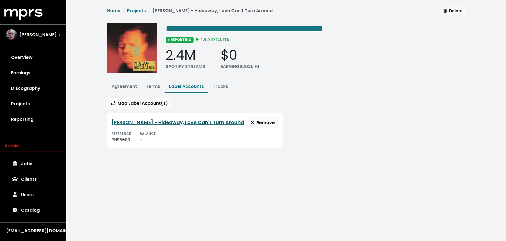
click at [174, 120] on link "[PERSON_NAME] - Hideaway, Love Can't Turn Around" at bounding box center [178, 122] width 133 height 7
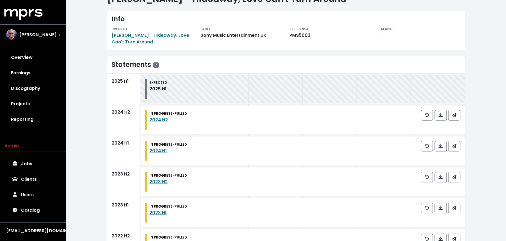
scroll to position [32, 0]
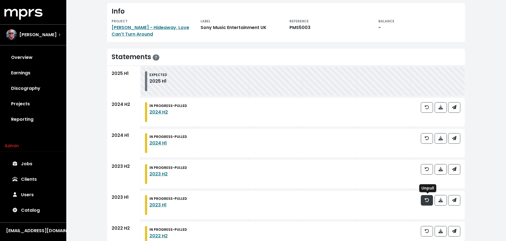
click at [425, 201] on icon "button" at bounding box center [427, 200] width 4 height 4
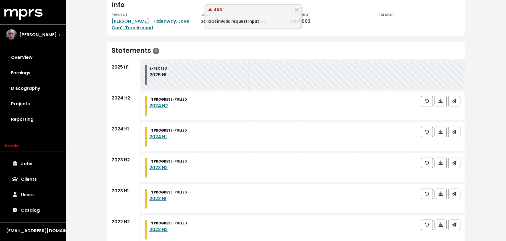
scroll to position [39, 0]
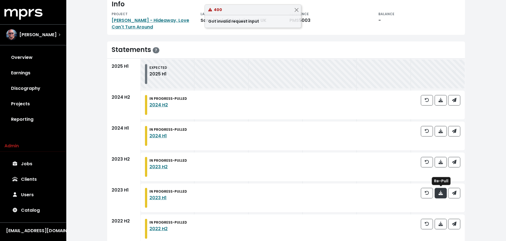
click at [440, 194] on icon "button" at bounding box center [440, 192] width 4 height 4
click at [29, 165] on link "Jobs 1" at bounding box center [32, 163] width 57 height 15
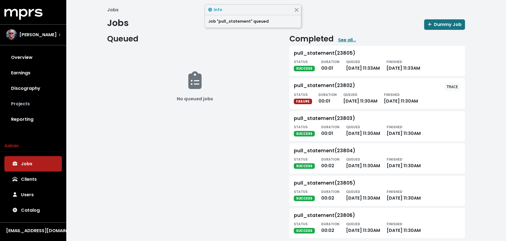
click at [38, 107] on link "Projects" at bounding box center [32, 103] width 57 height 15
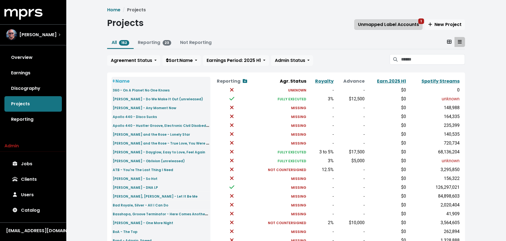
click at [375, 23] on span "Unmapped Label Accounts 1" at bounding box center [388, 24] width 61 height 6
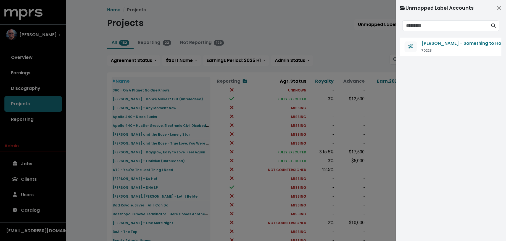
click at [353, 46] on div at bounding box center [253, 120] width 506 height 241
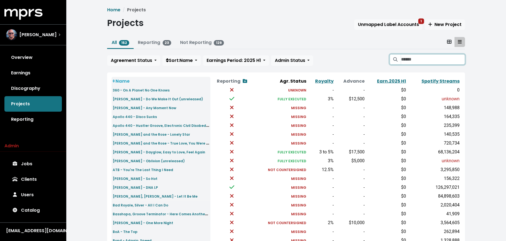
click at [416, 59] on input "Search projects" at bounding box center [433, 59] width 64 height 10
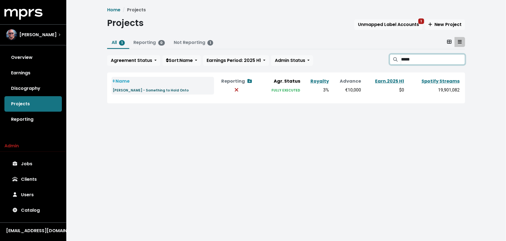
type input "*****"
click at [148, 90] on small "[PERSON_NAME] - Something to Hold Onto" at bounding box center [151, 90] width 76 height 5
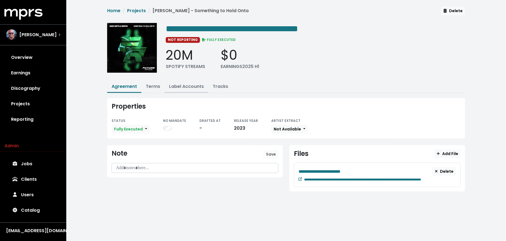
click at [179, 84] on link "Label Accounts" at bounding box center [186, 86] width 35 height 6
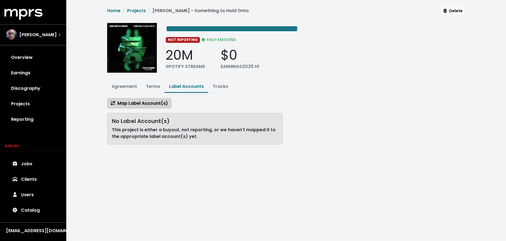
click at [155, 103] on span "Map Label Account(s)" at bounding box center [139, 103] width 57 height 6
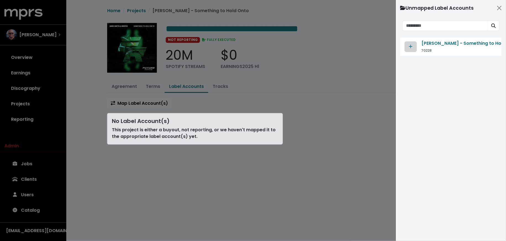
click at [415, 46] on button "Map contract to selected agreement" at bounding box center [410, 46] width 12 height 10
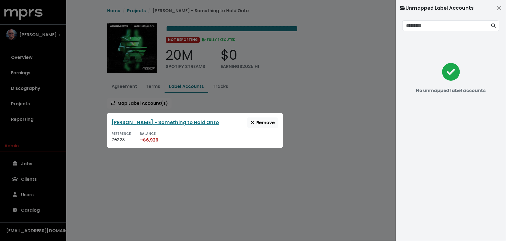
click at [334, 94] on div at bounding box center [253, 120] width 506 height 241
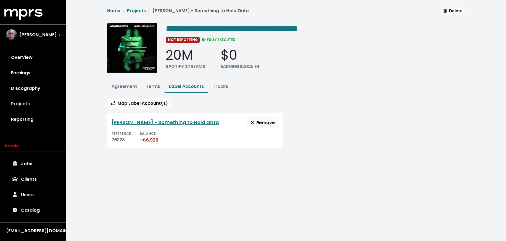
click at [47, 110] on link "Projects" at bounding box center [32, 103] width 57 height 15
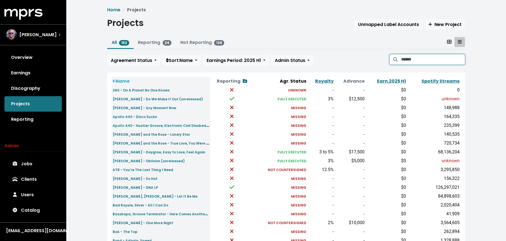
click at [414, 56] on input "Search projects" at bounding box center [433, 59] width 64 height 10
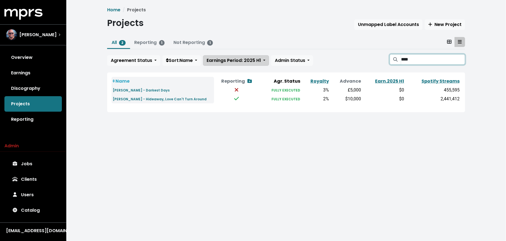
type input "****"
click at [231, 57] on span "Earnings Period: 2025 H1" at bounding box center [234, 60] width 54 height 6
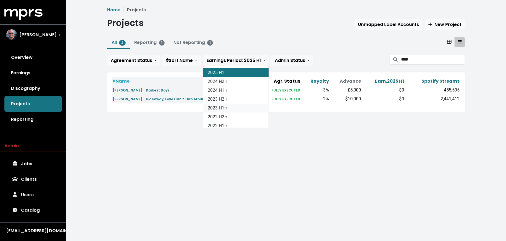
click at [227, 106] on small "†" at bounding box center [226, 108] width 2 height 4
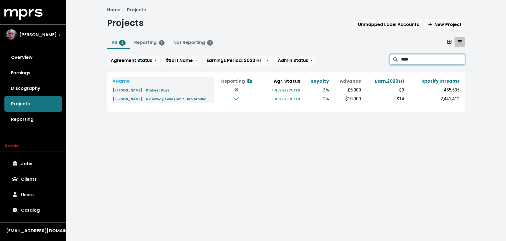
click at [443, 57] on input "****" at bounding box center [433, 59] width 64 height 10
click at [456, 57] on input "****" at bounding box center [433, 59] width 64 height 10
click at [459, 58] on input "****" at bounding box center [433, 59] width 64 height 10
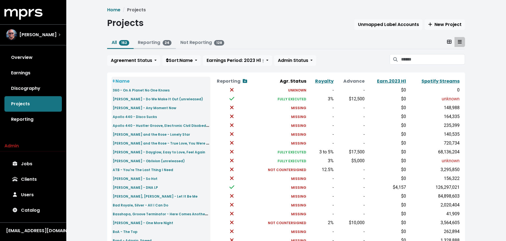
click at [152, 42] on link "Reporting 24" at bounding box center [155, 42] width 34 height 6
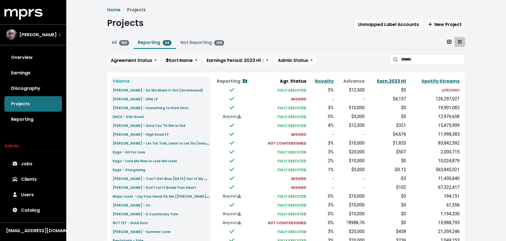
click at [382, 81] on link "Earn. 2023 H1" at bounding box center [391, 81] width 29 height 6
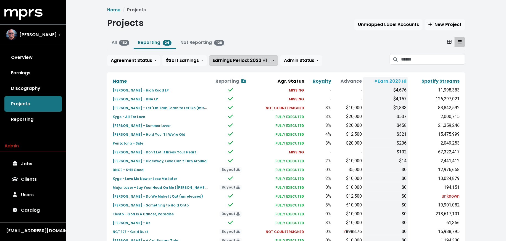
click at [256, 60] on span "Earnings Period: 2023 H1 †" at bounding box center [241, 60] width 57 height 6
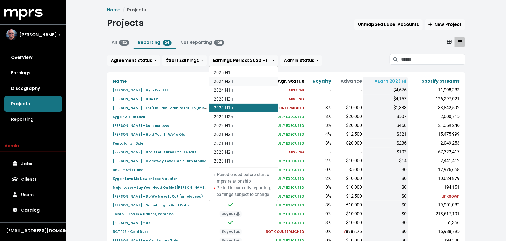
click at [256, 78] on link "2024 H2 †" at bounding box center [243, 81] width 68 height 9
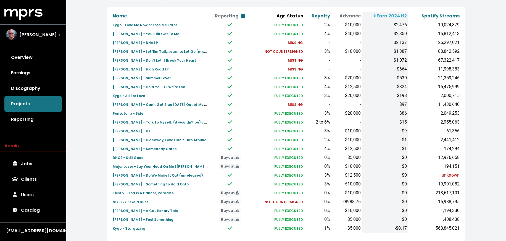
scroll to position [66, 0]
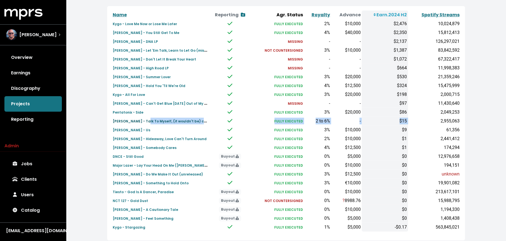
drag, startPoint x: 409, startPoint y: 119, endPoint x: 143, endPoint y: 123, distance: 265.9
click at [143, 123] on tr "[PERSON_NAME] - Talk To Myself, (it wouldn't be) chrismtas without you FULLY EX…" at bounding box center [286, 121] width 349 height 9
click at [106, 121] on div "Home Projects Projects Unmapped Label Accounts New Project All 152 Reporting 24…" at bounding box center [286, 90] width 364 height 300
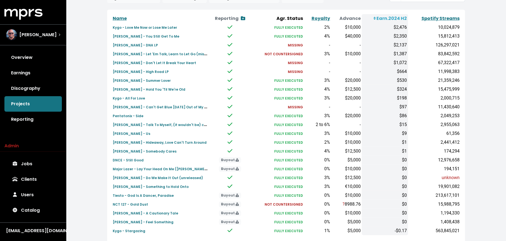
scroll to position [64, 0]
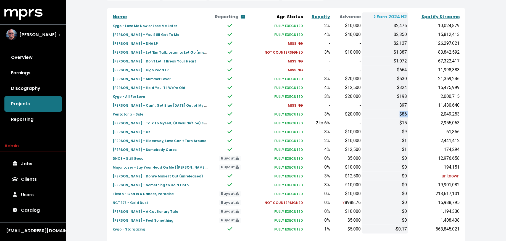
drag, startPoint x: 396, startPoint y: 115, endPoint x: 417, endPoint y: 112, distance: 21.1
click at [417, 112] on tr "Pentatonix - Side FULLY EXECUTED 3% $20,000 $86 2,049,253" at bounding box center [286, 114] width 349 height 9
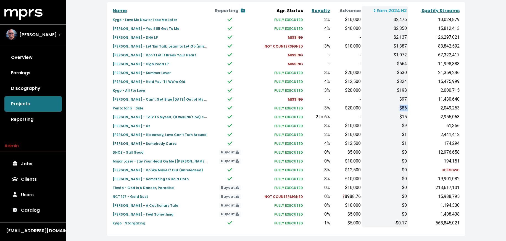
click at [125, 142] on small "[PERSON_NAME] - Somebody Cares" at bounding box center [145, 143] width 64 height 5
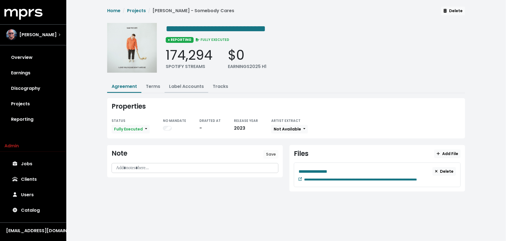
click at [181, 83] on link "Label Accounts" at bounding box center [186, 86] width 35 height 6
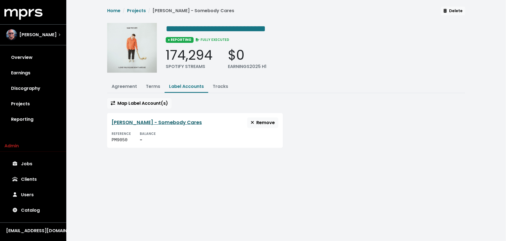
click at [160, 119] on link "[PERSON_NAME] - Somebody Cares" at bounding box center [157, 122] width 90 height 7
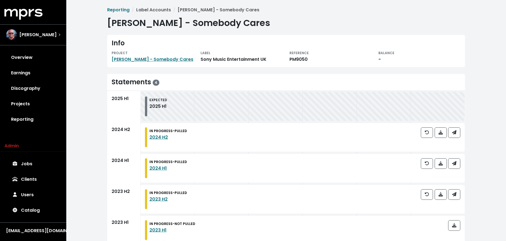
scroll to position [13, 0]
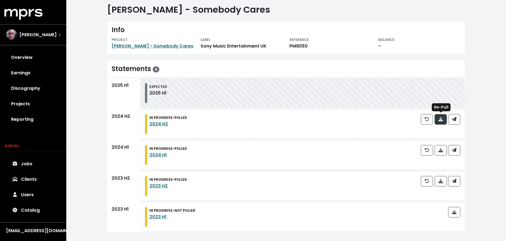
click at [438, 120] on button "button" at bounding box center [441, 119] width 12 height 10
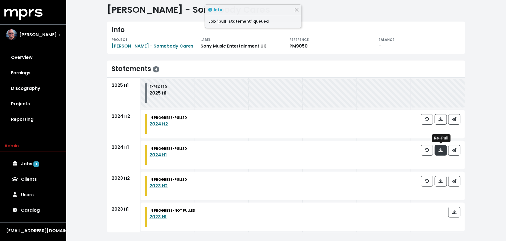
click at [440, 152] on icon "button" at bounding box center [440, 150] width 4 height 4
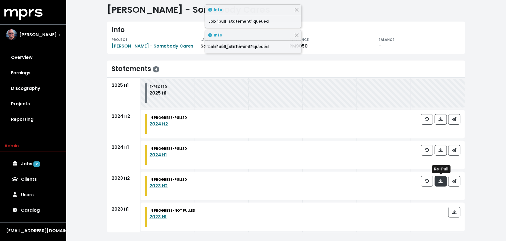
click at [441, 184] on span "button" at bounding box center [440, 181] width 4 height 6
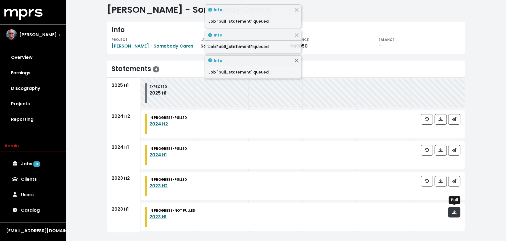
click at [449, 211] on button "button" at bounding box center [454, 212] width 12 height 10
click at [31, 163] on link "Jobs 4" at bounding box center [32, 163] width 57 height 15
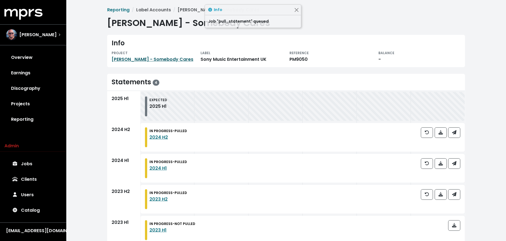
click at [168, 58] on link "[PERSON_NAME] - Somebody Cares" at bounding box center [153, 59] width 82 height 6
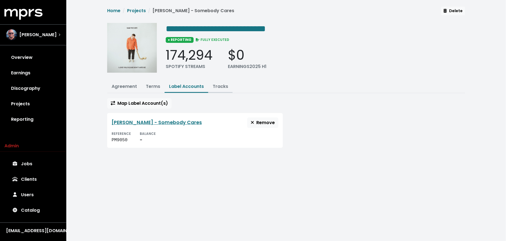
click at [219, 86] on link "Tracks" at bounding box center [220, 86] width 15 height 6
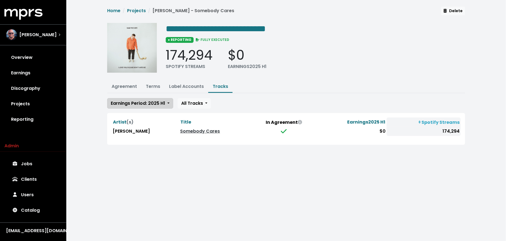
click at [162, 98] on button "Earnings Period: 2025 H1" at bounding box center [140, 103] width 66 height 10
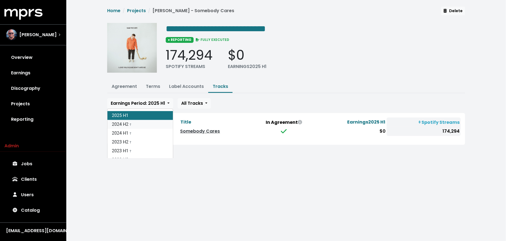
click at [160, 121] on link "2024 H2 †" at bounding box center [139, 124] width 65 height 9
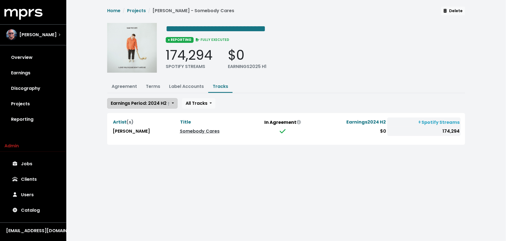
click at [154, 101] on span "Earnings Period: 2024 H2 †" at bounding box center [140, 103] width 59 height 6
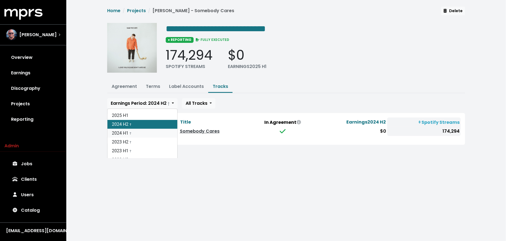
click at [152, 131] on link "2024 H1 †" at bounding box center [142, 133] width 70 height 9
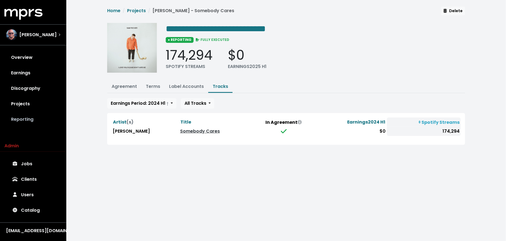
click at [55, 118] on link "Reporting" at bounding box center [32, 119] width 57 height 15
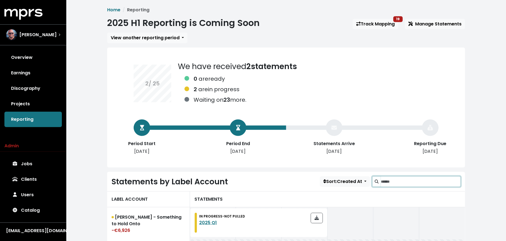
click at [394, 182] on input "Search label accounts" at bounding box center [421, 181] width 80 height 10
click at [365, 24] on link "Track Mapping 19" at bounding box center [376, 24] width 46 height 10
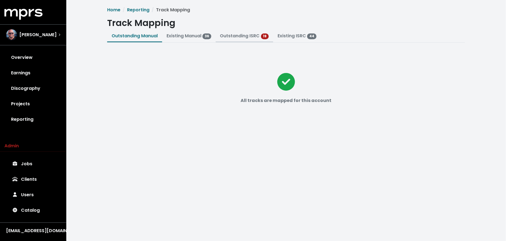
click at [240, 38] on link "Outstanding ISRC" at bounding box center [240, 36] width 40 height 6
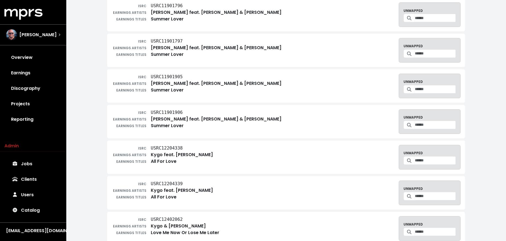
scroll to position [488, 0]
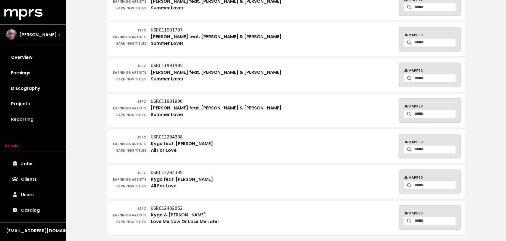
click at [52, 114] on link "Reporting" at bounding box center [32, 119] width 57 height 15
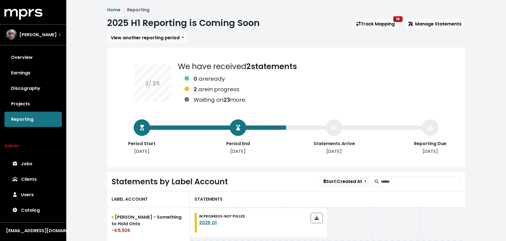
click at [411, 191] on div "STATEMENTS" at bounding box center [327, 199] width 275 height 16
click at [411, 176] on input "Search label accounts" at bounding box center [421, 181] width 80 height 10
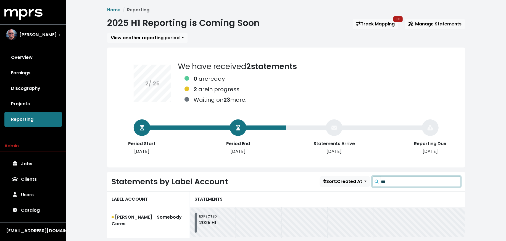
scroll to position [27, 0]
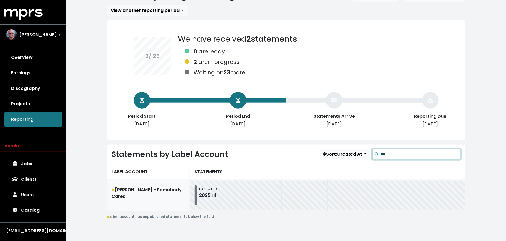
type input "***"
click at [154, 193] on link "[PERSON_NAME] - Somebody Cares" at bounding box center [148, 195] width 83 height 31
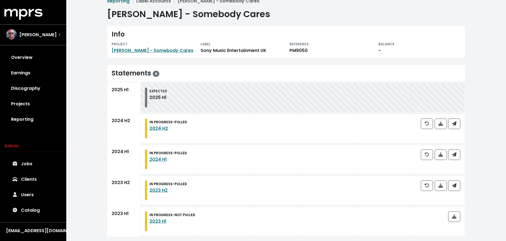
scroll to position [13, 0]
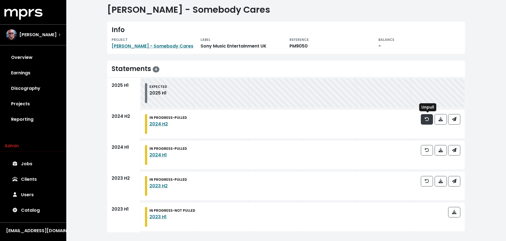
click at [424, 121] on button "button" at bounding box center [427, 119] width 12 height 10
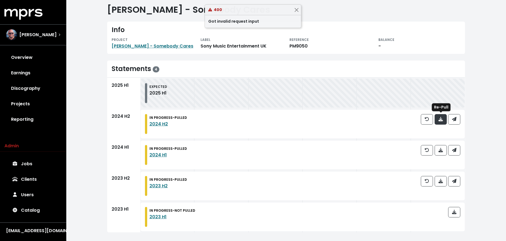
click at [442, 118] on icon "button" at bounding box center [440, 119] width 4 height 4
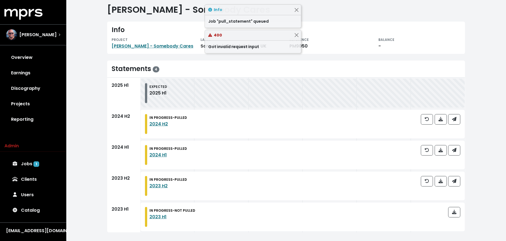
click at [442, 156] on div at bounding box center [440, 155] width 39 height 20
click at [442, 150] on icon "button" at bounding box center [440, 150] width 4 height 4
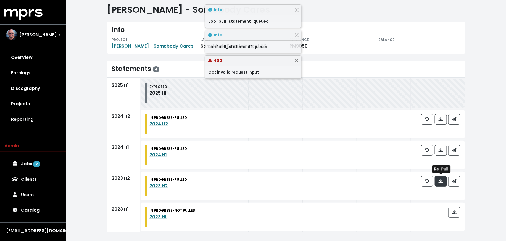
click at [442, 177] on button "button" at bounding box center [441, 181] width 12 height 10
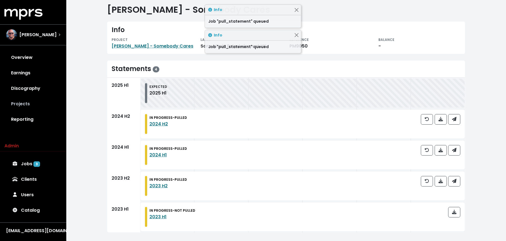
click at [28, 101] on link "Projects" at bounding box center [32, 103] width 57 height 15
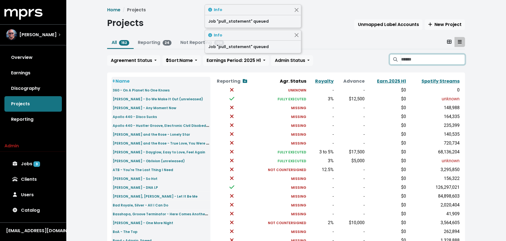
click at [414, 60] on input "Search projects" at bounding box center [433, 59] width 64 height 10
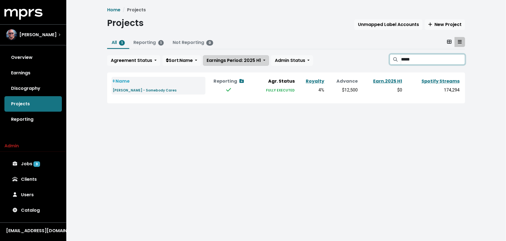
type input "*****"
click at [235, 62] on span "Earnings Period: 2025 H1" at bounding box center [234, 60] width 54 height 6
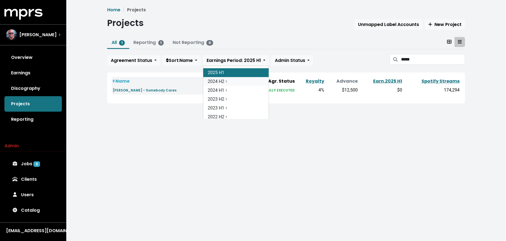
click at [234, 80] on link "2024 H2 †" at bounding box center [235, 81] width 65 height 9
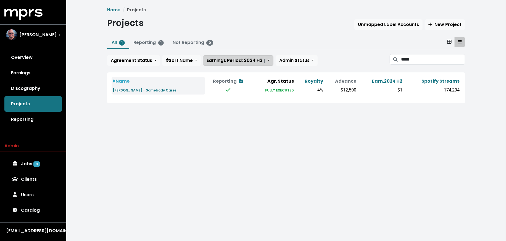
click at [232, 60] on span "Earnings Period: 2024 H2 †" at bounding box center [236, 60] width 59 height 6
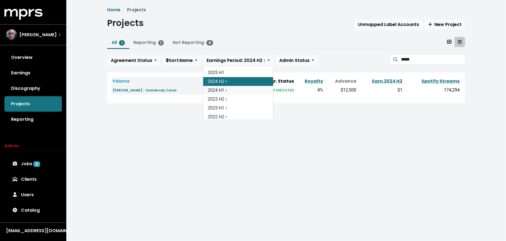
click at [227, 90] on small "†" at bounding box center [226, 91] width 2 height 4
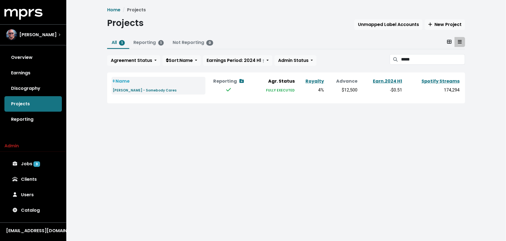
click at [234, 65] on div "All 1 Reporting 1 Not Reporting 0 Agreement Status Sort: Name Earnings Period: …" at bounding box center [286, 52] width 358 height 31
click at [234, 63] on span "Earnings Period: 2024 H1 †" at bounding box center [236, 60] width 58 height 7
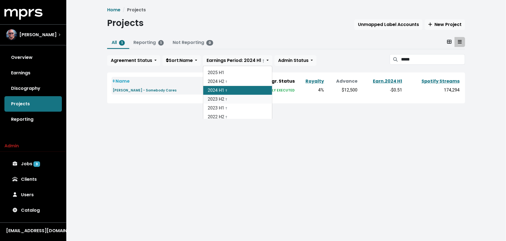
click at [227, 100] on small "†" at bounding box center [226, 99] width 2 height 4
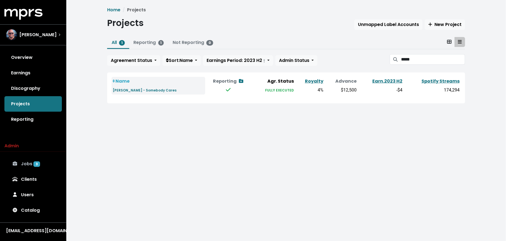
click at [35, 158] on link "Jobs 3" at bounding box center [32, 163] width 57 height 15
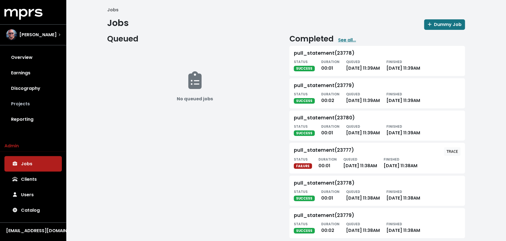
click at [43, 98] on link "Projects" at bounding box center [32, 103] width 57 height 15
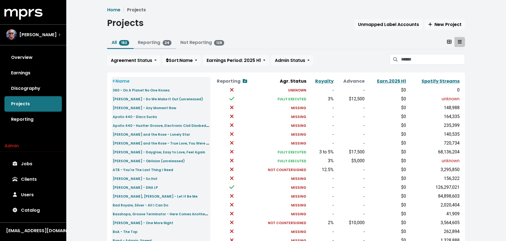
click at [153, 43] on link "Reporting 24" at bounding box center [155, 42] width 34 height 6
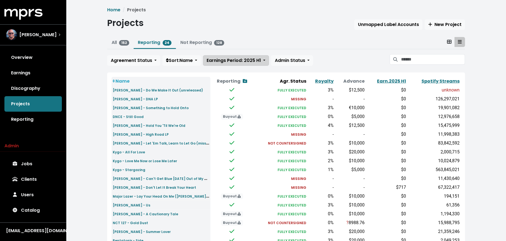
click at [261, 60] on span "Earnings Period: 2025 H1" at bounding box center [234, 60] width 54 height 6
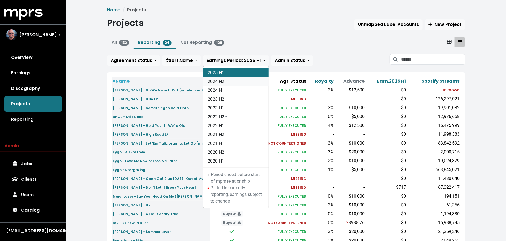
click at [251, 82] on link "2024 H2 †" at bounding box center [235, 81] width 65 height 9
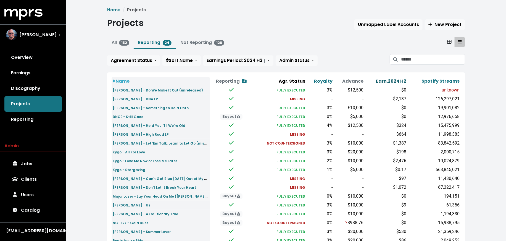
click at [401, 79] on link "Earn. 2024 H2" at bounding box center [391, 81] width 30 height 6
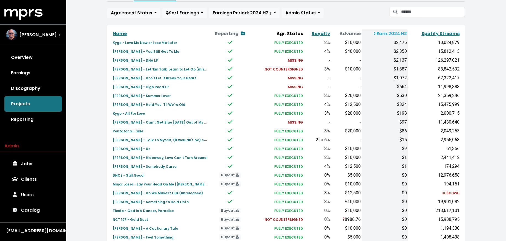
scroll to position [50, 0]
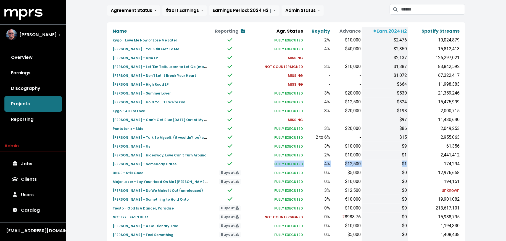
drag, startPoint x: 407, startPoint y: 163, endPoint x: 226, endPoint y: 161, distance: 180.6
click at [226, 161] on tr "Sam Fischer - Somebody Cares FULLY EXECUTED 4% $12,500 $1 174,294" at bounding box center [286, 163] width 349 height 9
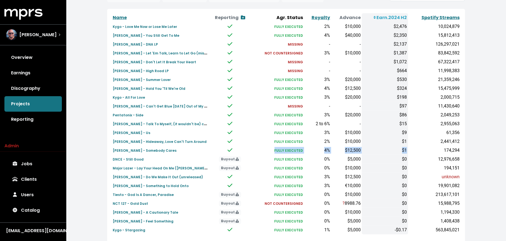
scroll to position [80, 0]
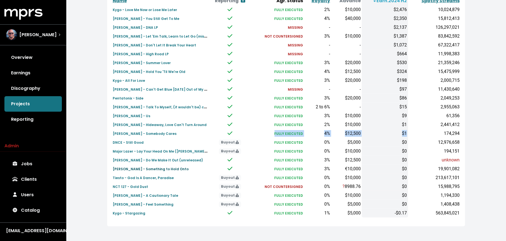
click at [141, 169] on small "David Guetta - Something to Hold Onto" at bounding box center [151, 168] width 76 height 5
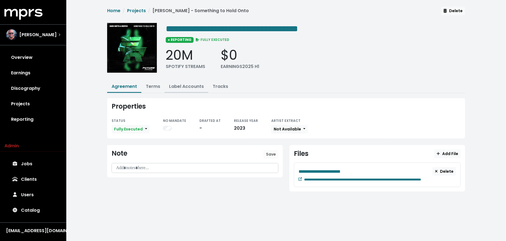
click at [184, 86] on link "Label Accounts" at bounding box center [186, 86] width 35 height 6
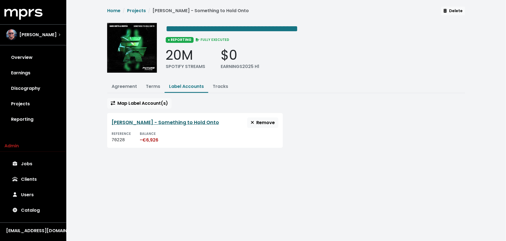
click at [167, 121] on link "David Guetta - Something to Hold Onto" at bounding box center [165, 122] width 107 height 7
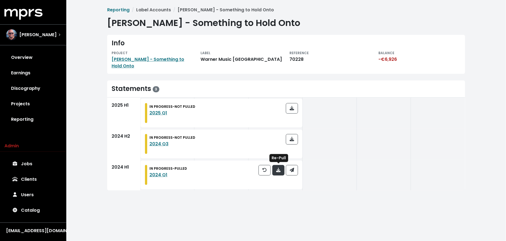
click at [277, 171] on icon "button" at bounding box center [278, 170] width 4 height 4
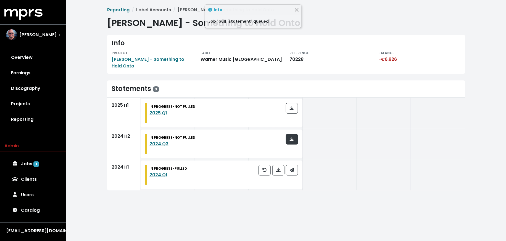
click at [297, 140] on button "button" at bounding box center [292, 139] width 12 height 10
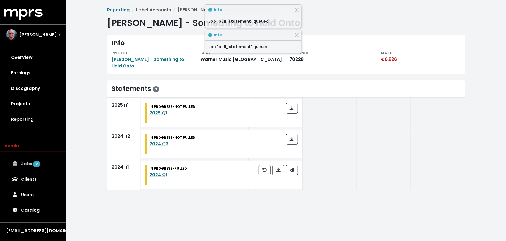
click at [24, 169] on link "Jobs 2" at bounding box center [32, 163] width 57 height 15
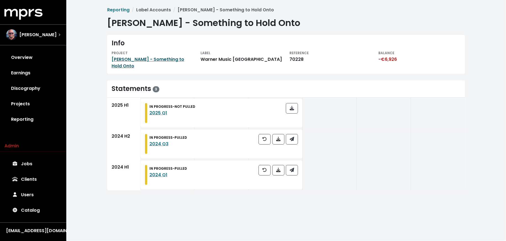
click at [169, 61] on link "[PERSON_NAME] - Something to Hold Onto" at bounding box center [148, 62] width 73 height 13
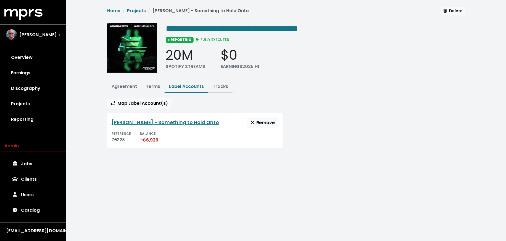
click at [216, 87] on link "Tracks" at bounding box center [220, 86] width 15 height 6
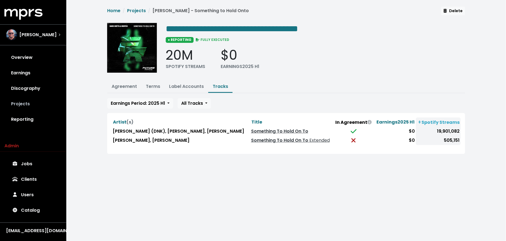
click at [28, 107] on link "Projects" at bounding box center [32, 103] width 57 height 15
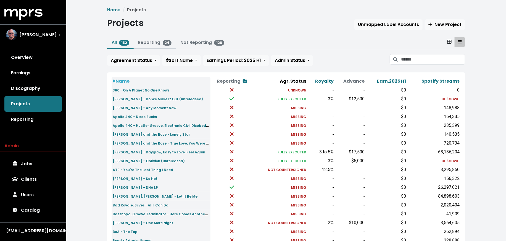
click at [153, 43] on link "Reporting 24" at bounding box center [155, 42] width 34 height 6
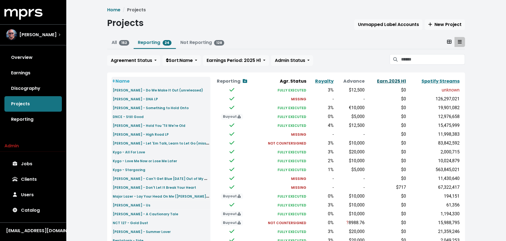
click at [381, 80] on link "Earn. 2025 H1" at bounding box center [391, 81] width 29 height 6
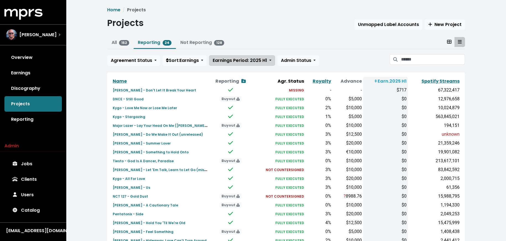
click at [248, 61] on span "Earnings Period: 2025 H1" at bounding box center [240, 60] width 54 height 6
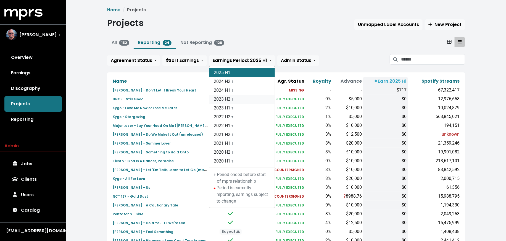
click at [246, 101] on link "2023 H2 †" at bounding box center [241, 99] width 65 height 9
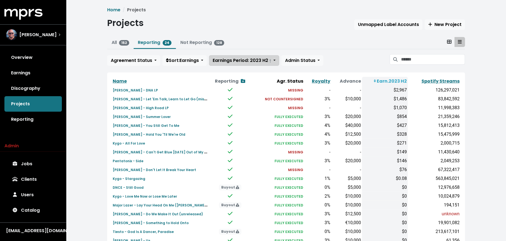
click at [250, 59] on span "Earnings Period: 2023 H2 †" at bounding box center [242, 60] width 59 height 6
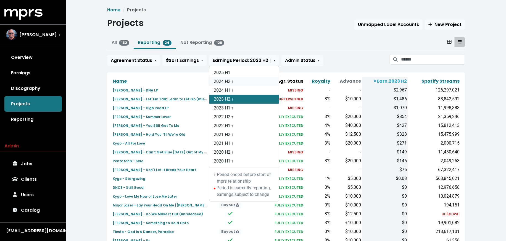
click at [243, 80] on link "2024 H2 †" at bounding box center [244, 81] width 70 height 9
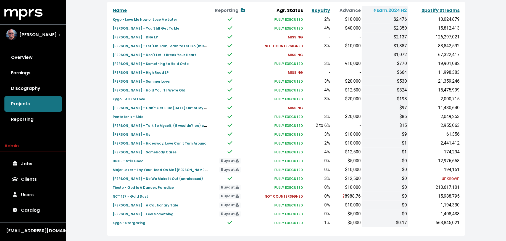
scroll to position [71, 0]
click at [168, 62] on small "David Guetta - Something to Hold Onto" at bounding box center [151, 63] width 76 height 5
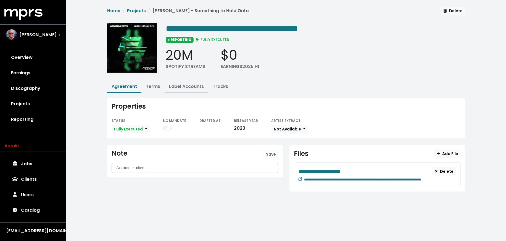
click at [194, 85] on link "Label Accounts" at bounding box center [186, 86] width 35 height 6
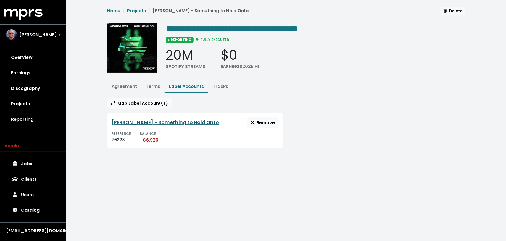
click at [163, 120] on link "David Guetta - Something to Hold Onto" at bounding box center [165, 122] width 107 height 7
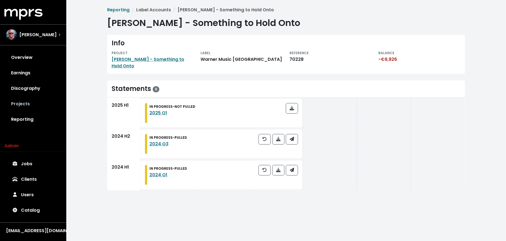
click at [22, 103] on link "Projects" at bounding box center [32, 103] width 57 height 15
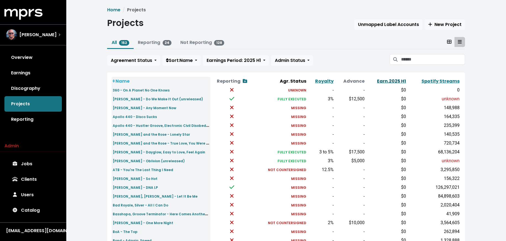
click at [383, 81] on link "Earn. 2025 H1" at bounding box center [391, 81] width 29 height 6
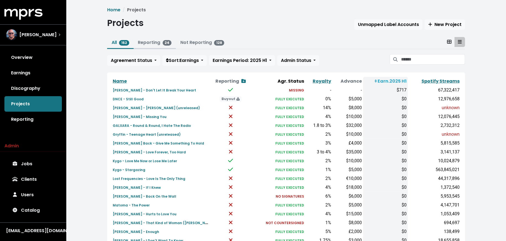
click at [154, 43] on link "Reporting 24" at bounding box center [155, 42] width 34 height 6
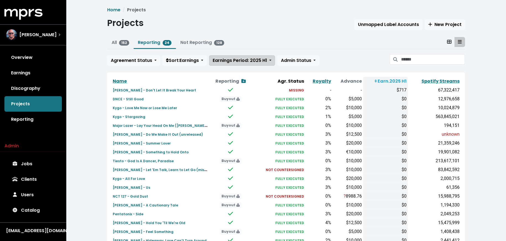
click at [256, 63] on span "Earnings Period: 2025 H1" at bounding box center [240, 60] width 54 height 6
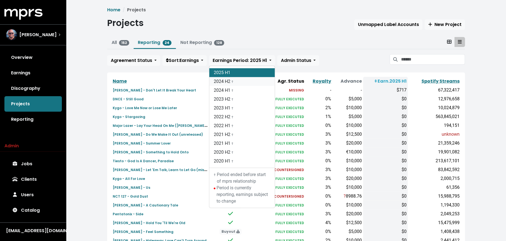
click at [254, 81] on link "2024 H2 †" at bounding box center [241, 81] width 65 height 9
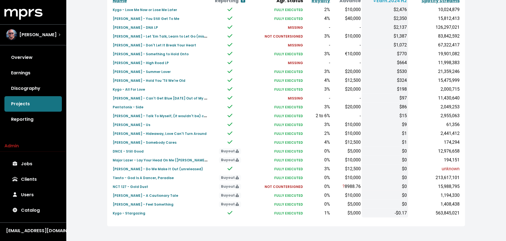
scroll to position [80, 0]
click at [142, 212] on small "Kygo - Stargazing" at bounding box center [129, 213] width 33 height 5
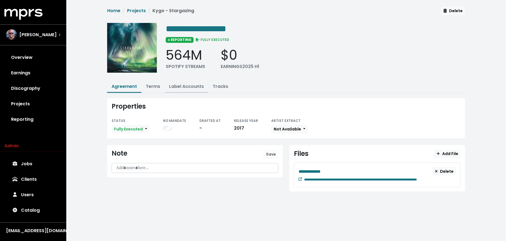
click at [187, 86] on link "Label Accounts" at bounding box center [186, 86] width 35 height 6
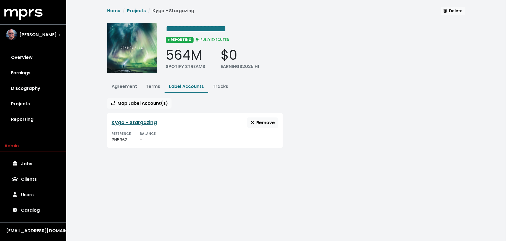
click at [139, 124] on link "Kygo - Stargazing" at bounding box center [134, 122] width 45 height 7
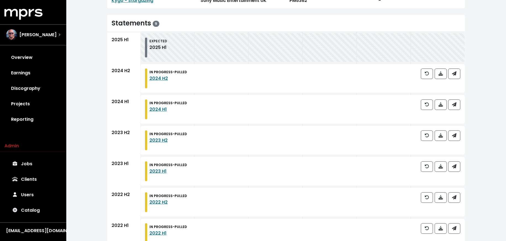
scroll to position [107, 0]
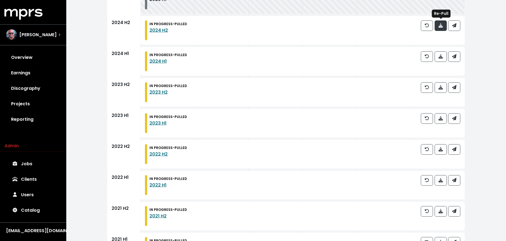
click at [442, 25] on icon "button" at bounding box center [440, 25] width 4 height 4
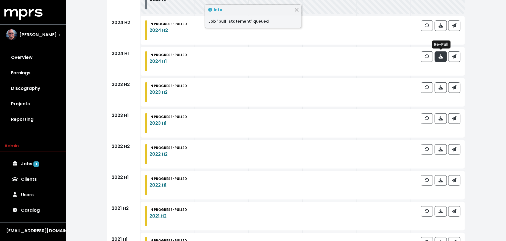
click at [441, 57] on icon "button" at bounding box center [440, 56] width 4 height 4
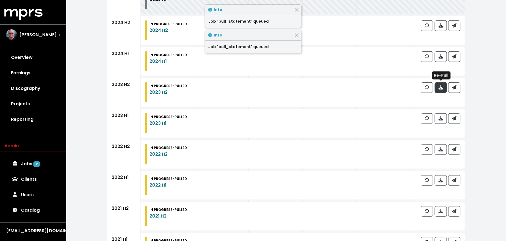
click at [441, 86] on icon "button" at bounding box center [440, 87] width 4 height 4
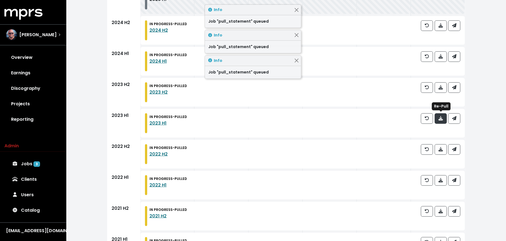
click at [441, 116] on icon "button" at bounding box center [440, 118] width 4 height 4
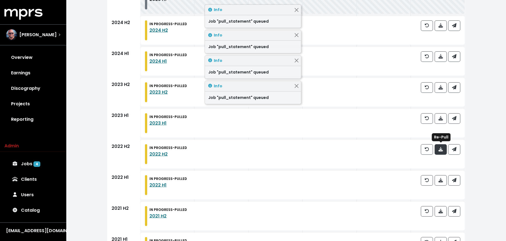
click at [440, 148] on icon "button" at bounding box center [440, 149] width 4 height 4
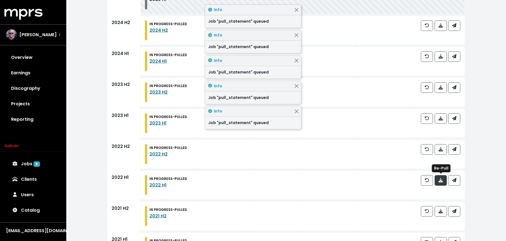
click at [439, 181] on icon "button" at bounding box center [440, 180] width 4 height 4
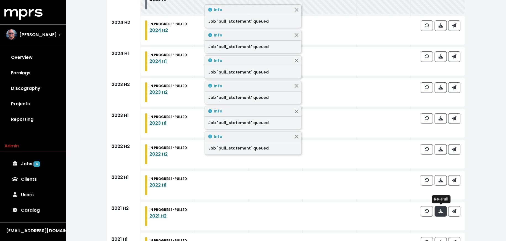
click at [439, 213] on span "button" at bounding box center [440, 211] width 4 height 6
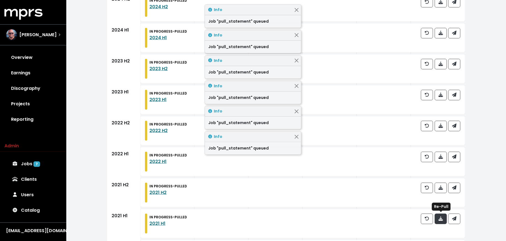
click at [440, 217] on icon "button" at bounding box center [440, 218] width 4 height 4
click at [440, 217] on icon "button" at bounding box center [440, 219] width 4 height 4
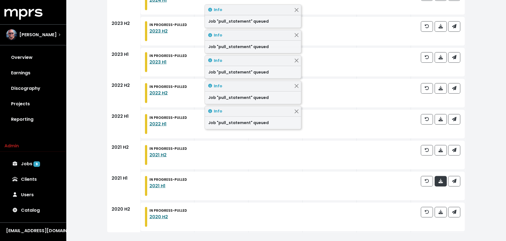
scroll to position [0, 0]
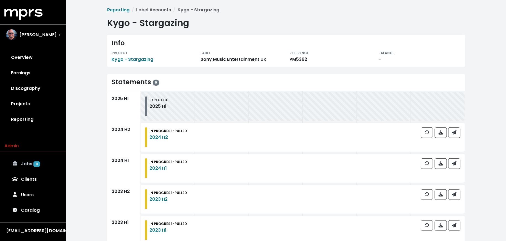
click at [40, 161] on link "Jobs 9" at bounding box center [32, 163] width 57 height 15
click at [136, 60] on link "Kygo - Stargazing" at bounding box center [133, 59] width 42 height 6
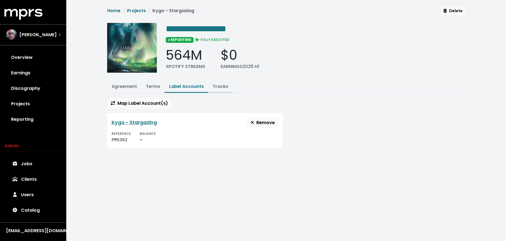
click at [221, 85] on link "Tracks" at bounding box center [220, 86] width 15 height 6
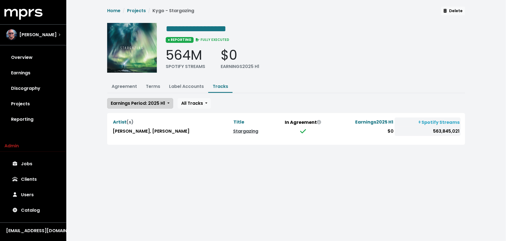
click at [162, 105] on span "Earnings Period: 2025 H1" at bounding box center [138, 103] width 54 height 6
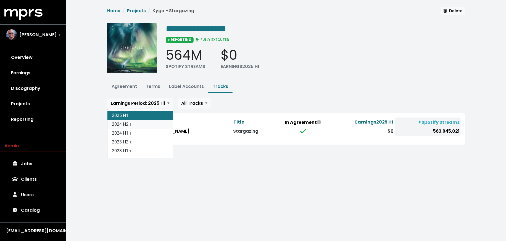
click at [160, 125] on link "2024 H2 †" at bounding box center [139, 124] width 65 height 9
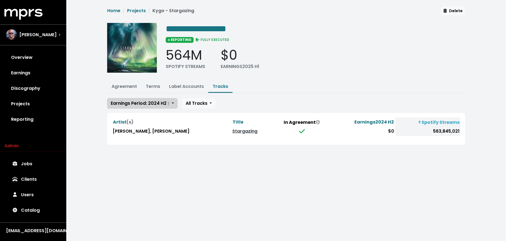
click at [148, 106] on button "Earnings Period: 2024 H2 †" at bounding box center [142, 103] width 70 height 10
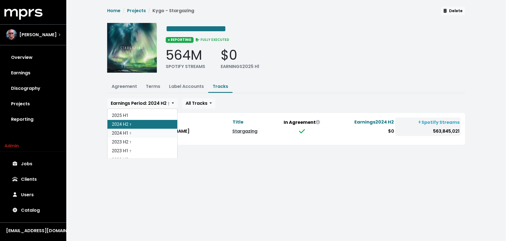
click at [144, 134] on link "2024 H1 †" at bounding box center [142, 133] width 70 height 9
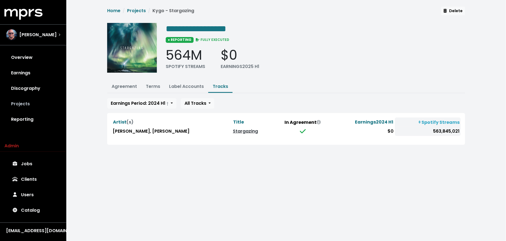
click at [41, 100] on link "Projects" at bounding box center [32, 103] width 57 height 15
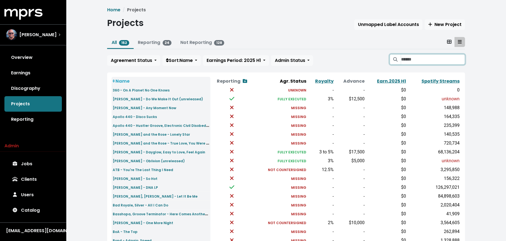
click at [419, 59] on input "Search projects" at bounding box center [433, 59] width 64 height 10
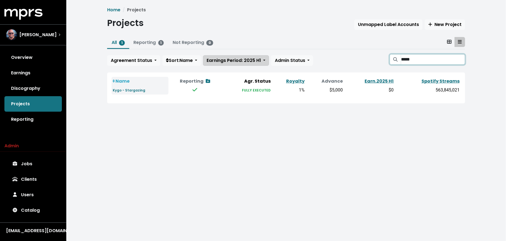
type input "*****"
click at [235, 58] on span "Earnings Period: 2025 H1" at bounding box center [234, 60] width 54 height 6
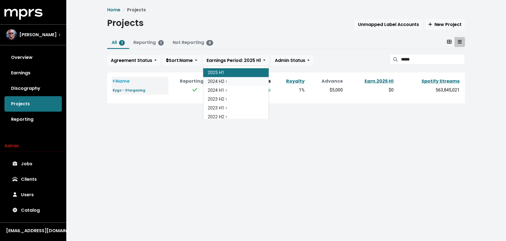
click at [232, 79] on link "2024 H2 †" at bounding box center [235, 81] width 65 height 9
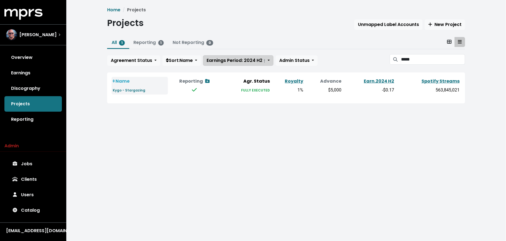
click at [235, 58] on span "Earnings Period: 2024 H2 †" at bounding box center [236, 60] width 59 height 6
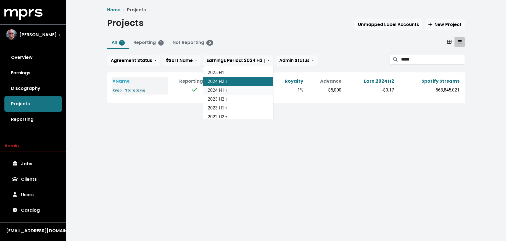
click at [232, 88] on link "2024 H1 †" at bounding box center [238, 90] width 70 height 9
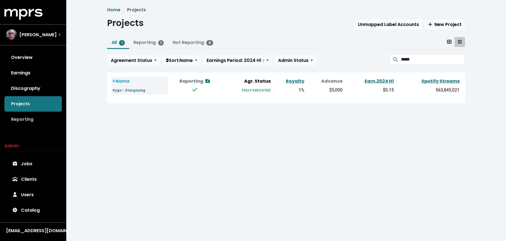
click at [40, 122] on link "Reporting" at bounding box center [32, 119] width 57 height 15
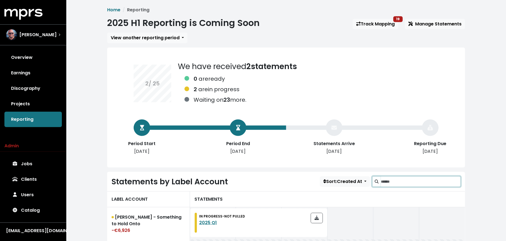
click at [416, 180] on input "Search label accounts" at bounding box center [421, 181] width 80 height 10
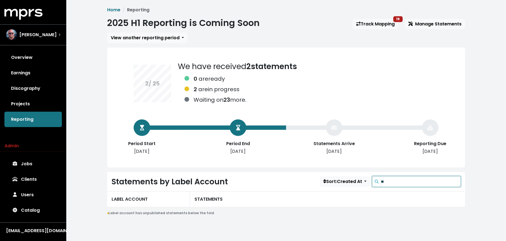
type input "*"
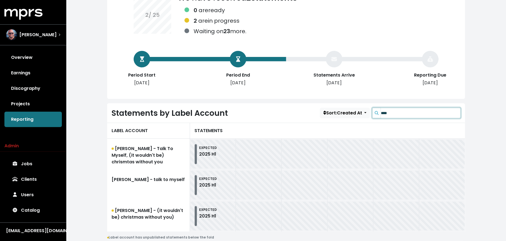
scroll to position [89, 0]
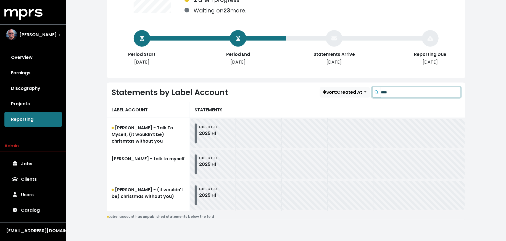
type input "****"
click at [141, 197] on link "Wrabel - (it wouldn't be) christmas without you)" at bounding box center [148, 195] width 83 height 31
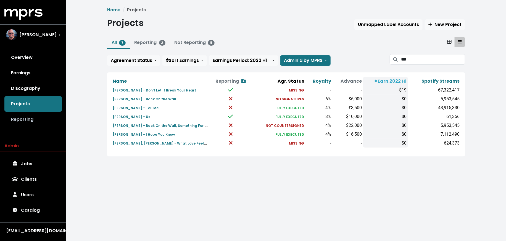
click at [51, 121] on link "Reporting" at bounding box center [32, 119] width 57 height 15
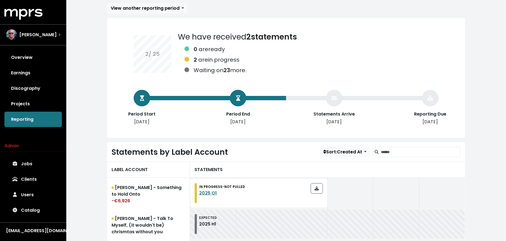
scroll to position [31, 0]
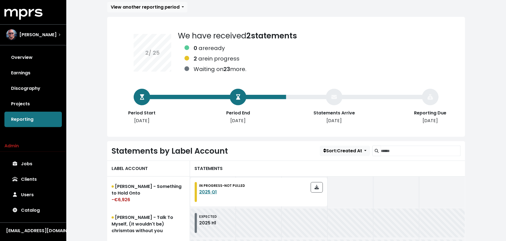
click at [157, 188] on link "[PERSON_NAME] - Something to Hold Onto -€6,926" at bounding box center [148, 191] width 83 height 31
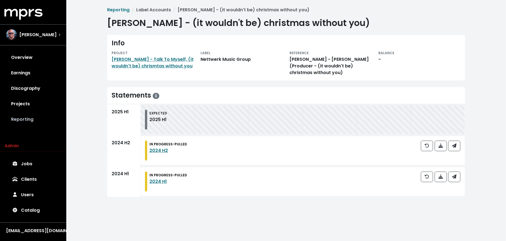
click at [25, 124] on link "Reporting" at bounding box center [32, 119] width 57 height 15
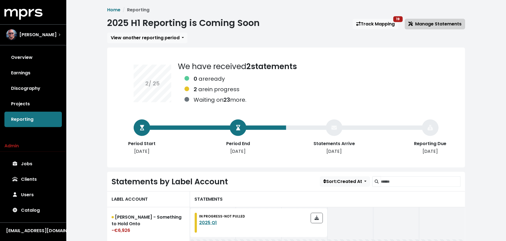
click at [419, 25] on span "Manage Statements" at bounding box center [434, 24] width 53 height 6
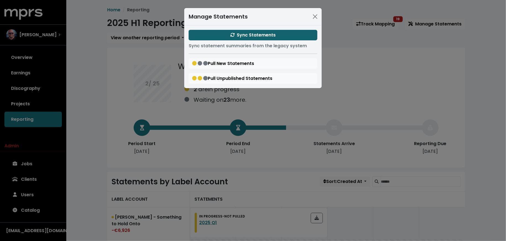
click at [217, 39] on button "Sync Statements" at bounding box center [253, 35] width 129 height 10
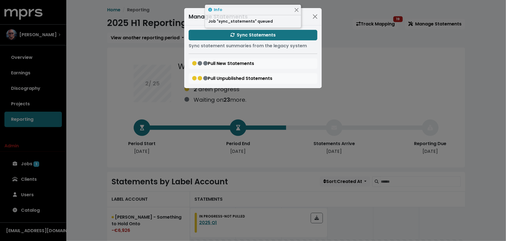
click at [102, 112] on div "Manage Statements Sync Statements Sync statement summaries from the legacy syst…" at bounding box center [253, 120] width 506 height 241
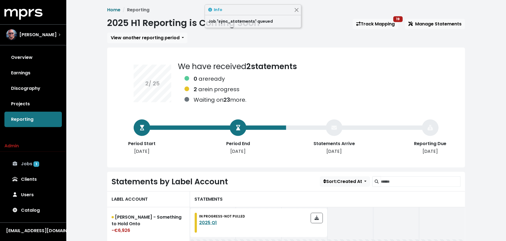
click at [39, 159] on link "Jobs 1" at bounding box center [32, 163] width 57 height 15
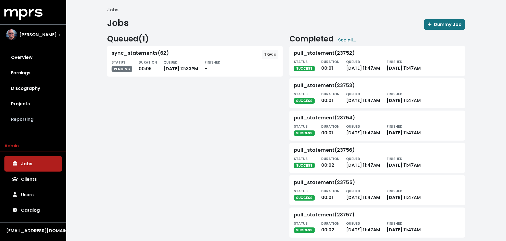
click at [24, 120] on link "Reporting" at bounding box center [32, 119] width 57 height 15
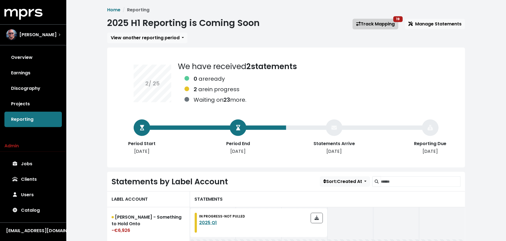
click at [363, 27] on link "Track Mapping 19" at bounding box center [376, 24] width 46 height 10
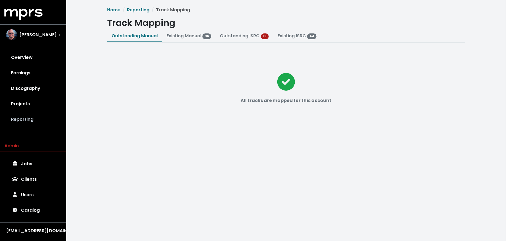
click at [38, 119] on link "Reporting" at bounding box center [32, 119] width 57 height 15
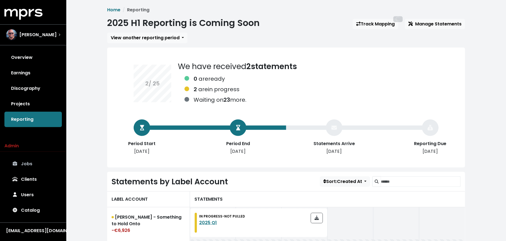
click at [34, 163] on link "Jobs" at bounding box center [32, 163] width 57 height 15
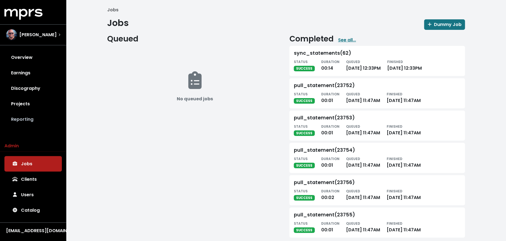
click at [41, 121] on link "Reporting" at bounding box center [32, 119] width 57 height 15
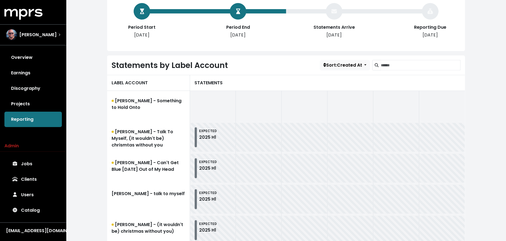
scroll to position [136, 0]
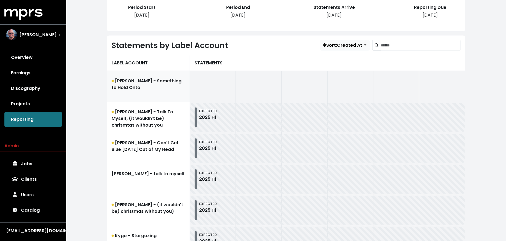
click at [131, 91] on link "[PERSON_NAME] - Something to Hold Onto" at bounding box center [148, 86] width 83 height 31
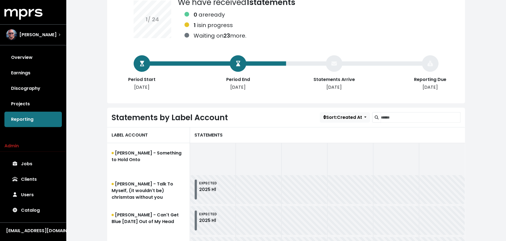
scroll to position [111, 0]
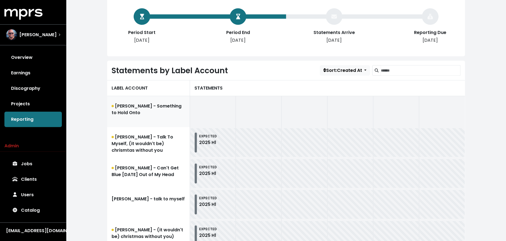
click at [115, 113] on link "[PERSON_NAME] - Something to Hold Onto" at bounding box center [148, 111] width 83 height 31
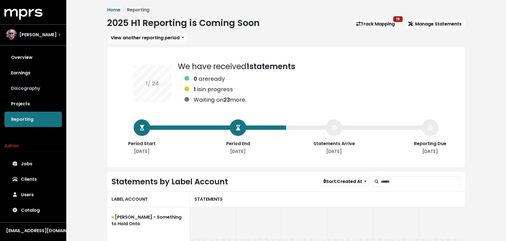
click at [38, 92] on link "Discography" at bounding box center [32, 88] width 57 height 15
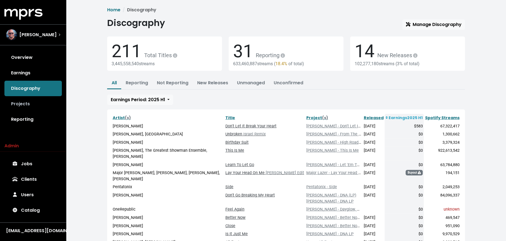
click at [36, 102] on link "Projects" at bounding box center [32, 103] width 57 height 15
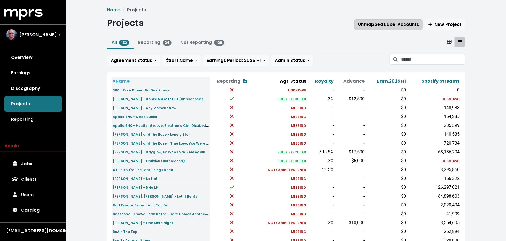
click at [381, 25] on span "Unmapped Label Accounts" at bounding box center [388, 24] width 61 height 6
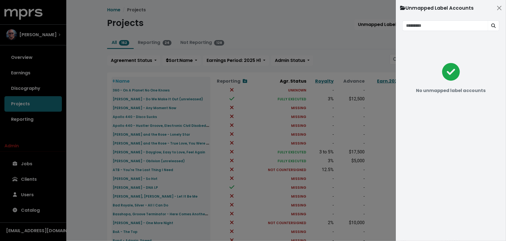
click at [56, 117] on div at bounding box center [253, 120] width 506 height 241
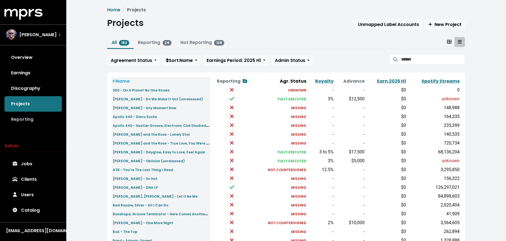
click at [29, 117] on link "Reporting" at bounding box center [32, 119] width 57 height 15
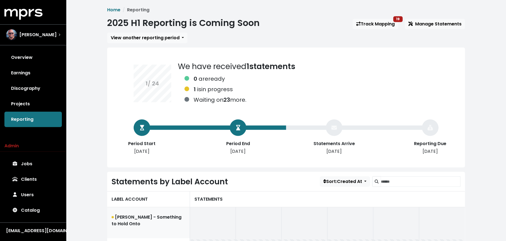
click at [145, 214] on link "[PERSON_NAME] - Something to Hold Onto" at bounding box center [148, 222] width 83 height 31
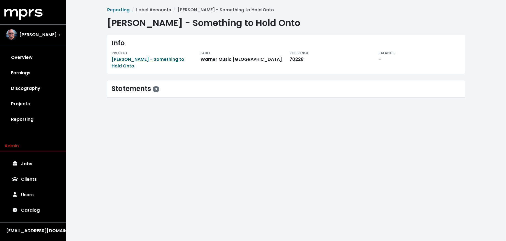
click at [129, 58] on link "[PERSON_NAME] - Something to Hold Onto" at bounding box center [148, 62] width 73 height 13
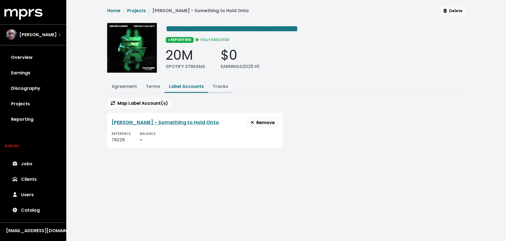
click at [216, 87] on link "Tracks" at bounding box center [220, 86] width 15 height 6
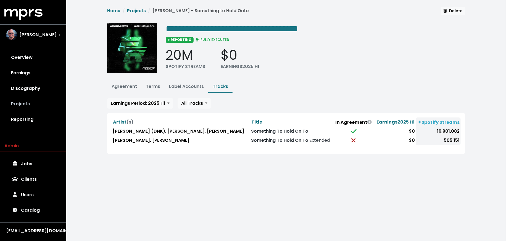
click at [40, 104] on link "Projects" at bounding box center [32, 103] width 57 height 15
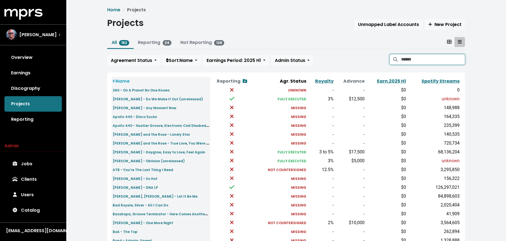
click at [412, 56] on input "Search projects" at bounding box center [433, 59] width 64 height 10
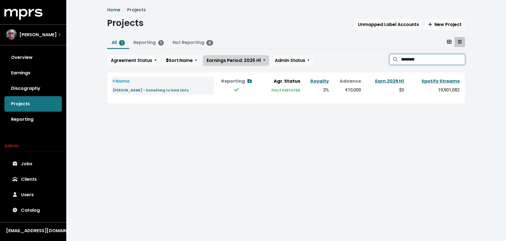
type input "********"
click at [223, 58] on span "Earnings Period: 2025 H1" at bounding box center [234, 60] width 54 height 6
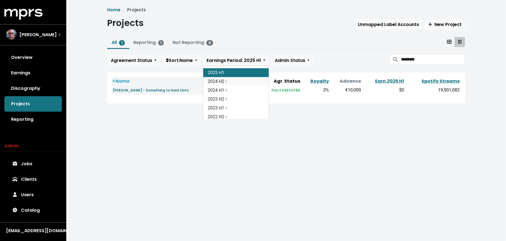
click at [225, 83] on link "2024 H2 †" at bounding box center [235, 81] width 65 height 9
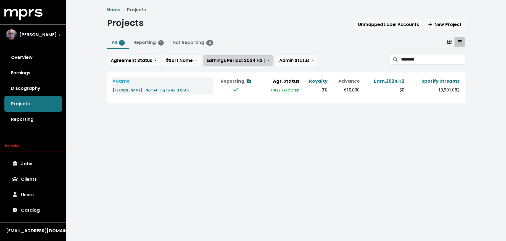
click at [233, 60] on span "Earnings Period: 2024 H2 †" at bounding box center [236, 60] width 59 height 6
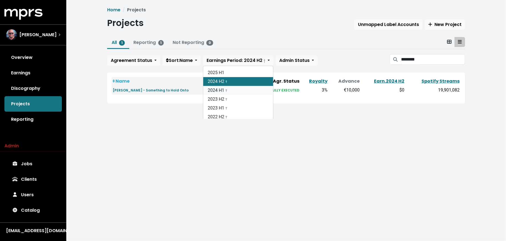
click at [233, 89] on link "2024 H1 †" at bounding box center [238, 90] width 70 height 9
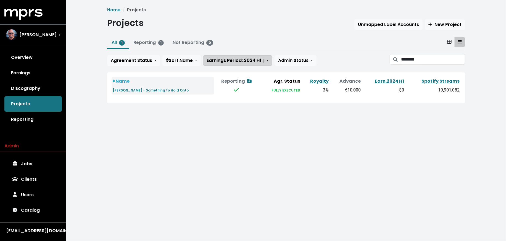
click at [241, 59] on span "Earnings Period: 2024 H1 †" at bounding box center [236, 60] width 58 height 6
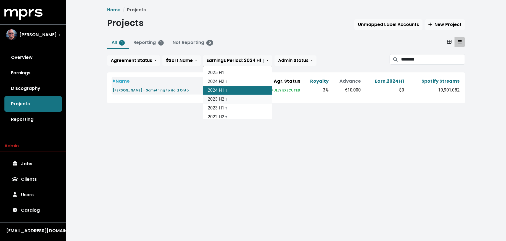
click at [240, 99] on link "2023 H2 †" at bounding box center [237, 99] width 69 height 9
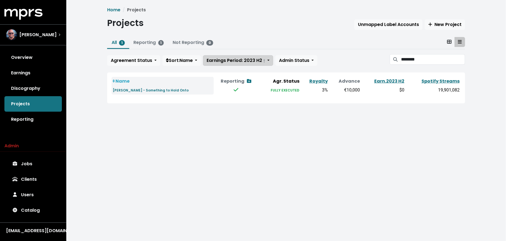
click at [258, 58] on span "Earnings Period: 2023 H2 †" at bounding box center [236, 60] width 59 height 6
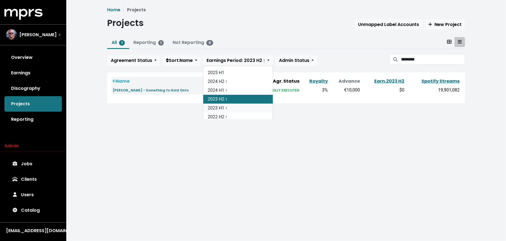
click at [251, 110] on link "2023 H1 †" at bounding box center [238, 108] width 70 height 9
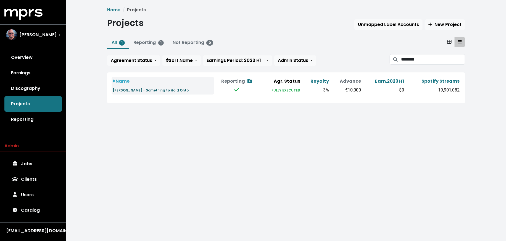
click at [155, 89] on small "[PERSON_NAME] - Something to Hold Onto" at bounding box center [151, 90] width 76 height 5
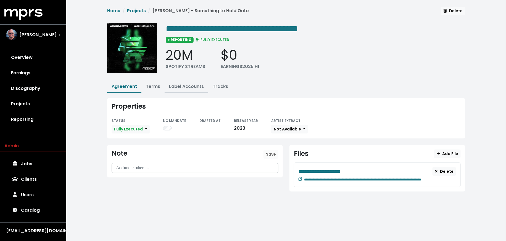
click at [185, 85] on link "Label Accounts" at bounding box center [186, 86] width 35 height 6
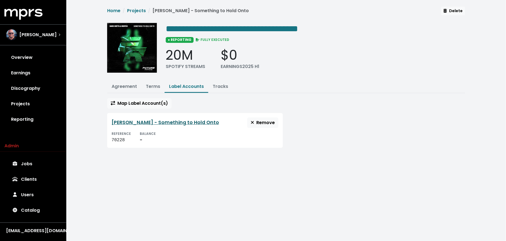
click at [144, 121] on link "[PERSON_NAME] - Something to Hold Onto" at bounding box center [165, 122] width 107 height 7
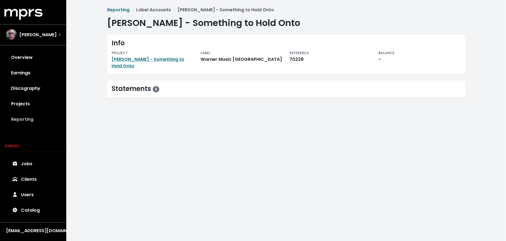
click at [35, 121] on link "Reporting" at bounding box center [32, 119] width 57 height 15
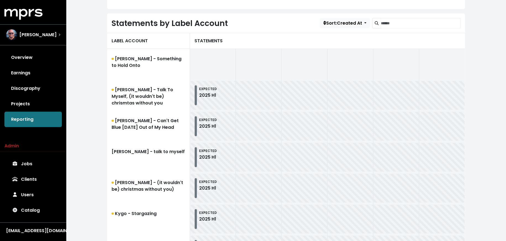
scroll to position [159, 0]
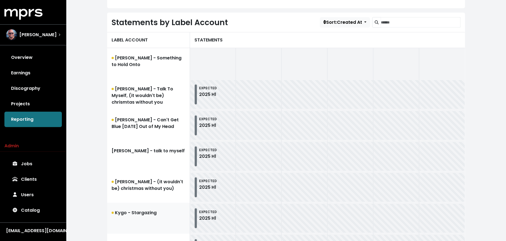
click at [125, 214] on link "Kygo - Stargazing" at bounding box center [148, 218] width 83 height 31
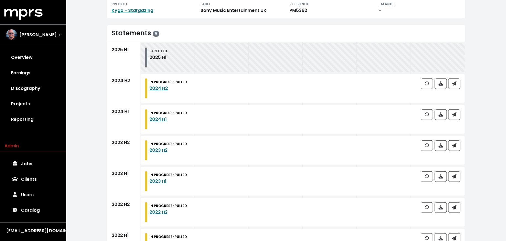
scroll to position [54, 0]
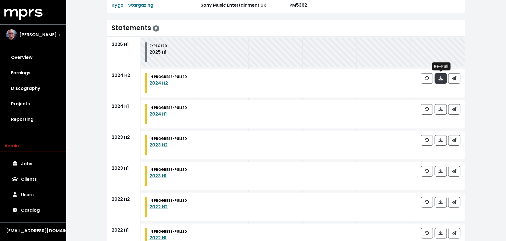
click at [443, 77] on button "button" at bounding box center [441, 78] width 12 height 10
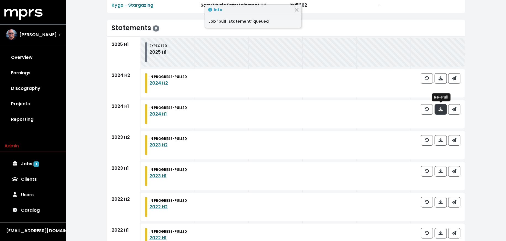
click at [442, 109] on icon "button" at bounding box center [440, 109] width 4 height 4
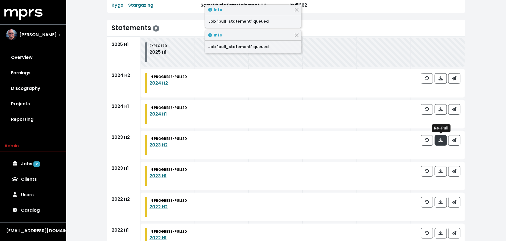
click at [443, 142] on span "button" at bounding box center [440, 140] width 4 height 6
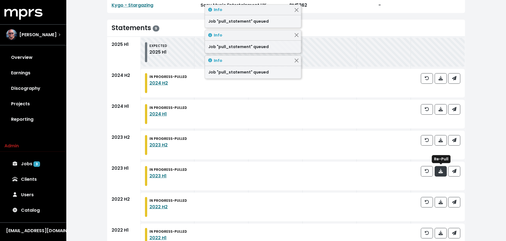
click at [443, 173] on span "button" at bounding box center [440, 171] width 4 height 6
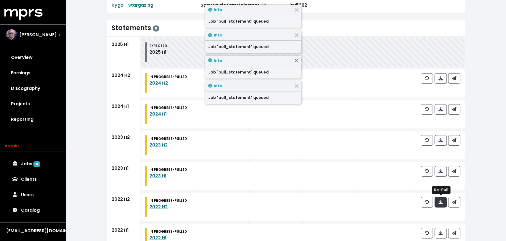
click at [443, 204] on span "button" at bounding box center [440, 202] width 4 height 6
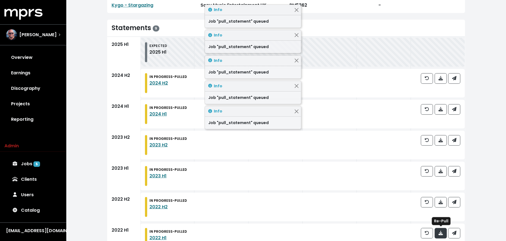
click at [443, 232] on icon "button" at bounding box center [440, 233] width 4 height 4
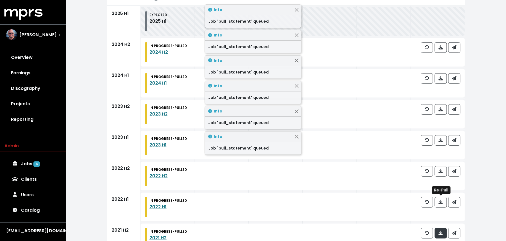
click at [443, 232] on icon "button" at bounding box center [440, 233] width 4 height 4
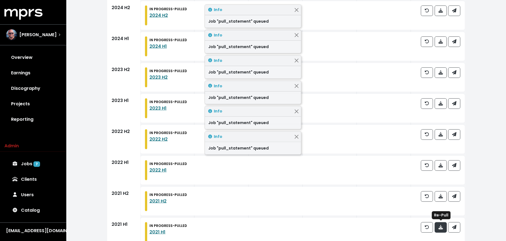
click at [441, 230] on span "button" at bounding box center [440, 227] width 4 height 6
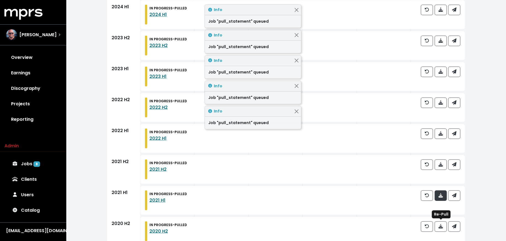
click at [441, 230] on button "button" at bounding box center [441, 226] width 12 height 10
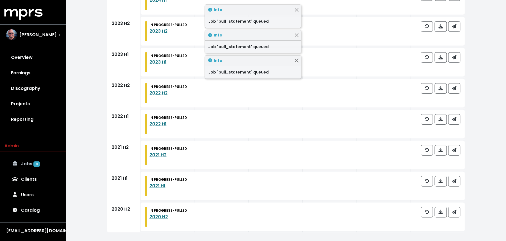
click at [34, 166] on span "9" at bounding box center [36, 164] width 7 height 6
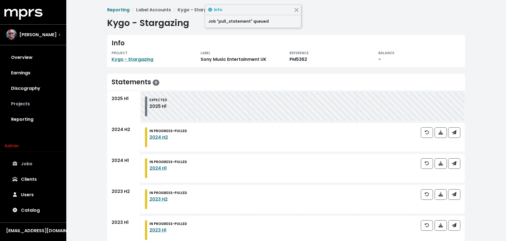
click at [33, 107] on link "Projects" at bounding box center [32, 103] width 57 height 15
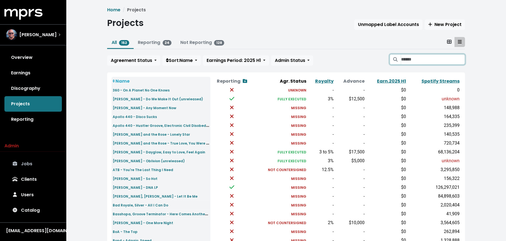
click at [419, 62] on input "Search projects" at bounding box center [433, 59] width 64 height 10
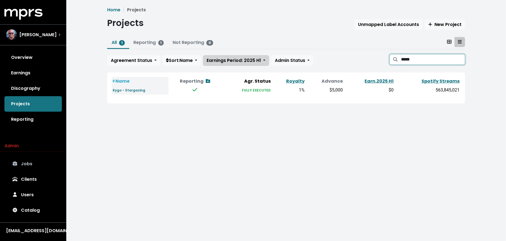
type input "*****"
click at [255, 59] on span "Earnings Period: 2025 H1" at bounding box center [234, 60] width 54 height 6
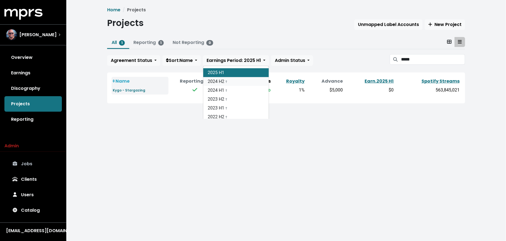
click at [251, 81] on link "2024 H2 †" at bounding box center [235, 81] width 65 height 9
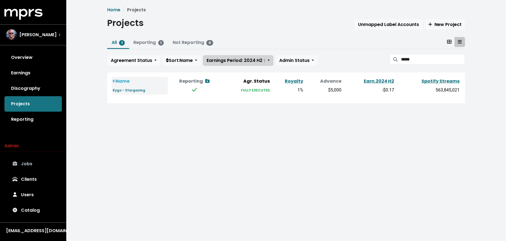
click at [249, 63] on button "Earnings Period: 2024 H2 †" at bounding box center [238, 60] width 70 height 10
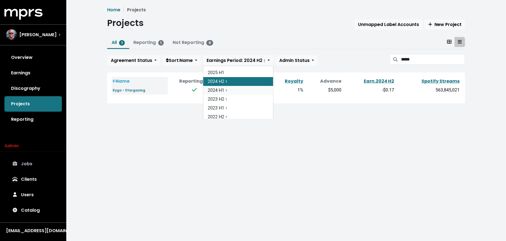
click at [248, 93] on link "2024 H1 †" at bounding box center [238, 90] width 70 height 9
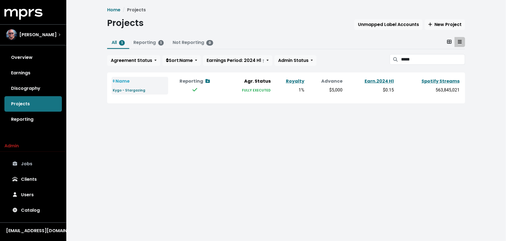
click at [247, 66] on div "All 1 Reporting 1 Not Reporting 0 Agreement Status Sort: Name Earnings Period: …" at bounding box center [286, 52] width 358 height 31
click at [247, 63] on span "Earnings Period: 2024 H1 †" at bounding box center [236, 60] width 58 height 6
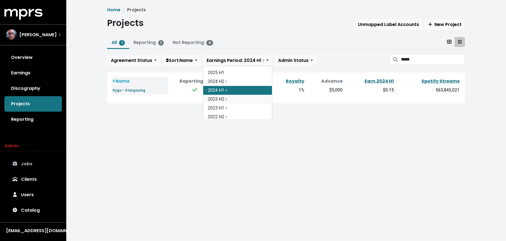
click at [245, 102] on link "2023 H2 †" at bounding box center [237, 99] width 69 height 9
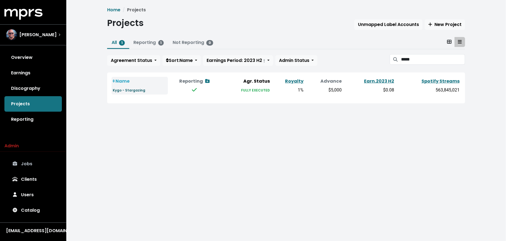
click at [138, 90] on small "Kygo - Stargazing" at bounding box center [129, 90] width 33 height 5
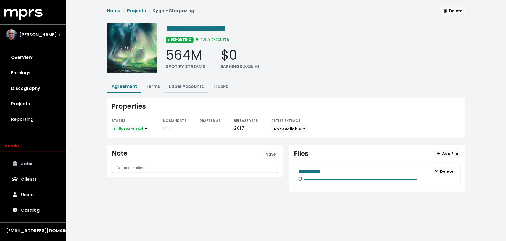
click at [183, 86] on link "Label Accounts" at bounding box center [186, 86] width 35 height 6
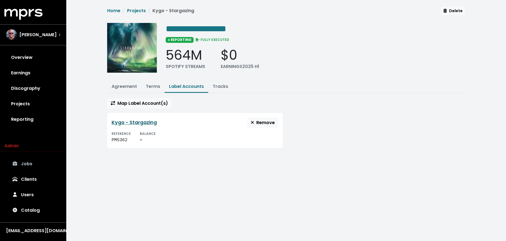
click at [142, 122] on link "Kygo - Stargazing" at bounding box center [134, 122] width 45 height 7
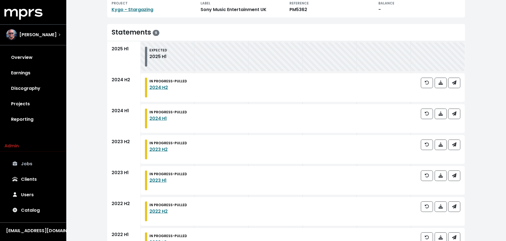
scroll to position [53, 0]
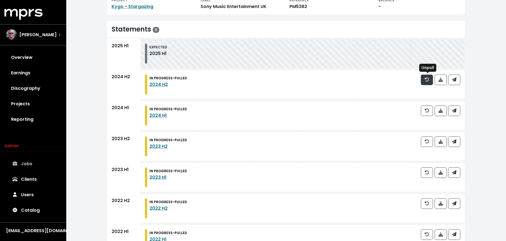
click at [424, 78] on button "button" at bounding box center [427, 80] width 12 height 10
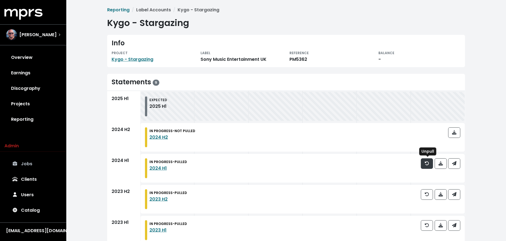
click at [424, 166] on button "button" at bounding box center [427, 163] width 12 height 10
click at [424, 200] on div at bounding box center [440, 199] width 39 height 20
click at [425, 195] on button "button" at bounding box center [427, 194] width 12 height 10
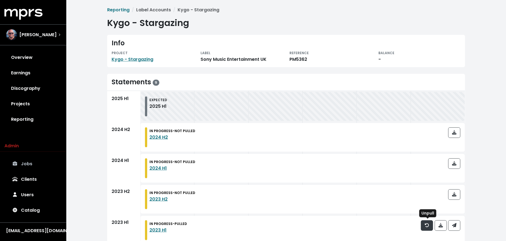
click at [425, 222] on span "button" at bounding box center [426, 225] width 5 height 7
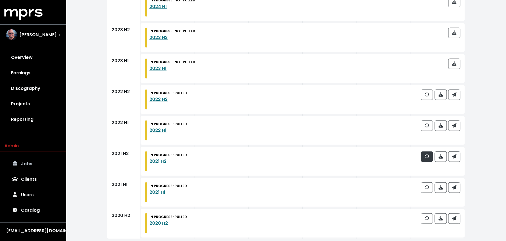
scroll to position [166, 0]
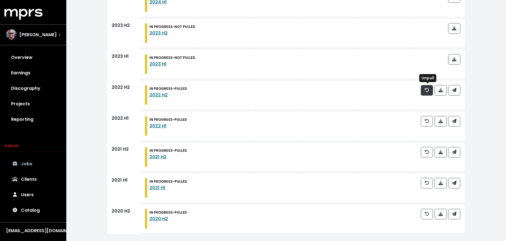
click at [425, 92] on span "button" at bounding box center [426, 90] width 5 height 7
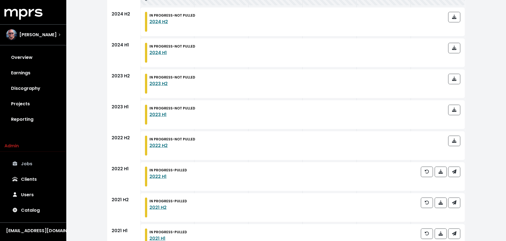
scroll to position [168, 0]
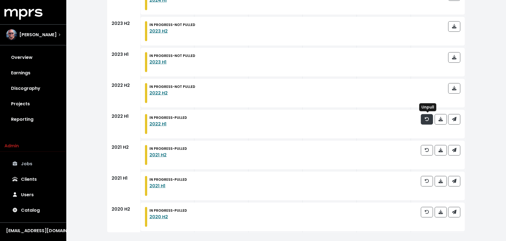
click at [427, 119] on icon "button" at bounding box center [427, 119] width 4 height 4
click at [424, 151] on button "button" at bounding box center [427, 150] width 12 height 10
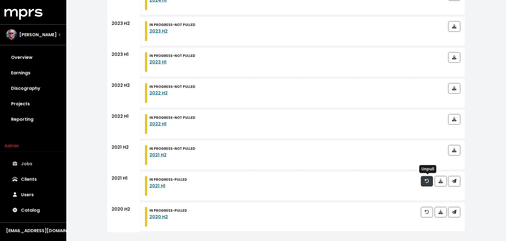
click at [426, 181] on icon "button" at bounding box center [427, 181] width 4 height 4
click at [423, 214] on button "button" at bounding box center [427, 212] width 12 height 10
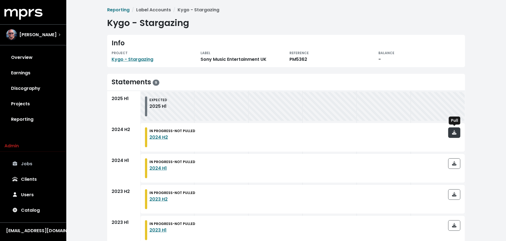
click at [457, 133] on button "button" at bounding box center [454, 132] width 12 height 10
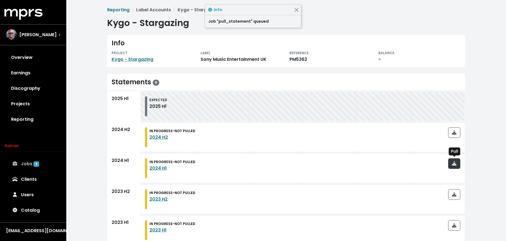
click at [456, 161] on icon "button" at bounding box center [454, 163] width 4 height 4
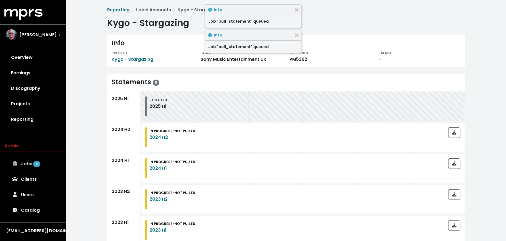
click at [455, 187] on div "IN PROGRESS - NOT PULLED 2023 H2" at bounding box center [303, 199] width 324 height 29
click at [455, 194] on icon "button" at bounding box center [454, 194] width 4 height 4
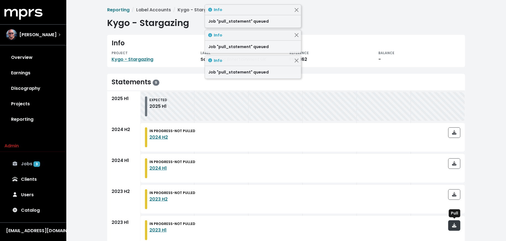
click at [455, 223] on icon "button" at bounding box center [454, 225] width 4 height 4
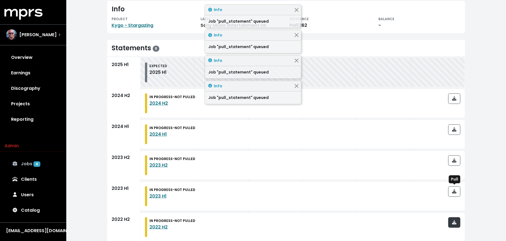
click at [455, 223] on icon "button" at bounding box center [454, 222] width 4 height 4
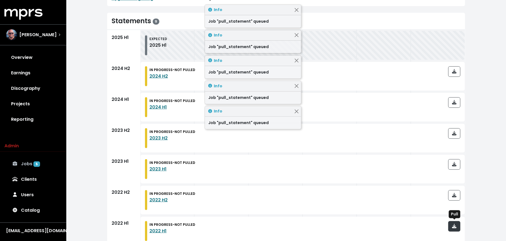
click at [455, 223] on span "button" at bounding box center [454, 226] width 4 height 6
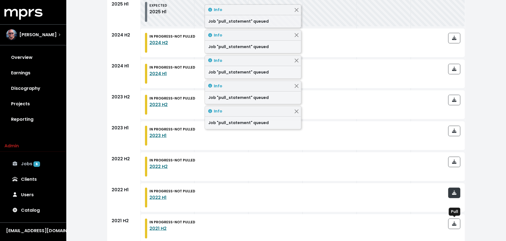
click at [455, 223] on icon "button" at bounding box center [454, 223] width 4 height 4
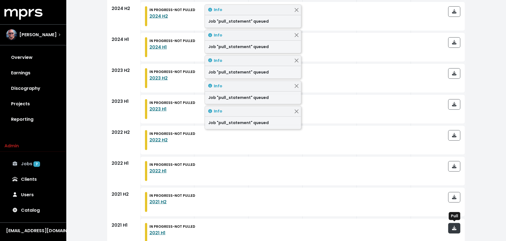
click at [455, 224] on button "button" at bounding box center [454, 228] width 12 height 10
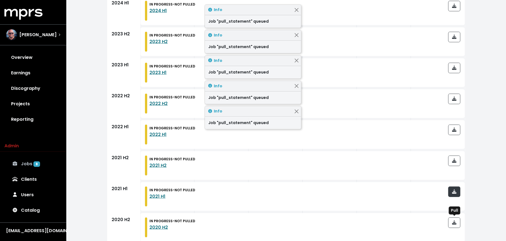
click at [455, 224] on icon "button" at bounding box center [454, 222] width 4 height 4
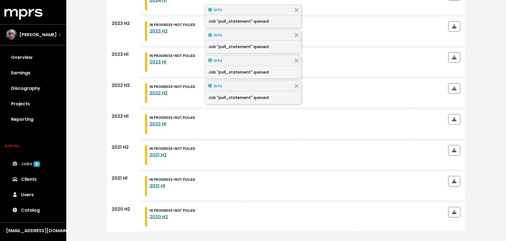
click at [36, 166] on span "9" at bounding box center [36, 164] width 7 height 6
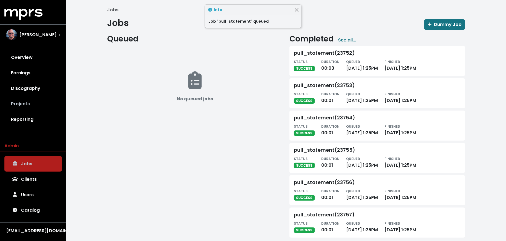
click at [38, 108] on link "Projects" at bounding box center [32, 103] width 57 height 15
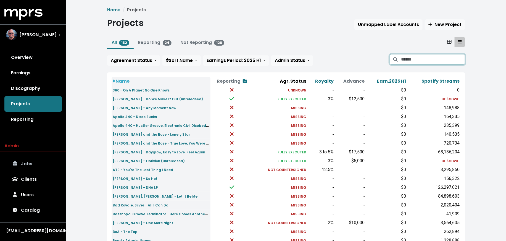
click at [430, 59] on input "Search projects" at bounding box center [433, 59] width 64 height 10
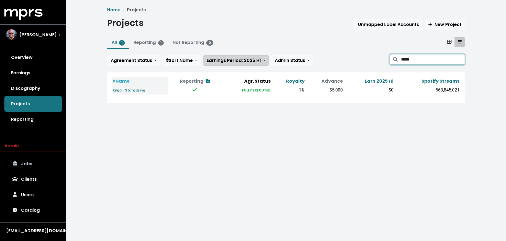
type input "*****"
click at [238, 58] on span "Earnings Period: 2025 H1" at bounding box center [234, 60] width 54 height 6
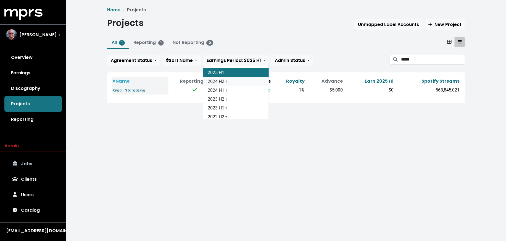
click at [239, 80] on link "2024 H2 †" at bounding box center [235, 81] width 65 height 9
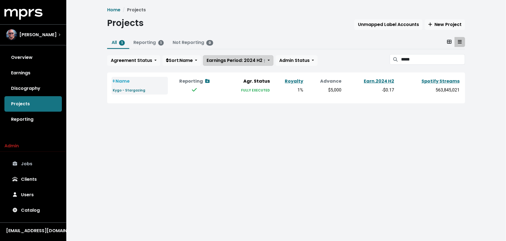
click at [240, 60] on span "Earnings Period: 2024 H2 †" at bounding box center [236, 60] width 59 height 6
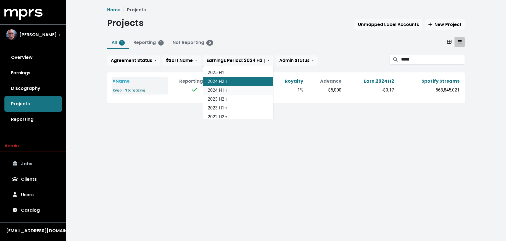
click at [238, 86] on link "2024 H1 †" at bounding box center [238, 90] width 70 height 9
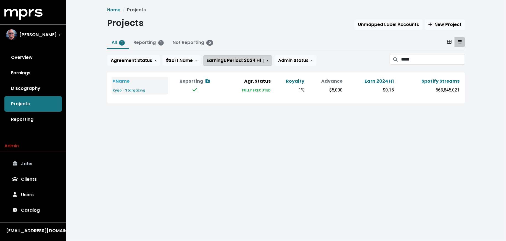
click at [237, 62] on span "Earnings Period: 2024 H1 †" at bounding box center [236, 60] width 58 height 6
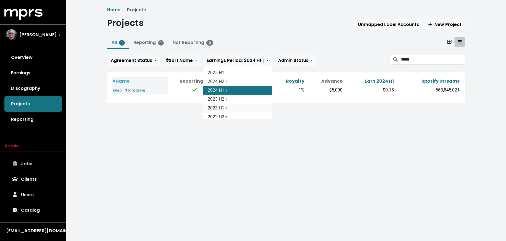
click at [237, 105] on link "2023 H1 †" at bounding box center [237, 108] width 69 height 9
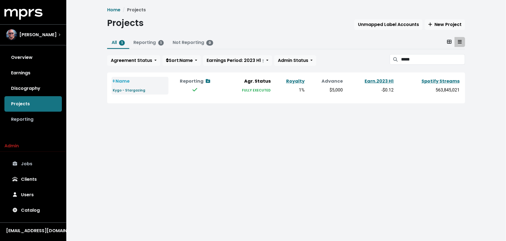
click at [45, 121] on link "Reporting" at bounding box center [32, 119] width 57 height 15
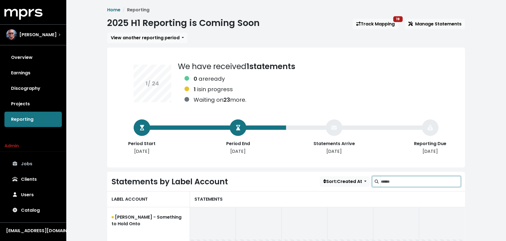
click at [414, 177] on input "Search label accounts" at bounding box center [421, 181] width 80 height 10
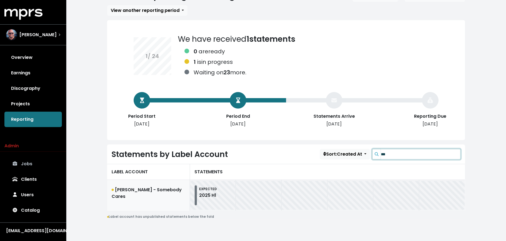
type input "***"
click at [152, 187] on link "Sam Fischer - Somebody Cares" at bounding box center [148, 195] width 83 height 31
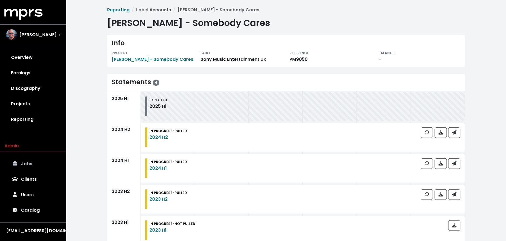
scroll to position [13, 0]
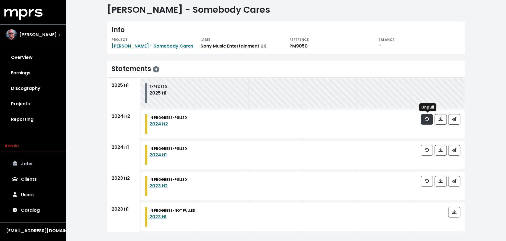
click at [427, 119] on icon "button" at bounding box center [427, 119] width 4 height 4
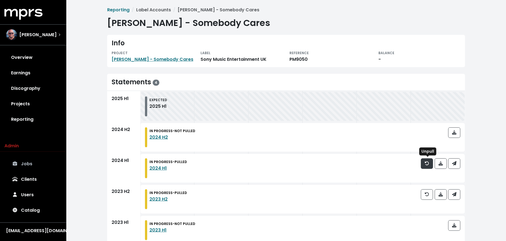
click at [425, 165] on icon "button" at bounding box center [427, 163] width 4 height 4
click at [425, 192] on icon "button" at bounding box center [427, 194] width 4 height 4
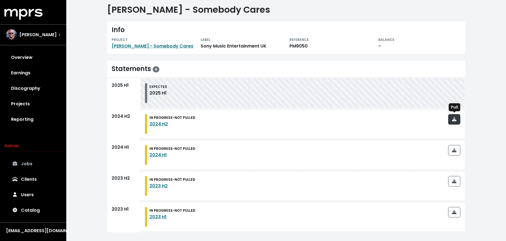
click at [454, 121] on span "button" at bounding box center [454, 119] width 4 height 6
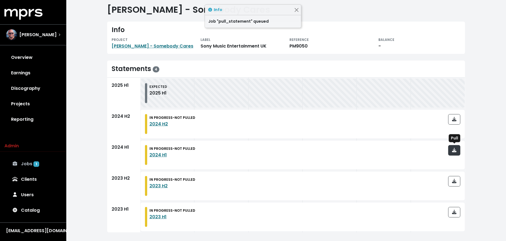
click at [453, 148] on icon "button" at bounding box center [454, 150] width 4 height 4
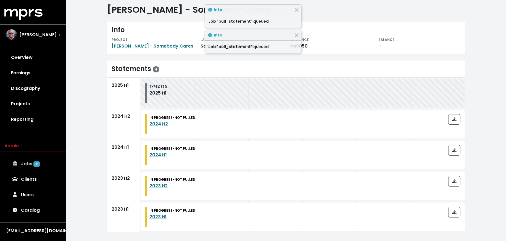
click at [454, 186] on div at bounding box center [454, 186] width 12 height 20
click at [454, 180] on icon "button" at bounding box center [454, 181] width 4 height 4
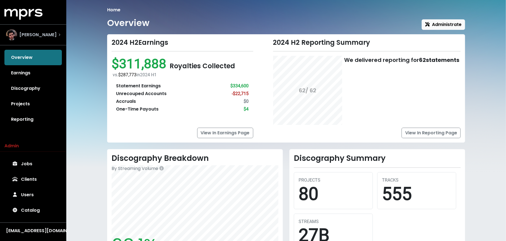
click at [35, 31] on span "[PERSON_NAME]" at bounding box center [37, 34] width 37 height 7
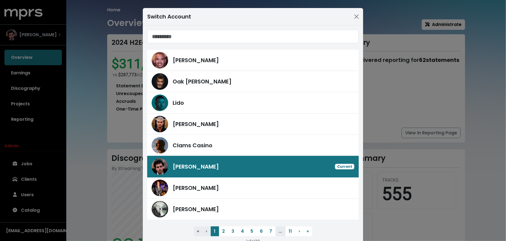
type input "*"
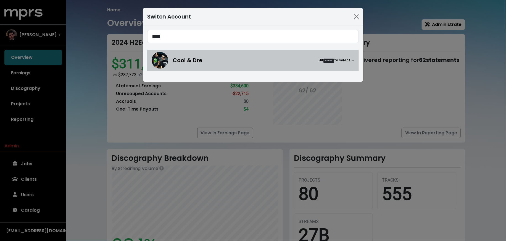
type input "****"
click at [186, 60] on span "Cool & Dre" at bounding box center [188, 60] width 30 height 8
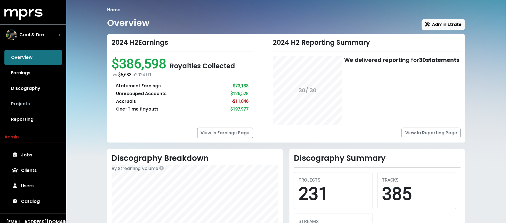
click at [29, 98] on link "Projects" at bounding box center [32, 103] width 57 height 15
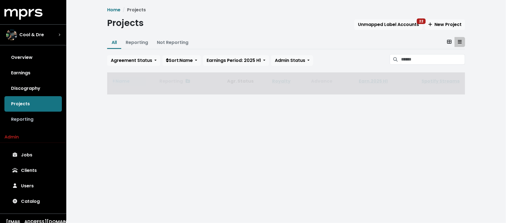
click at [29, 120] on link "Reporting" at bounding box center [32, 119] width 57 height 15
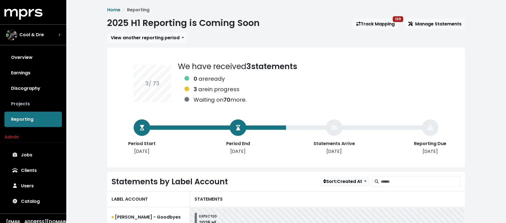
click at [32, 104] on link "Projects" at bounding box center [32, 103] width 57 height 15
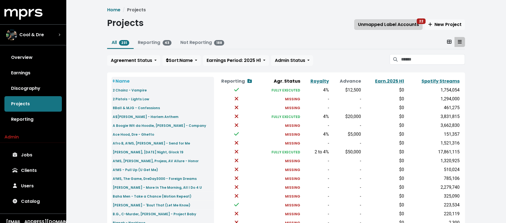
click at [383, 27] on span "Unmapped Label Accounts 22" at bounding box center [388, 24] width 61 height 6
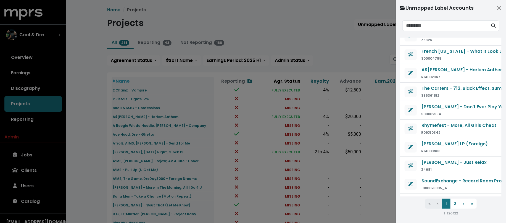
scroll to position [60, 0]
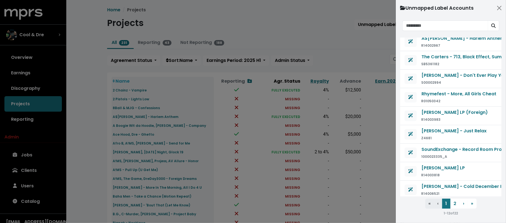
click at [362, 56] on div at bounding box center [253, 111] width 506 height 223
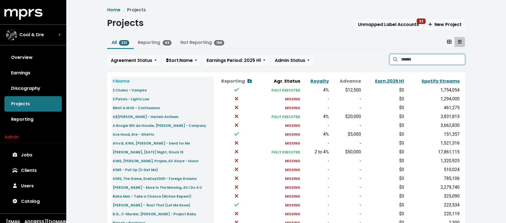
click at [420, 62] on input "Search projects" at bounding box center [433, 59] width 64 height 10
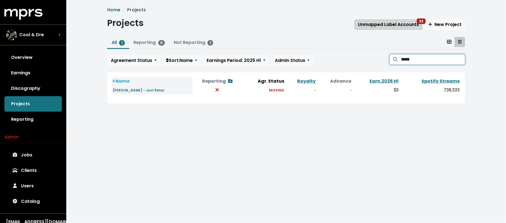
type input "*****"
click at [393, 20] on button "Unmapped Label Accounts 22" at bounding box center [388, 24] width 68 height 10
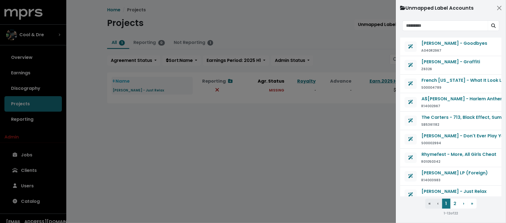
click at [256, 124] on div at bounding box center [253, 111] width 506 height 223
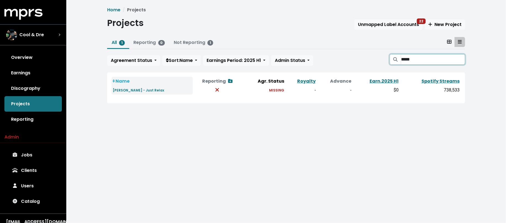
click at [461, 60] on input "*****" at bounding box center [433, 59] width 64 height 10
click at [459, 59] on input "*****" at bounding box center [433, 59] width 64 height 10
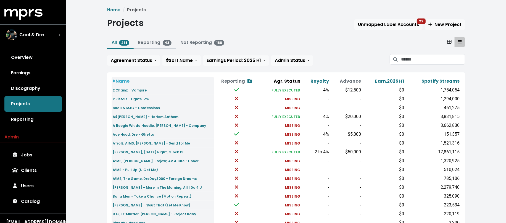
click at [158, 44] on link "Reporting 43" at bounding box center [155, 42] width 34 height 6
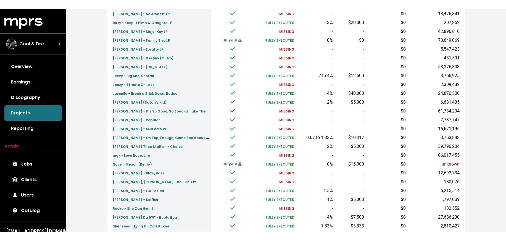
scroll to position [137, 0]
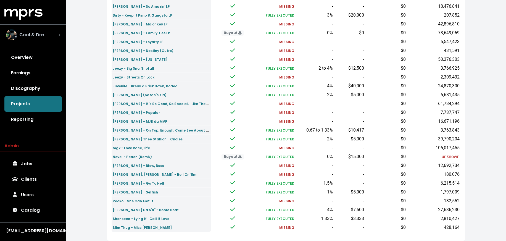
click at [42, 33] on span "Cool & Dre" at bounding box center [31, 34] width 25 height 7
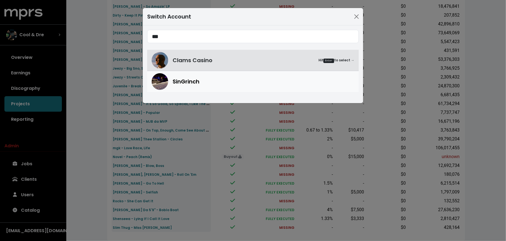
type input "***"
click at [184, 80] on span "SinGrinch" at bounding box center [186, 81] width 27 height 8
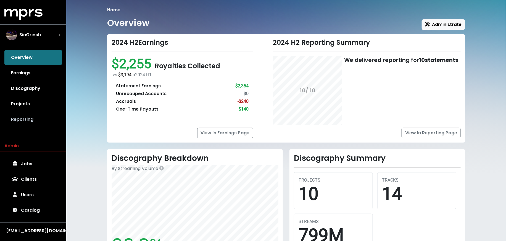
click at [42, 121] on link "Reporting" at bounding box center [32, 119] width 57 height 15
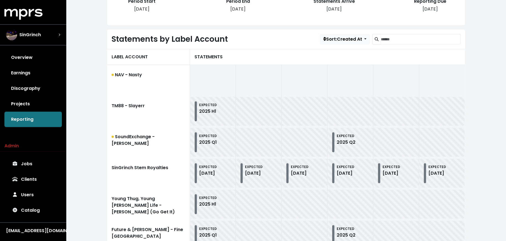
scroll to position [174, 0]
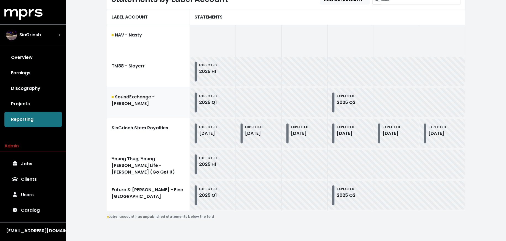
click at [134, 100] on link "SoundExchange - [PERSON_NAME]" at bounding box center [148, 102] width 83 height 31
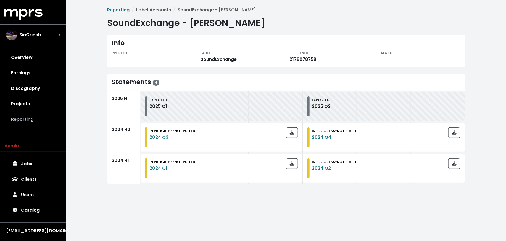
click at [56, 119] on link "Reporting" at bounding box center [32, 119] width 57 height 15
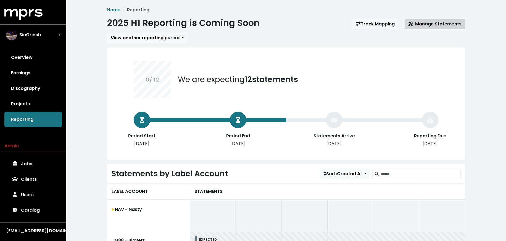
click at [429, 29] on button "Manage Statements" at bounding box center [435, 24] width 60 height 10
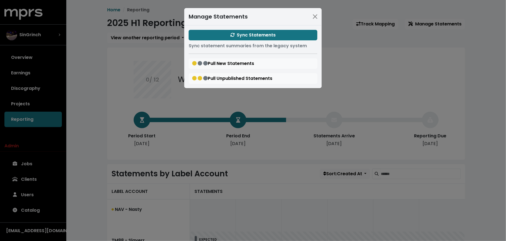
click at [106, 80] on div "Manage Statements Sync Statements Sync statement summaries from the legacy syst…" at bounding box center [253, 120] width 506 height 241
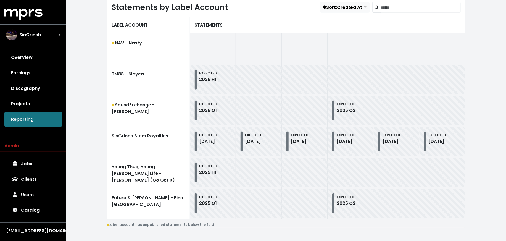
scroll to position [174, 0]
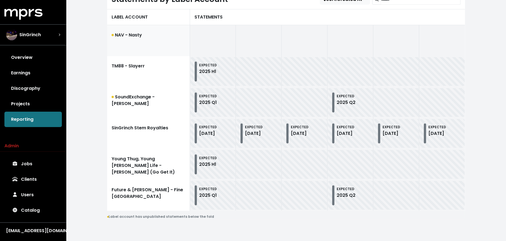
click at [129, 48] on link "NAV - Nasty" at bounding box center [148, 40] width 83 height 31
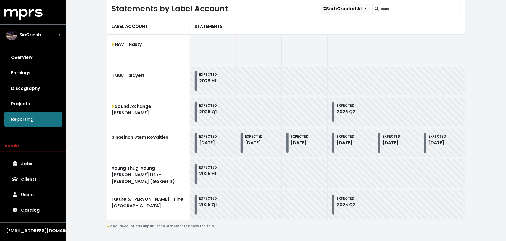
scroll to position [167, 0]
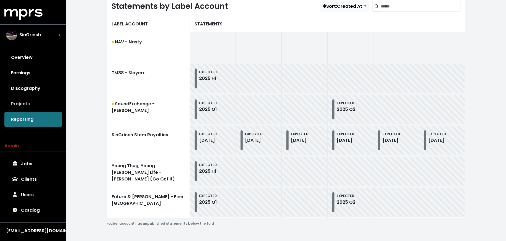
click at [31, 103] on link "Projects" at bounding box center [32, 103] width 57 height 15
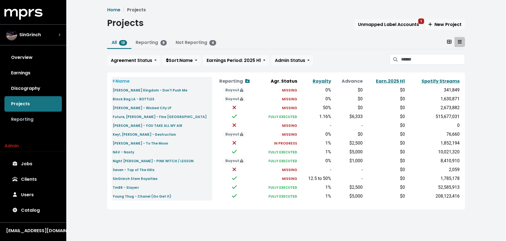
click at [45, 124] on link "Reporting" at bounding box center [32, 119] width 57 height 15
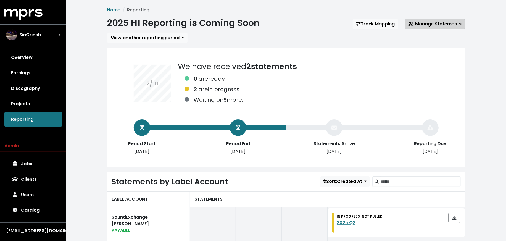
click at [423, 28] on button "Manage Statements" at bounding box center [435, 24] width 60 height 10
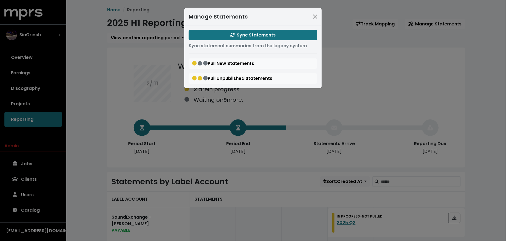
click at [104, 134] on div "Manage Statements Sync Statements Sync statement summaries from the legacy syst…" at bounding box center [253, 120] width 506 height 241
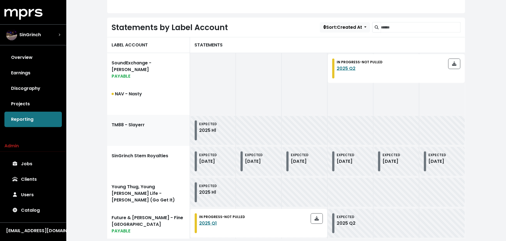
scroll to position [155, 0]
click at [124, 152] on link "SinGrinch Stem Royalties" at bounding box center [148, 160] width 83 height 31
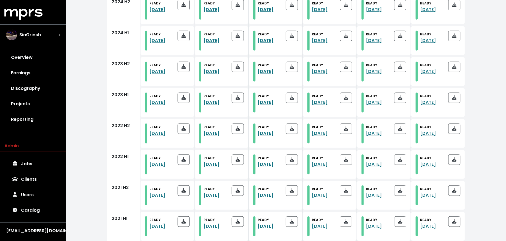
scroll to position [151, 0]
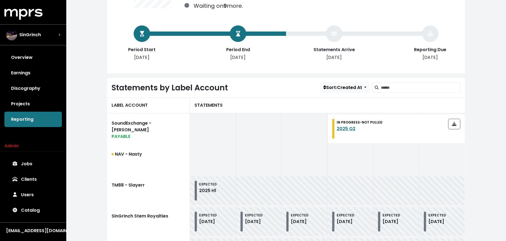
scroll to position [182, 0]
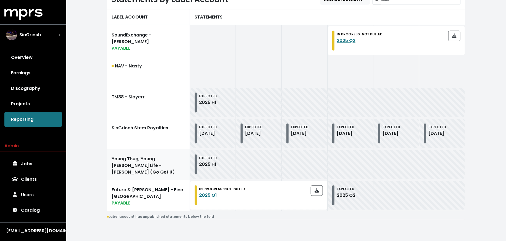
click at [122, 160] on link "Young Thug, Young Stoner Life - Chanel (Go Get It)" at bounding box center [148, 164] width 83 height 31
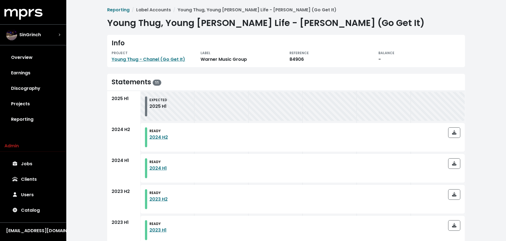
scroll to position [199, 0]
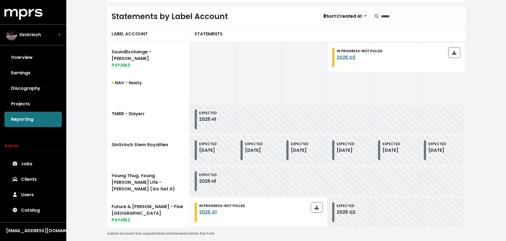
scroll to position [164, 0]
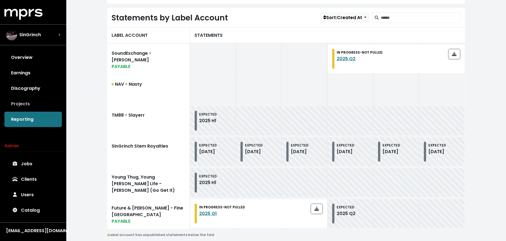
click at [37, 97] on link "Projects" at bounding box center [32, 103] width 57 height 15
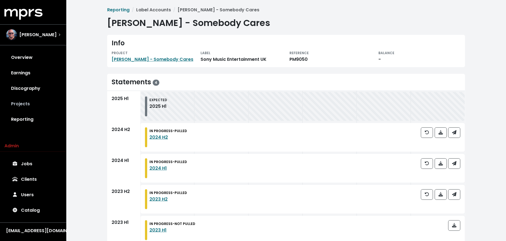
click at [41, 105] on link "Projects" at bounding box center [32, 103] width 57 height 15
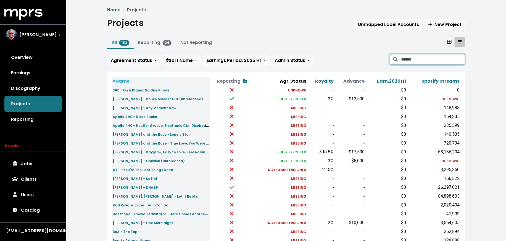
click at [414, 61] on input "Search projects" at bounding box center [433, 59] width 64 height 10
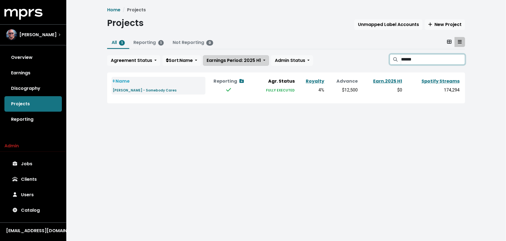
type input "******"
click at [250, 58] on span "Earnings Period: 2025 H1" at bounding box center [234, 60] width 54 height 6
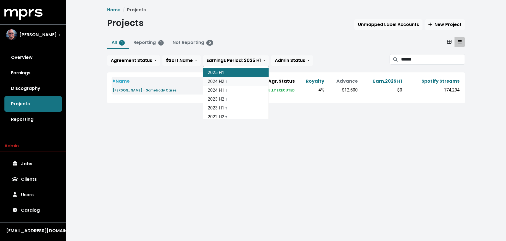
click at [244, 80] on link "2024 H2 †" at bounding box center [235, 81] width 65 height 9
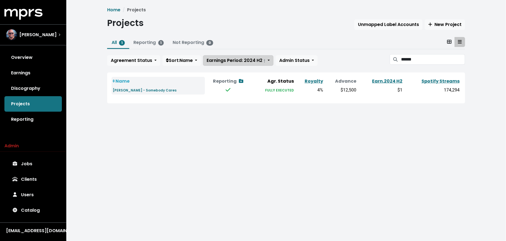
click at [244, 63] on button "Earnings Period: 2024 H2 †" at bounding box center [238, 60] width 70 height 10
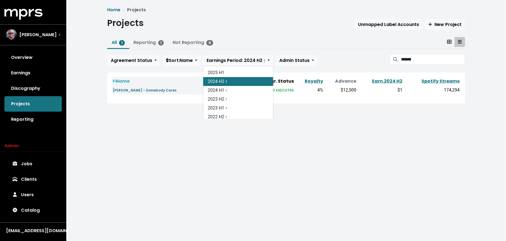
click at [244, 84] on link "2024 H2 †" at bounding box center [238, 81] width 70 height 9
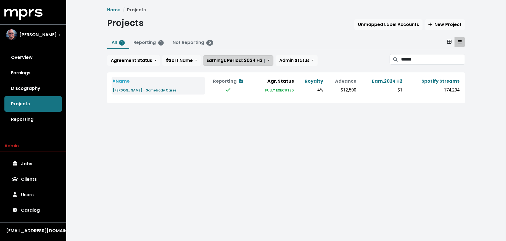
click at [245, 62] on span "Earnings Period: 2024 H2 †" at bounding box center [236, 60] width 59 height 6
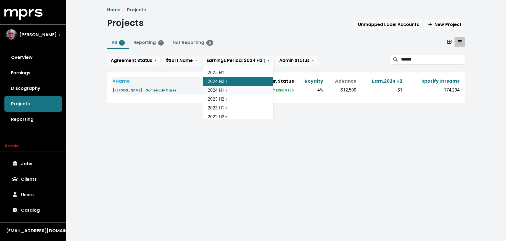
click at [242, 92] on link "2024 H1 †" at bounding box center [238, 90] width 70 height 9
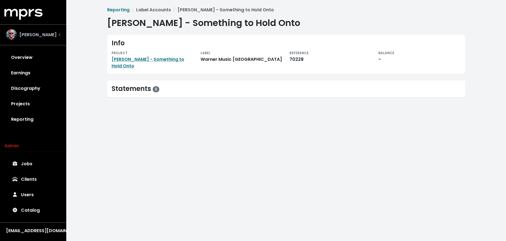
click at [33, 39] on div "[PERSON_NAME]" at bounding box center [31, 34] width 51 height 11
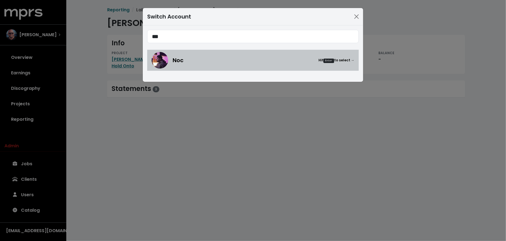
type input "***"
click at [191, 67] on div "Noc Hit Enter to select →" at bounding box center [253, 60] width 203 height 17
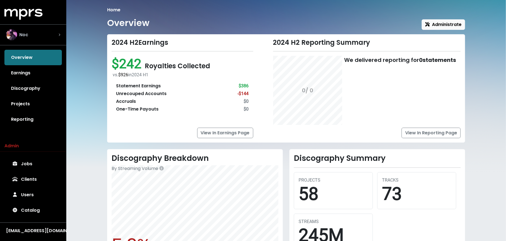
click at [45, 31] on div "Noc" at bounding box center [33, 34] width 54 height 11
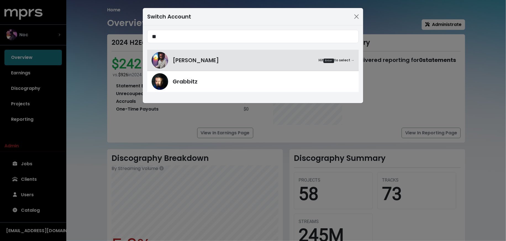
type input "*"
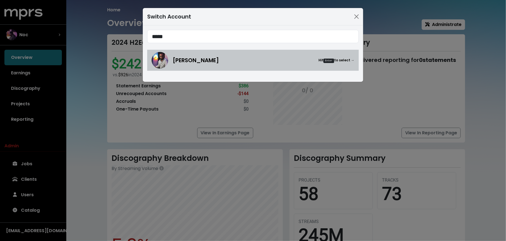
type input "*****"
click at [164, 63] on img at bounding box center [160, 60] width 17 height 17
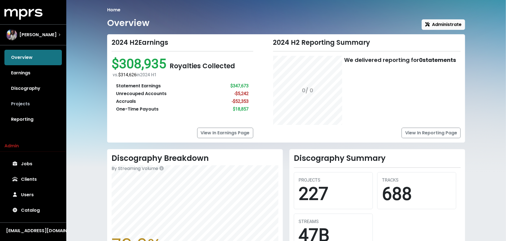
click at [25, 107] on link "Projects" at bounding box center [32, 103] width 57 height 15
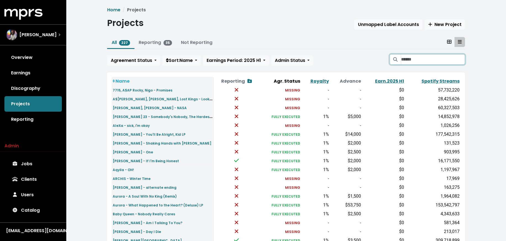
click at [412, 55] on input "Search projects" at bounding box center [433, 59] width 64 height 10
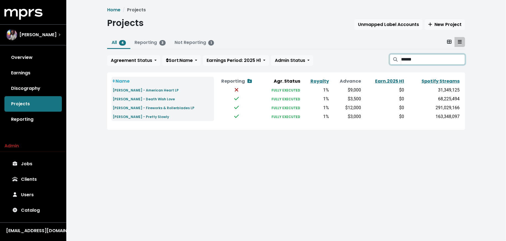
type input "******"
click at [176, 106] on small "Benson Boone - Fireworks & Rollerblades LP" at bounding box center [154, 107] width 82 height 5
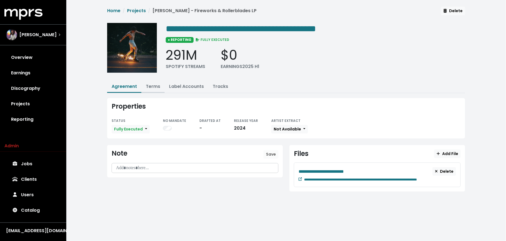
click at [155, 86] on link "Terms" at bounding box center [153, 86] width 14 height 6
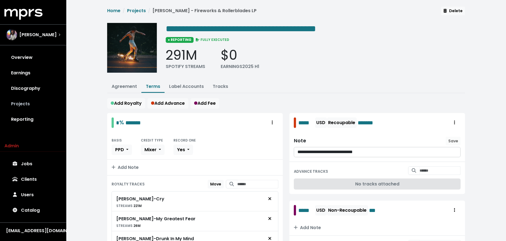
click at [52, 102] on link "Projects" at bounding box center [32, 103] width 57 height 15
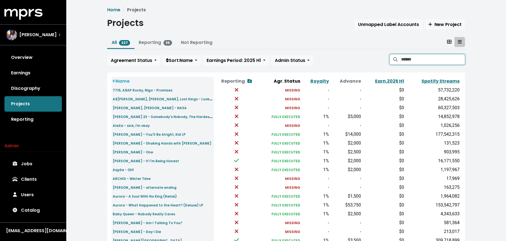
click at [416, 58] on input "Search projects" at bounding box center [433, 59] width 64 height 10
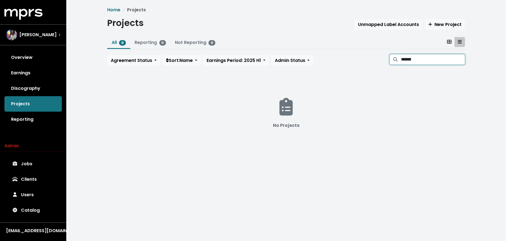
type input "******"
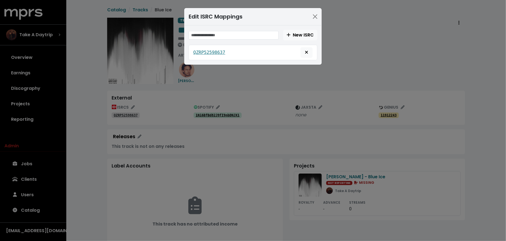
click at [70, 34] on div "Edit ISRC Mappings New ISRC QZRP52598637" at bounding box center [253, 120] width 506 height 241
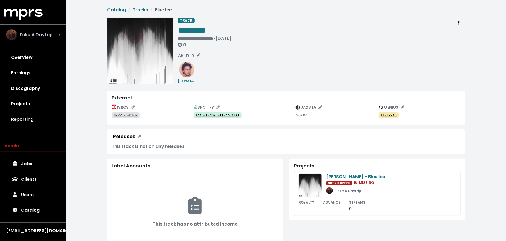
click at [27, 33] on span "Take A Daytrip" at bounding box center [35, 34] width 33 height 7
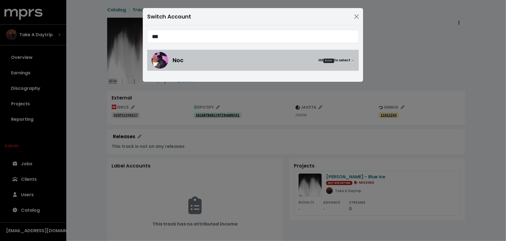
type input "***"
click at [220, 64] on div "Noc Hit Enter to select →" at bounding box center [253, 60] width 203 height 17
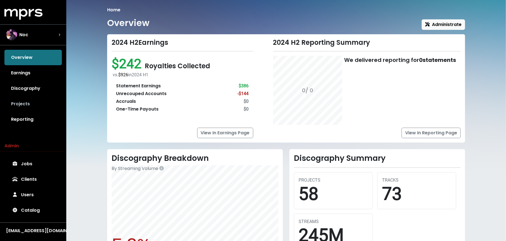
click at [41, 106] on link "Projects" at bounding box center [32, 103] width 57 height 15
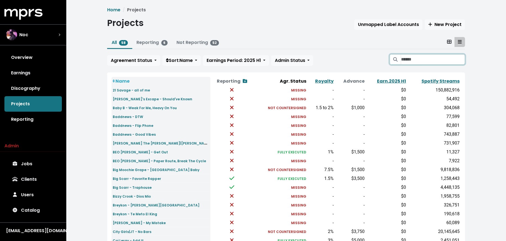
click at [411, 60] on input "Search projects" at bounding box center [433, 59] width 64 height 10
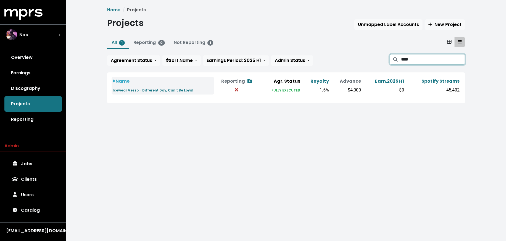
type input "****"
